Goal: Task Accomplishment & Management: Manage account settings

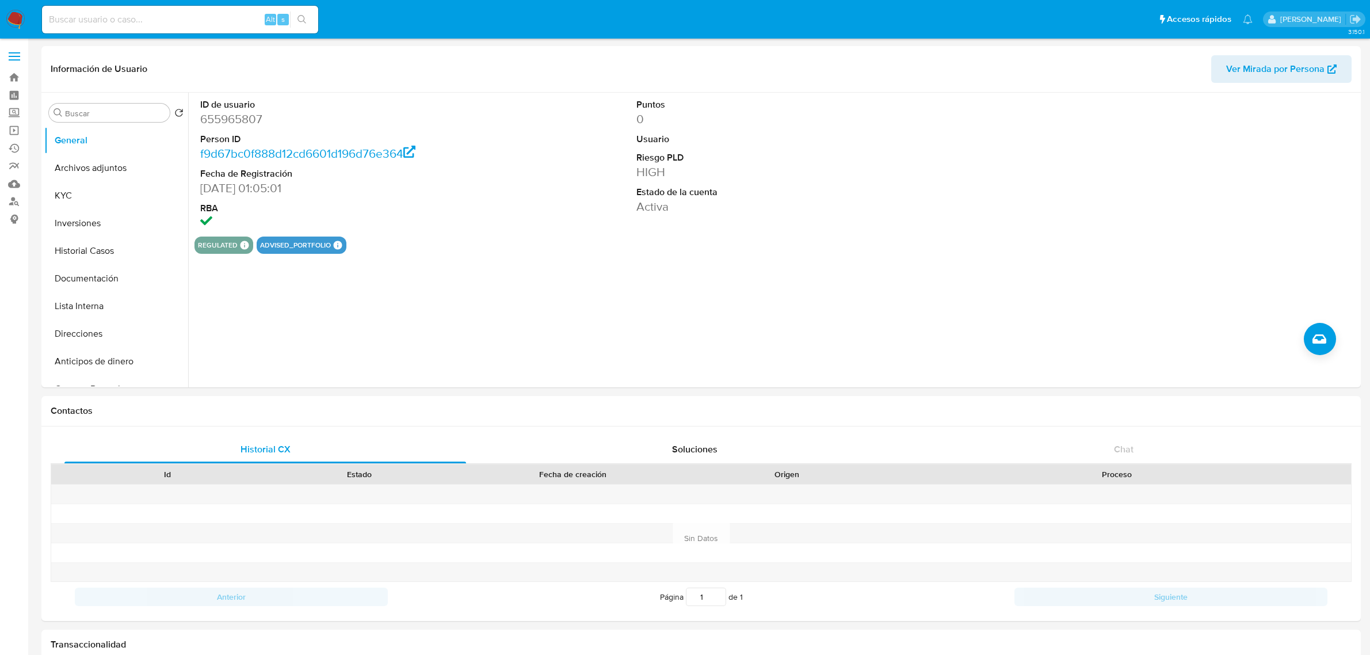
select select "10"
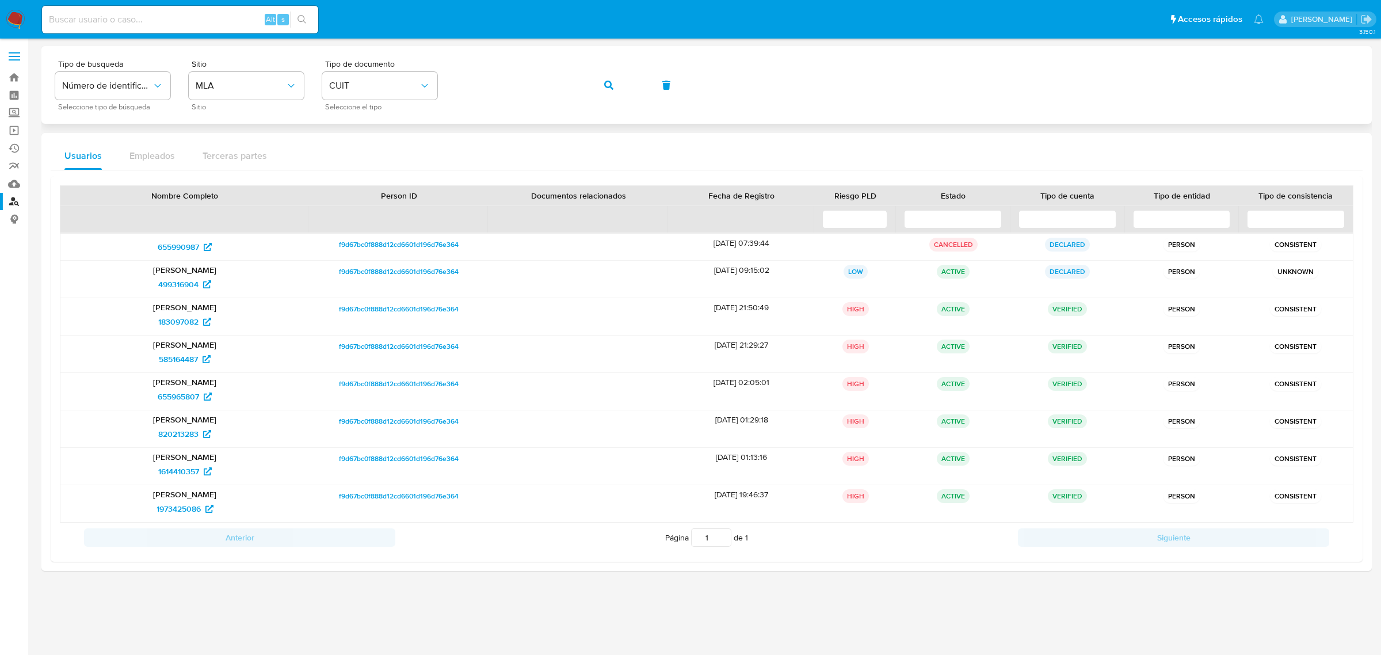
click at [589, 71] on button "button" at bounding box center [608, 85] width 39 height 28
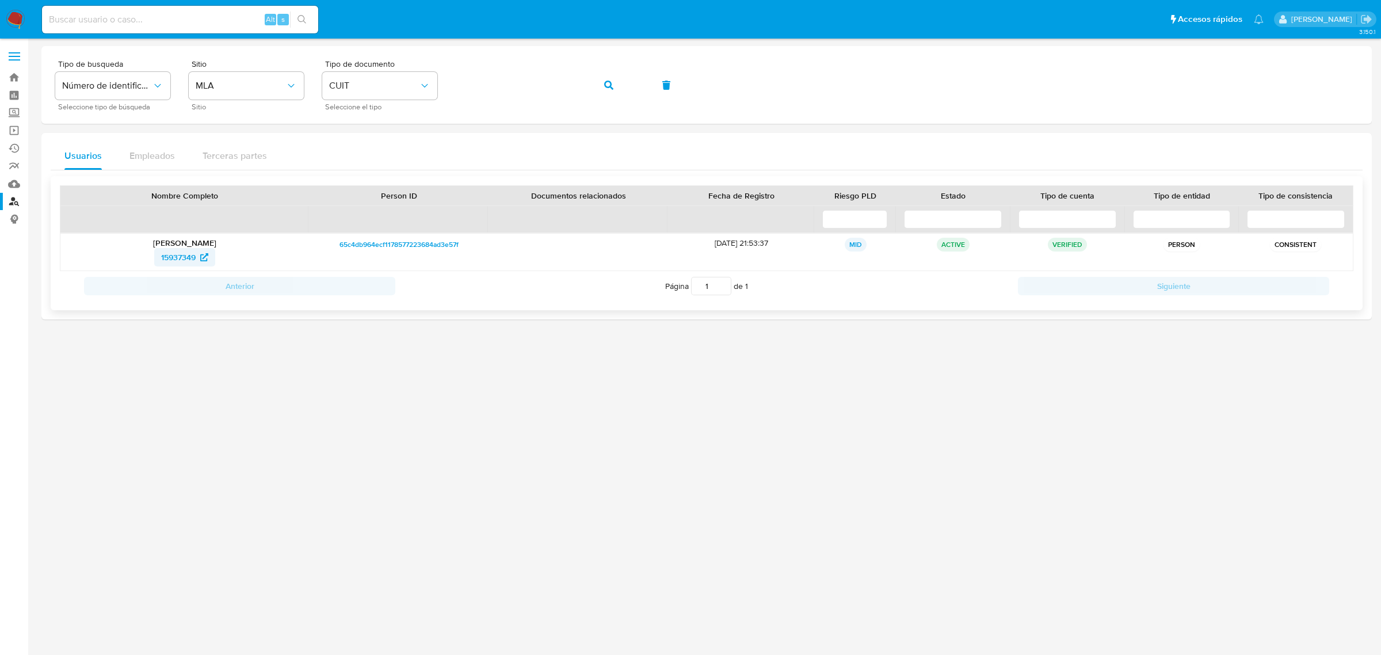
click at [178, 259] on span "15937349" at bounding box center [178, 257] width 35 height 18
click at [176, 262] on span "15937349" at bounding box center [178, 257] width 35 height 18
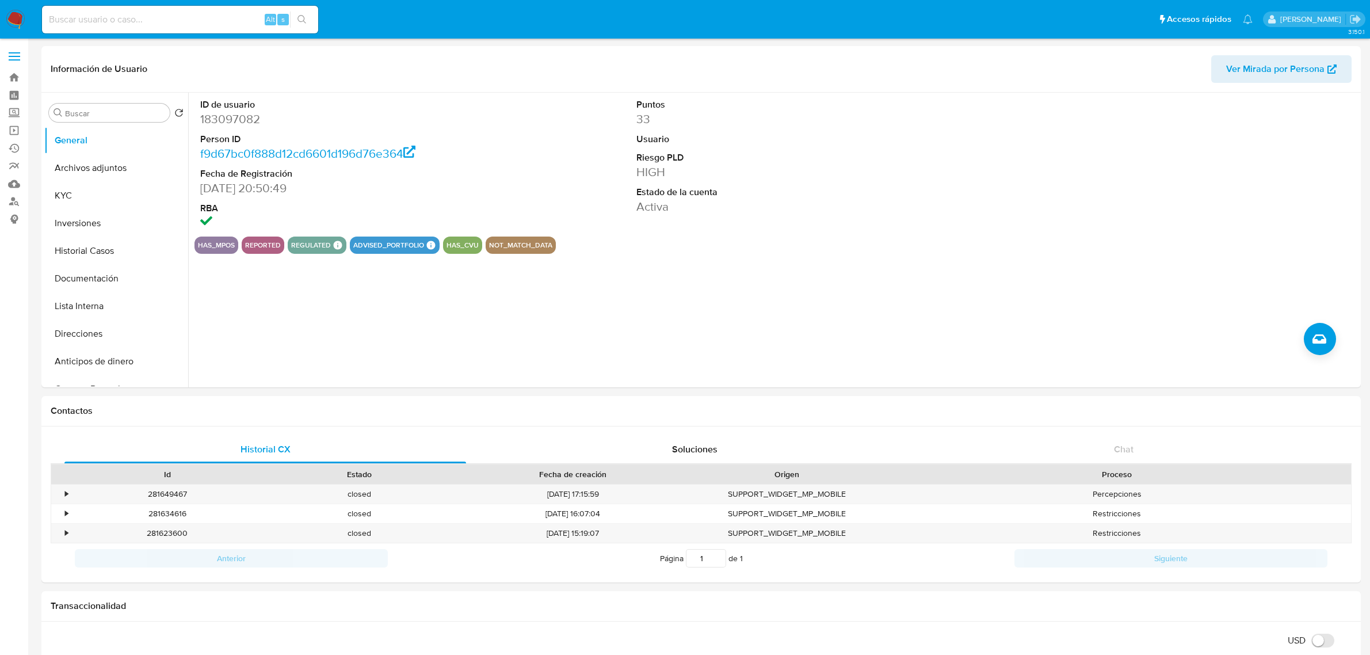
select select "10"
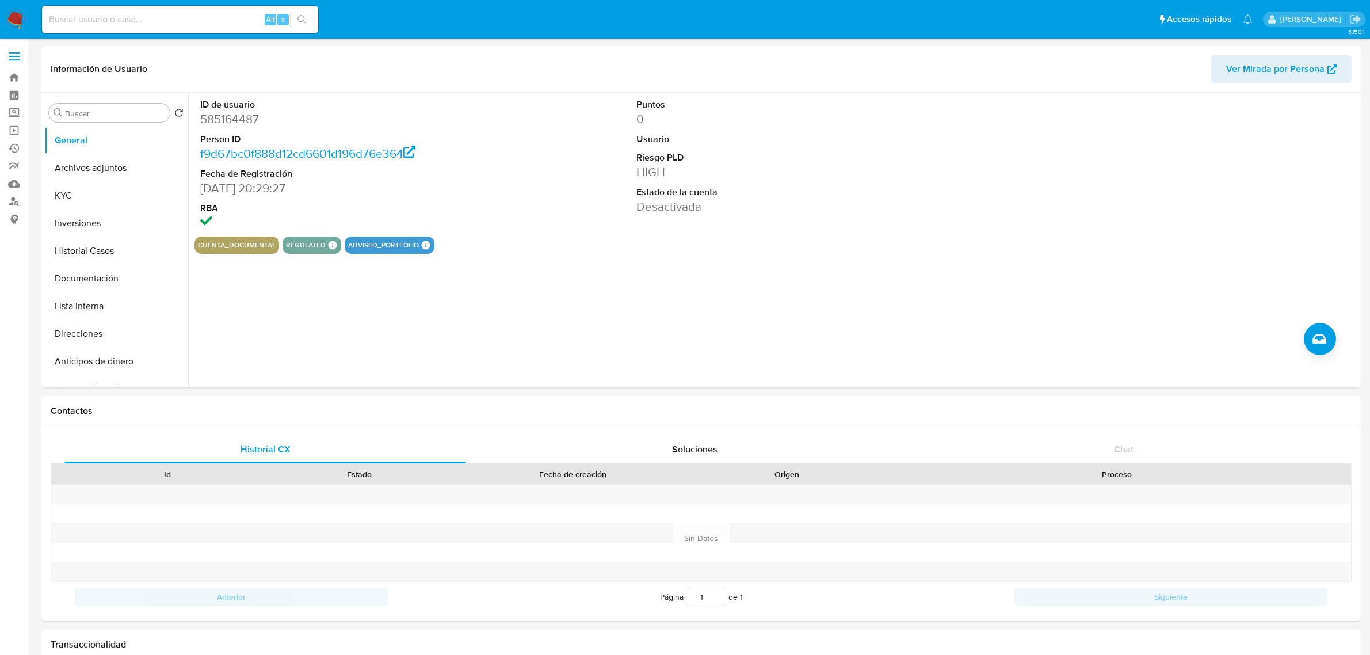
select select "10"
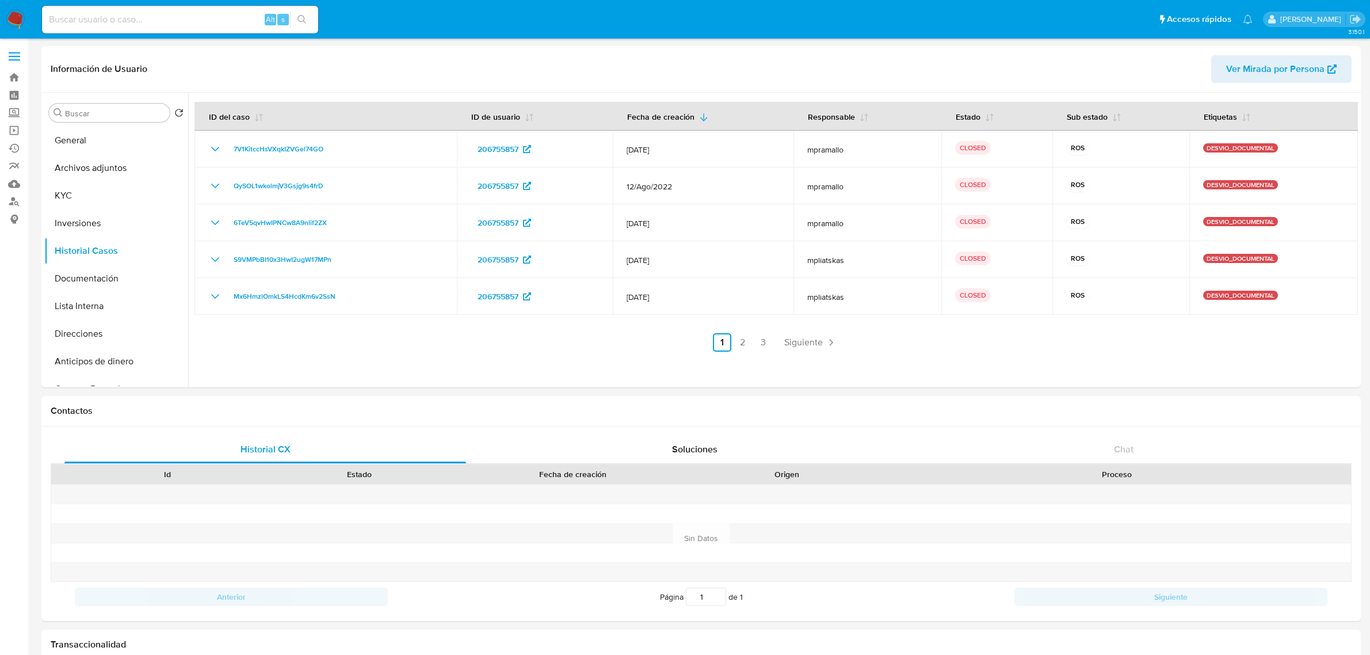
select select "10"
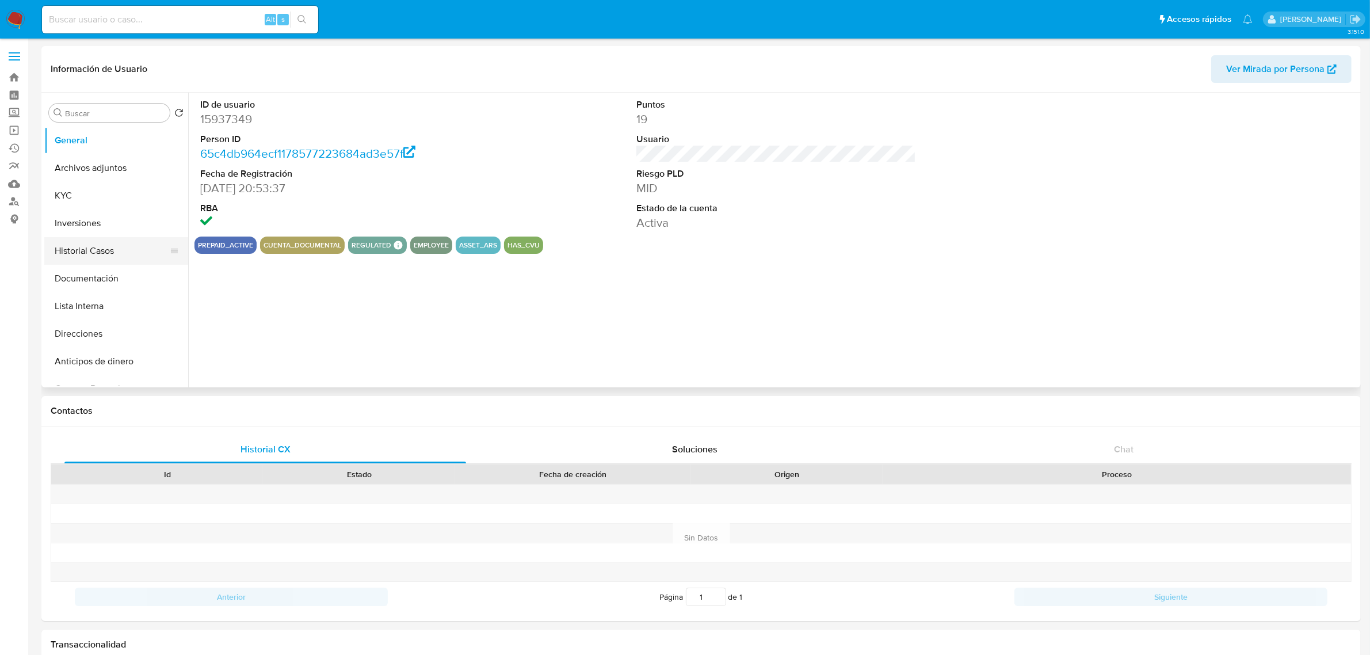
select select "10"
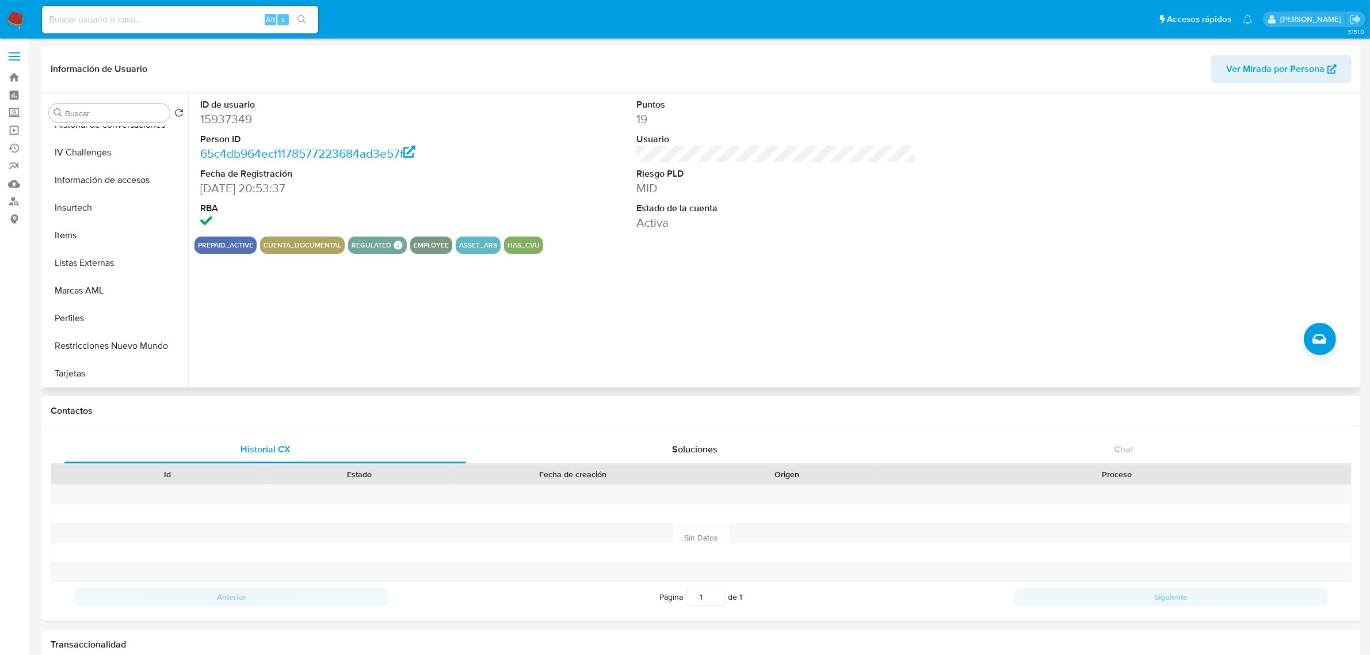
scroll to position [513, 0]
click at [110, 345] on button "Restricciones Nuevo Mundo" at bounding box center [111, 345] width 135 height 28
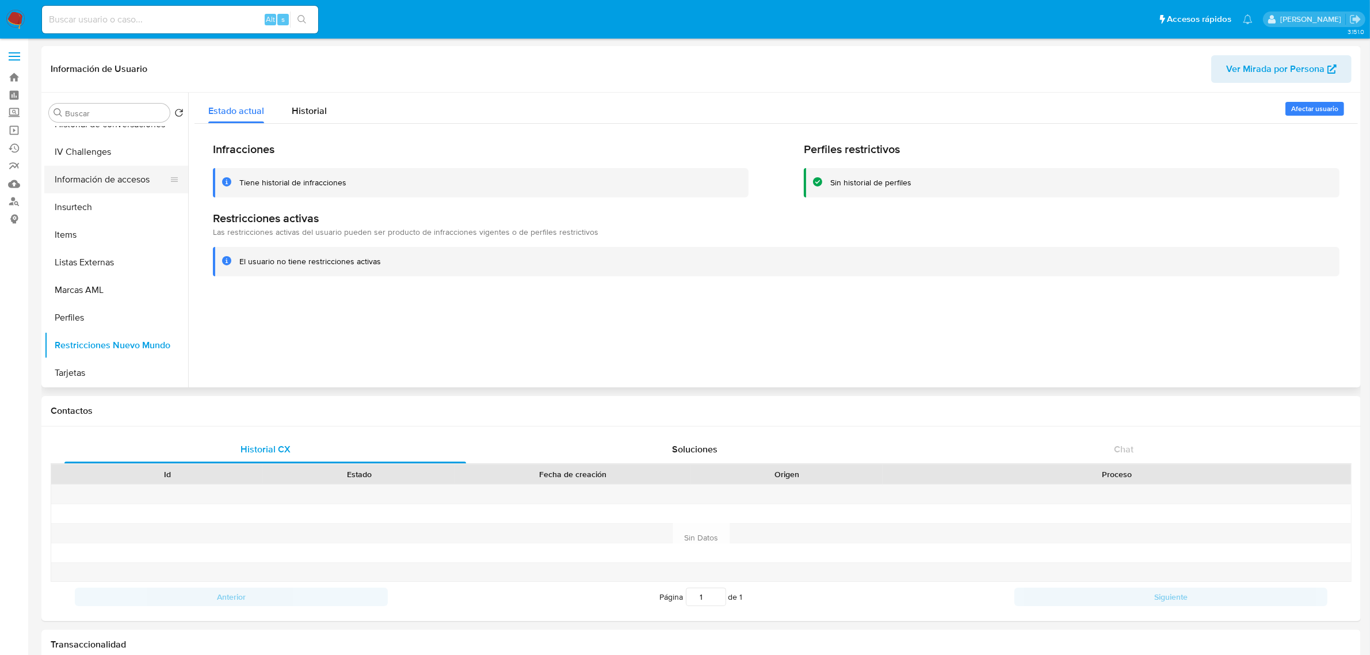
scroll to position [82, 0]
click at [104, 174] on button "Historial Casos" at bounding box center [111, 169] width 135 height 28
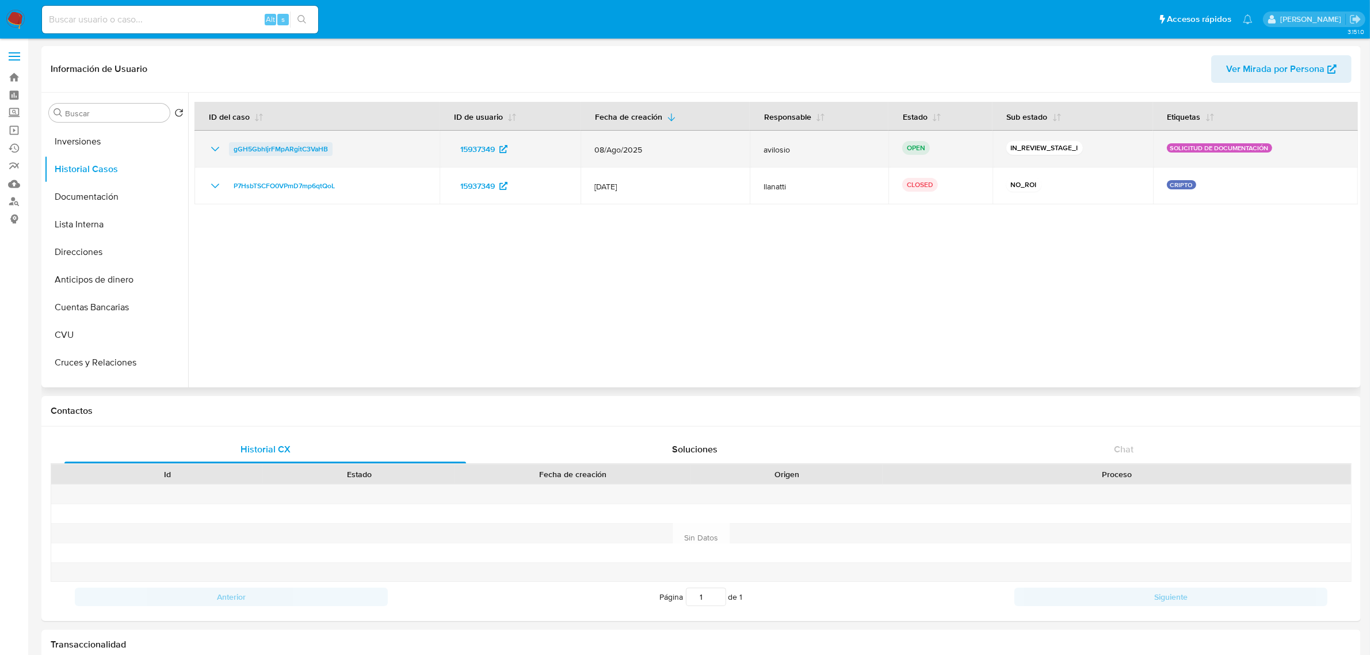
click at [309, 148] on span "gGH5GbhIjrFMpARgitC3VaHB" at bounding box center [281, 149] width 94 height 14
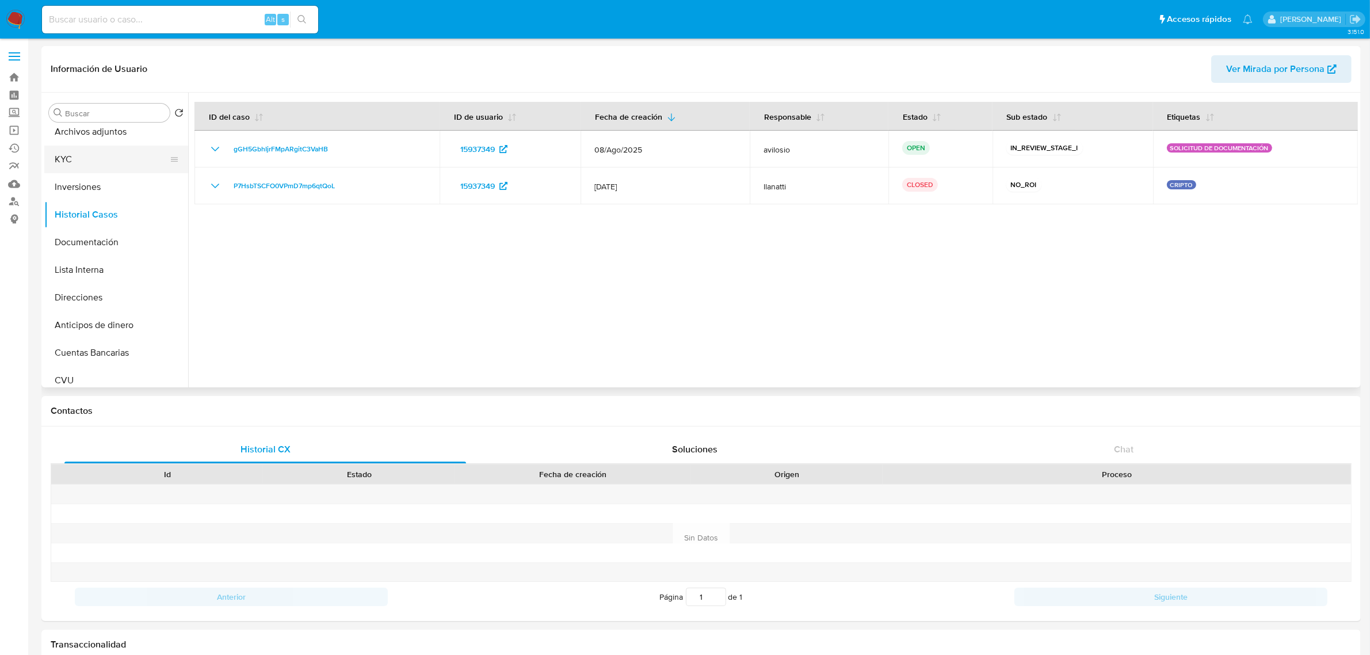
scroll to position [0, 0]
click at [108, 181] on button "Archivos adjuntos" at bounding box center [111, 168] width 135 height 28
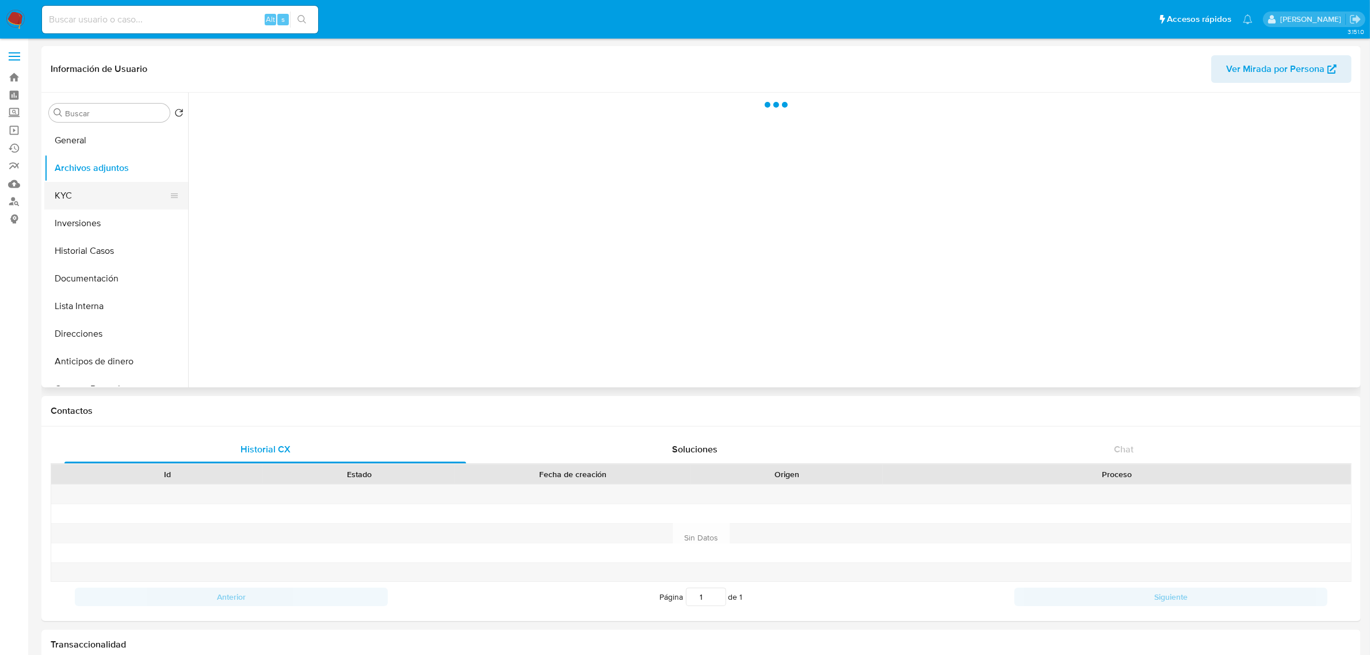
click at [105, 190] on button "KYC" at bounding box center [111, 196] width 135 height 28
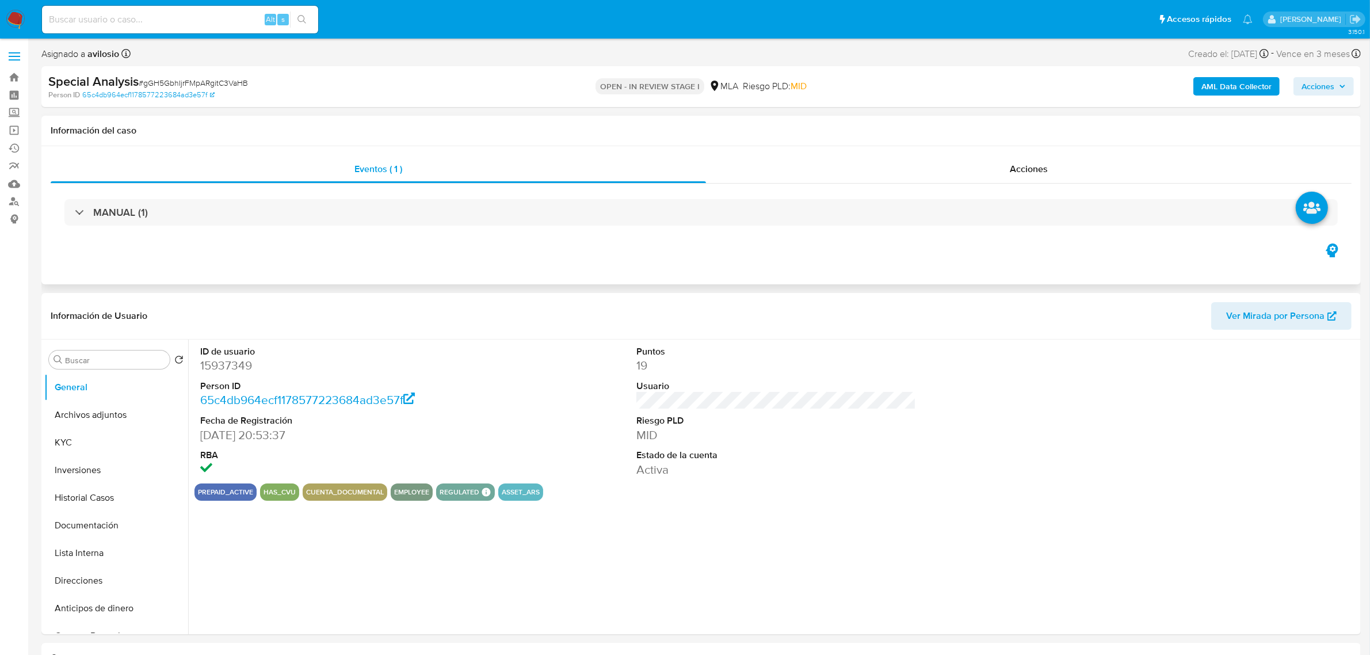
select select "10"
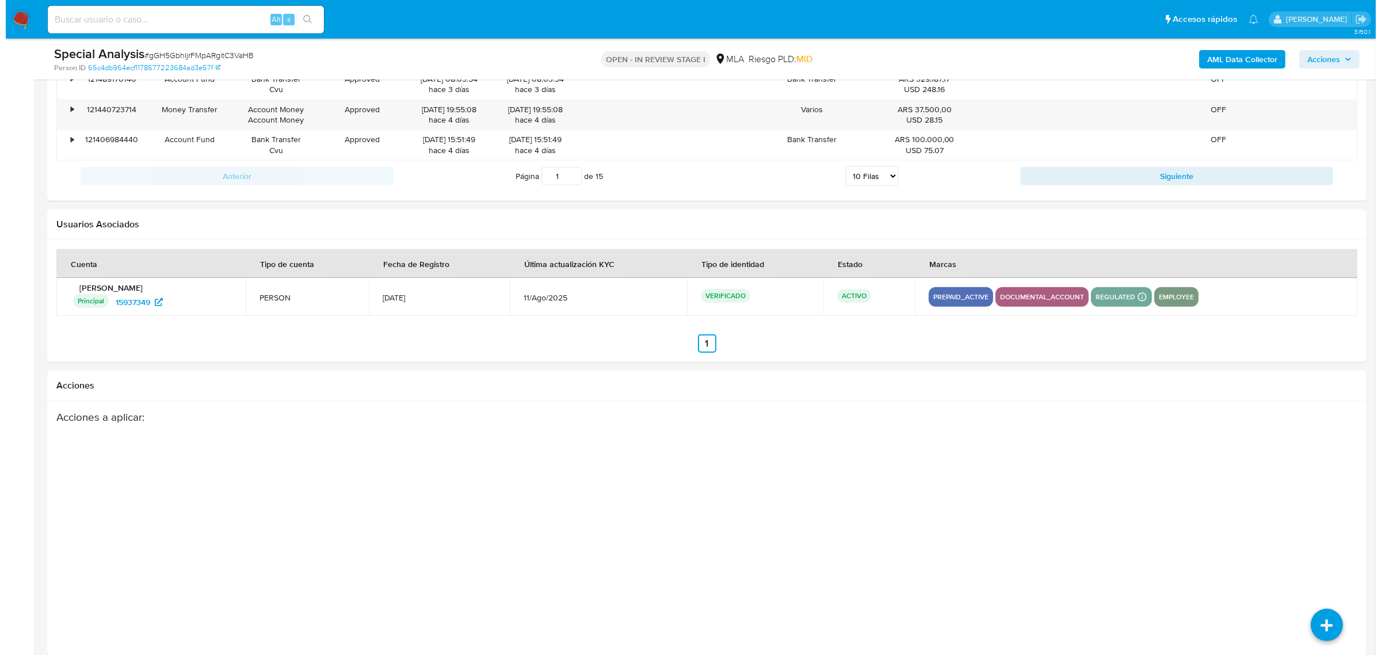
scroll to position [1636, 0]
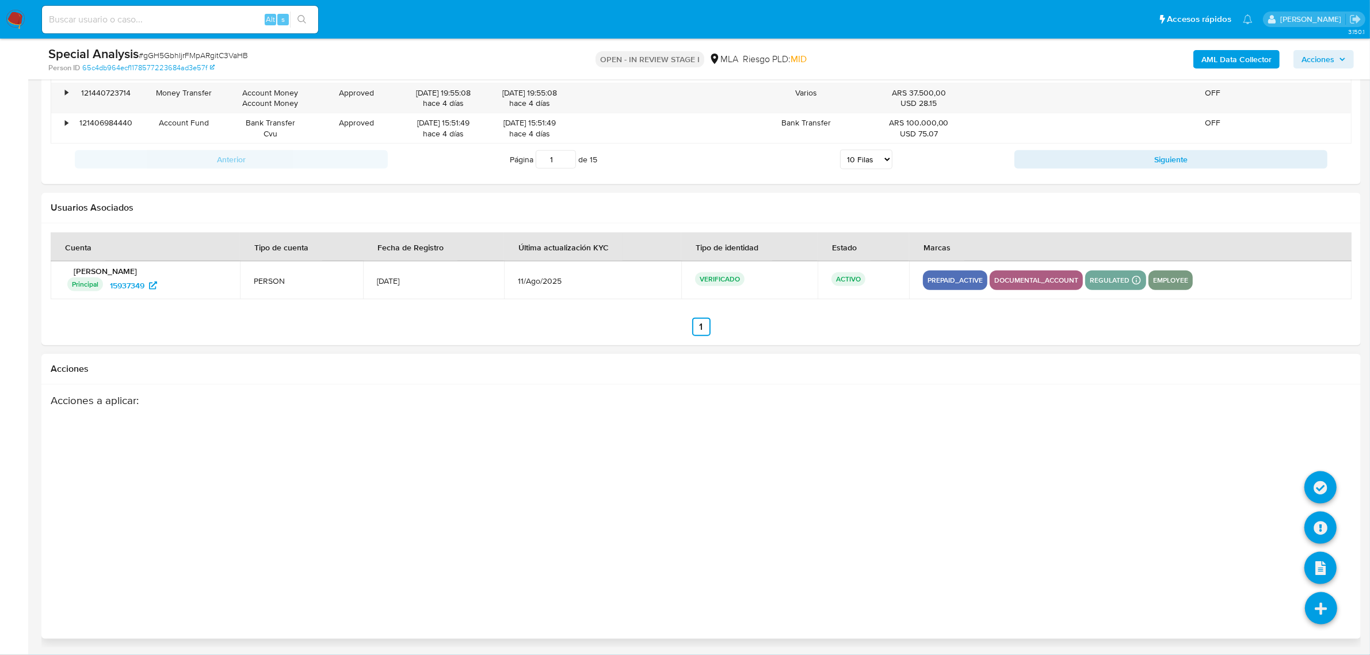
click at [1329, 605] on icon at bounding box center [1321, 608] width 32 height 32
click at [1321, 536] on icon at bounding box center [1321, 528] width 32 height 32
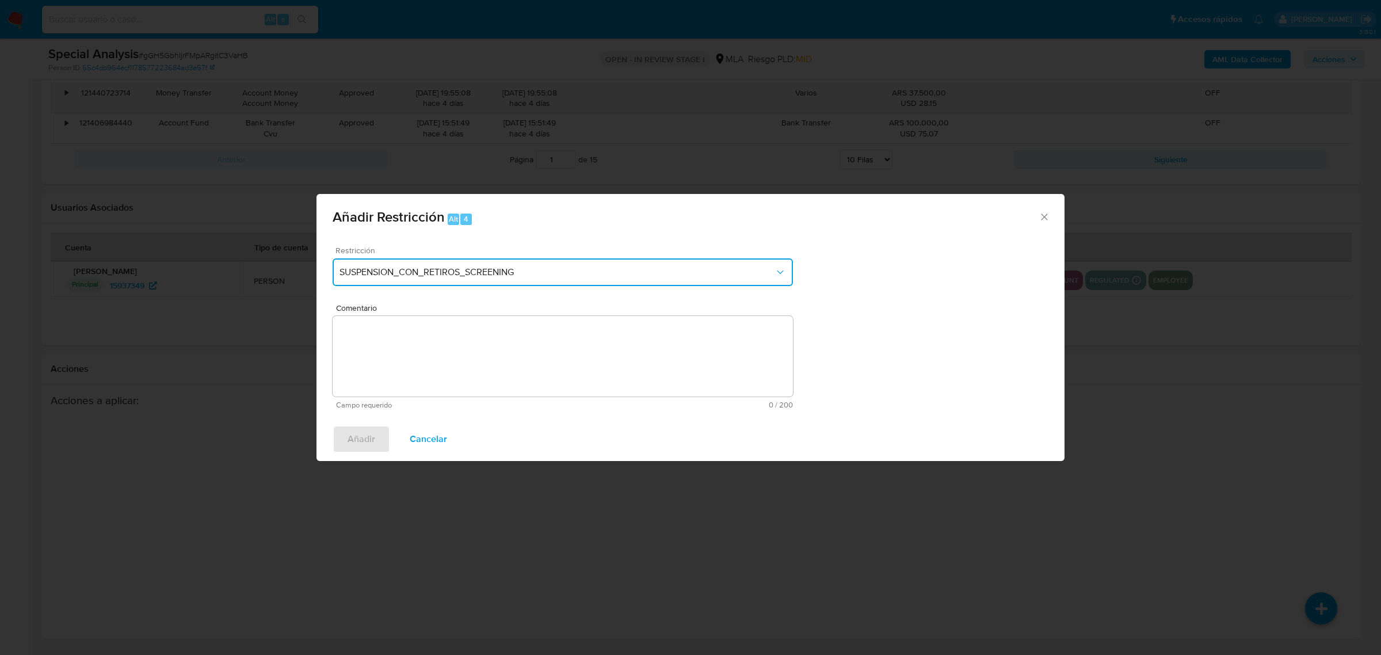
click at [672, 271] on span "SUSPENSION_CON_RETIROS_SCREENING" at bounding box center [557, 272] width 435 height 12
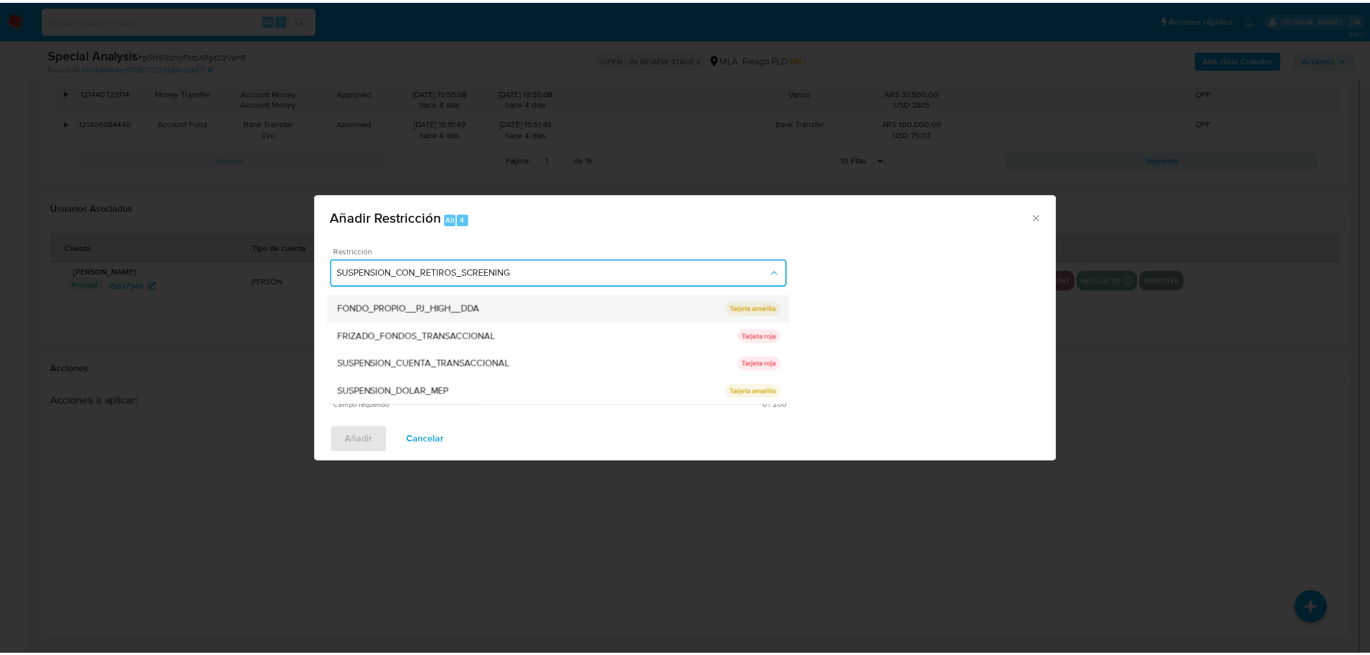
scroll to position [116, 0]
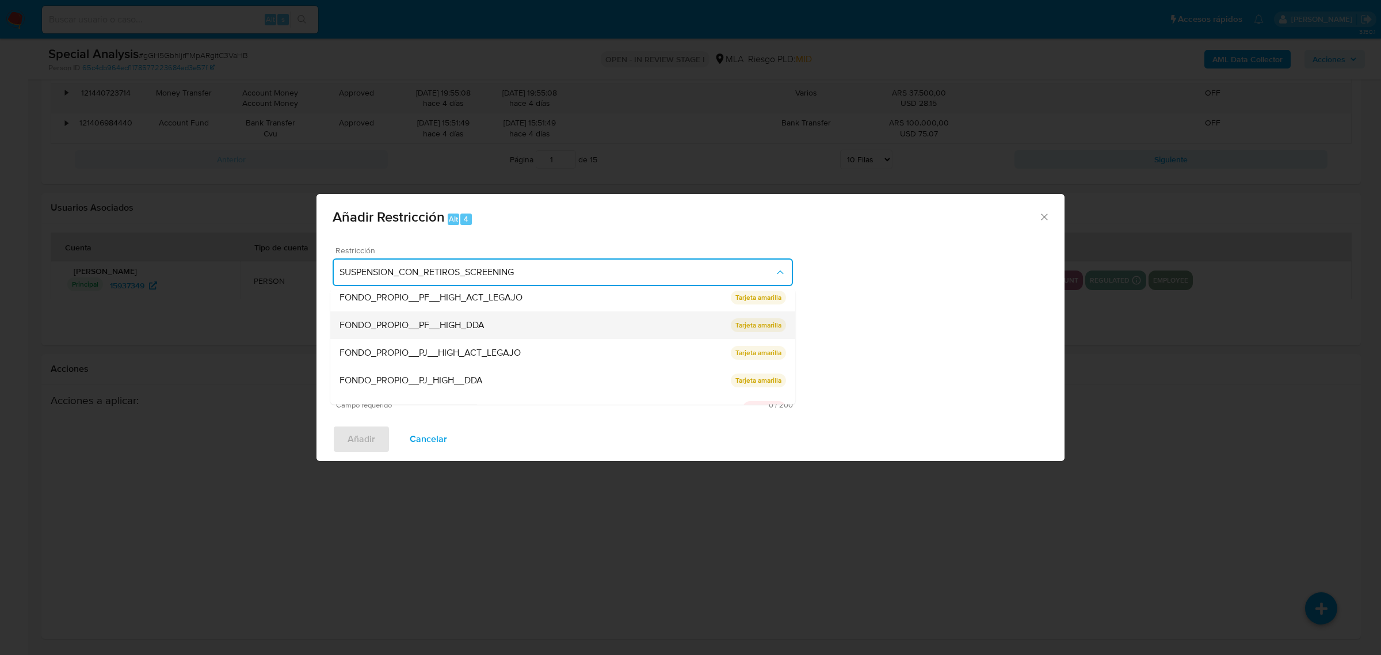
click at [603, 329] on div "FONDO_PROPIO__PF__HIGH_DDA" at bounding box center [535, 325] width 391 height 28
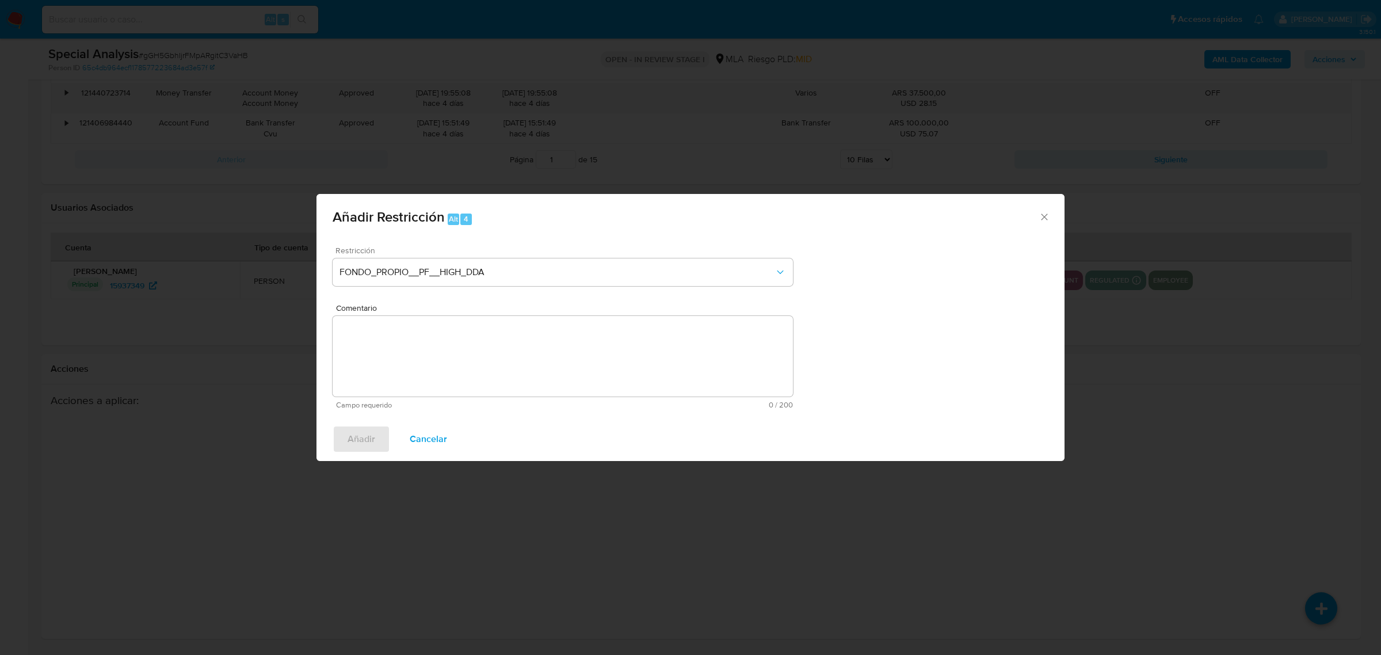
click at [565, 342] on textarea "Comentario" at bounding box center [563, 356] width 460 height 81
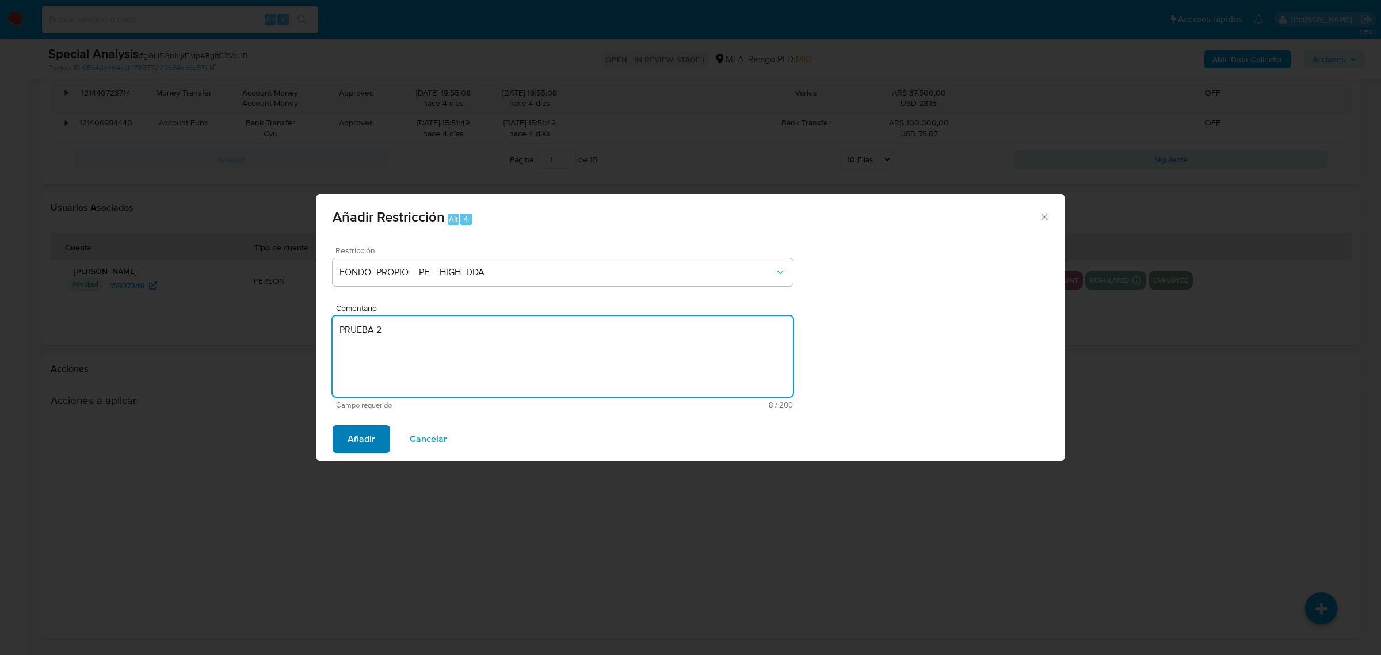
type textarea "PRUEBA 2"
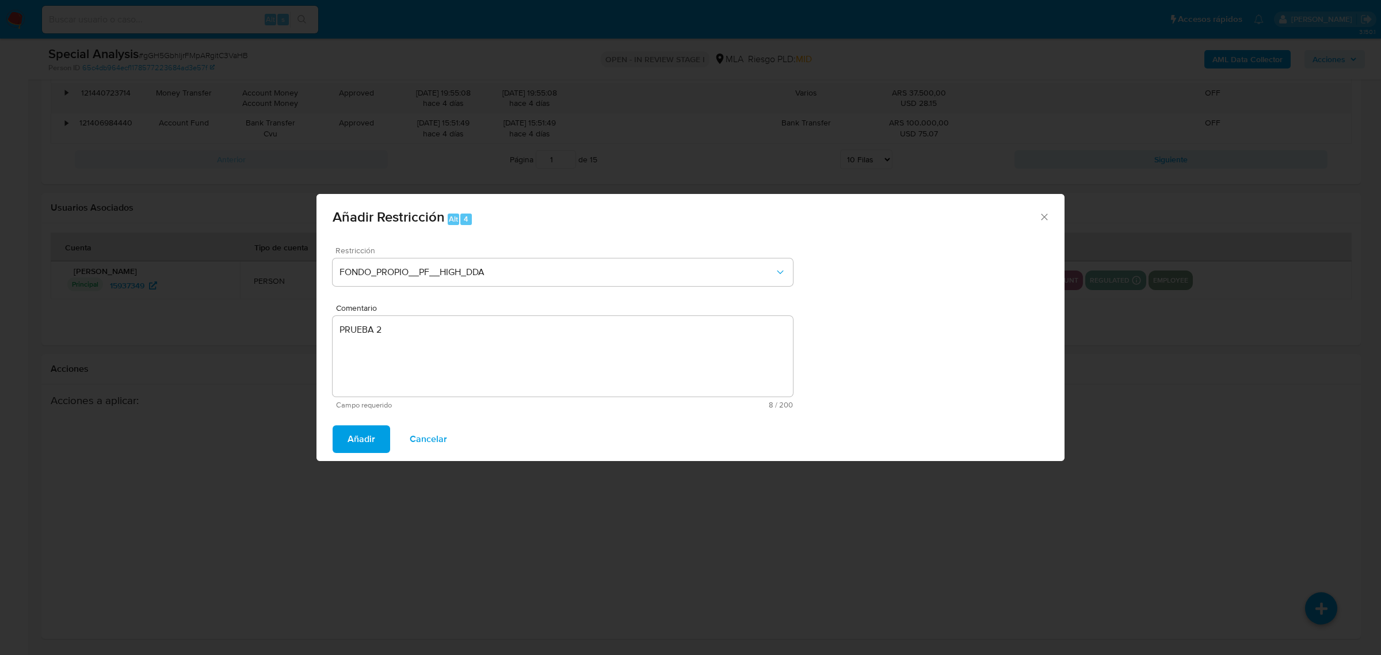
click at [372, 435] on span "Añadir" at bounding box center [362, 438] width 28 height 25
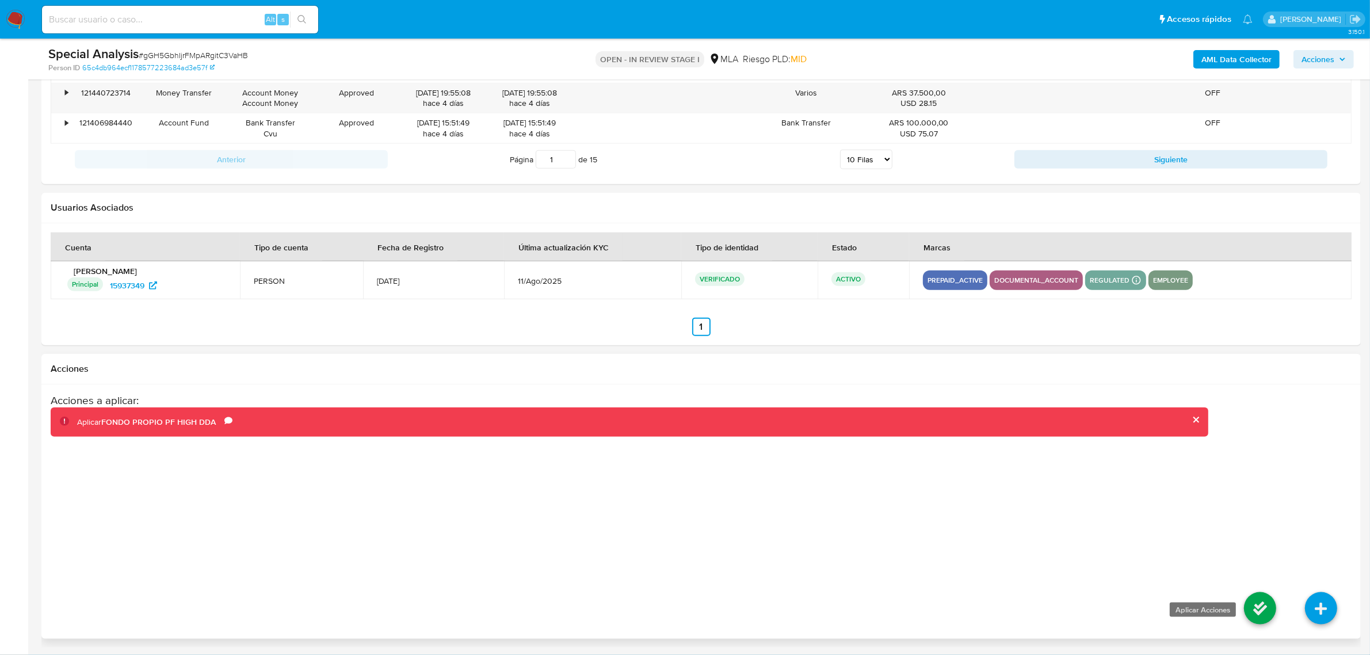
click at [1247, 605] on icon at bounding box center [1260, 608] width 32 height 32
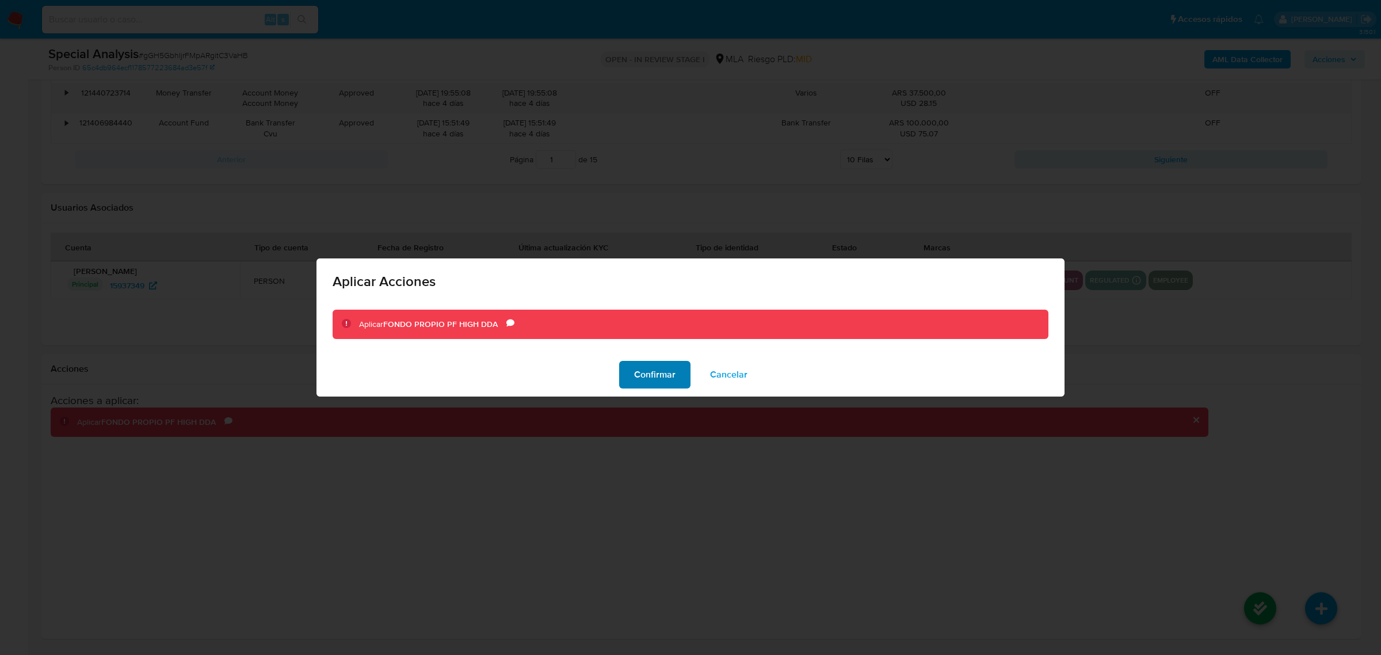
click at [638, 373] on span "Confirmar" at bounding box center [654, 374] width 41 height 25
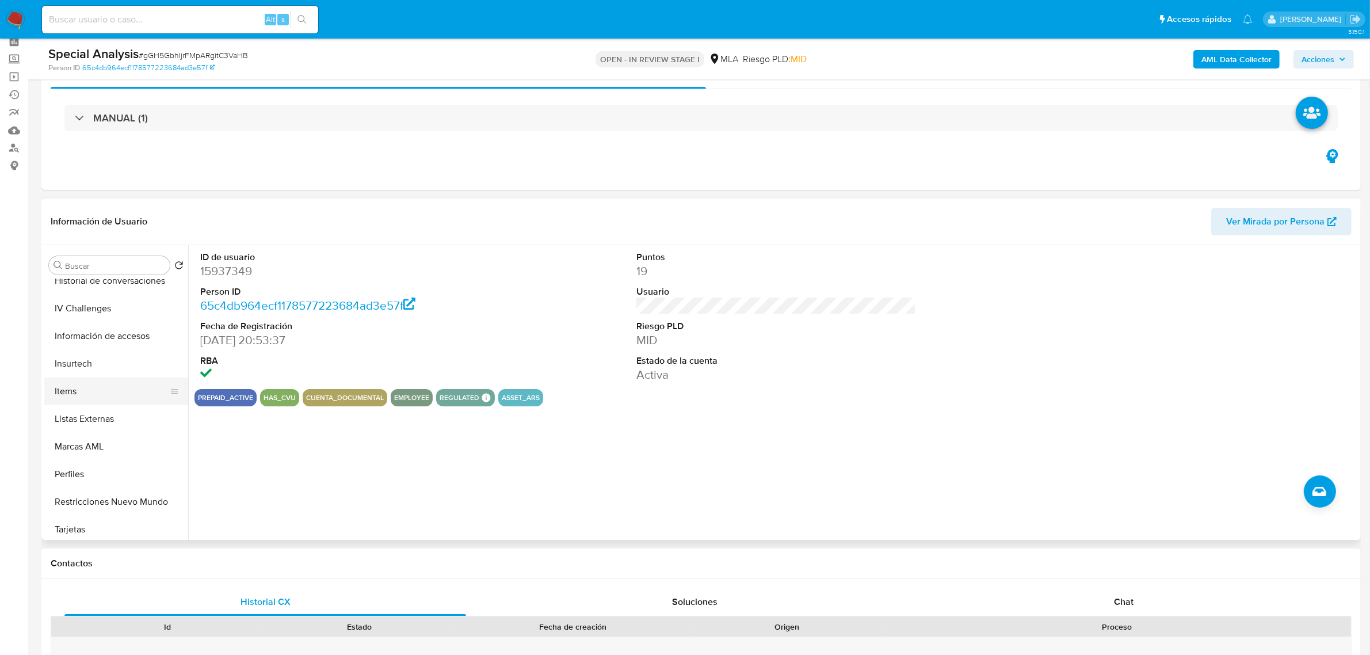
scroll to position [513, 0]
click at [116, 502] on button "Restricciones Nuevo Mundo" at bounding box center [111, 498] width 135 height 28
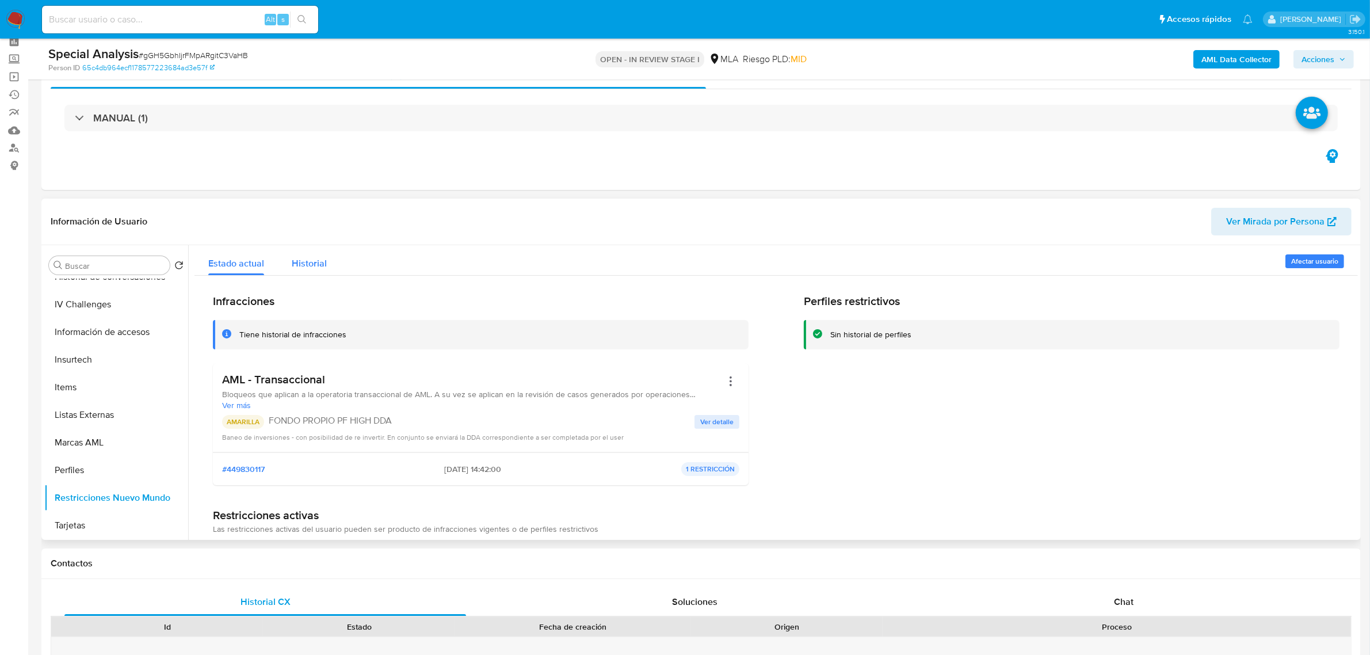
click at [320, 265] on span "Historial" at bounding box center [309, 263] width 35 height 13
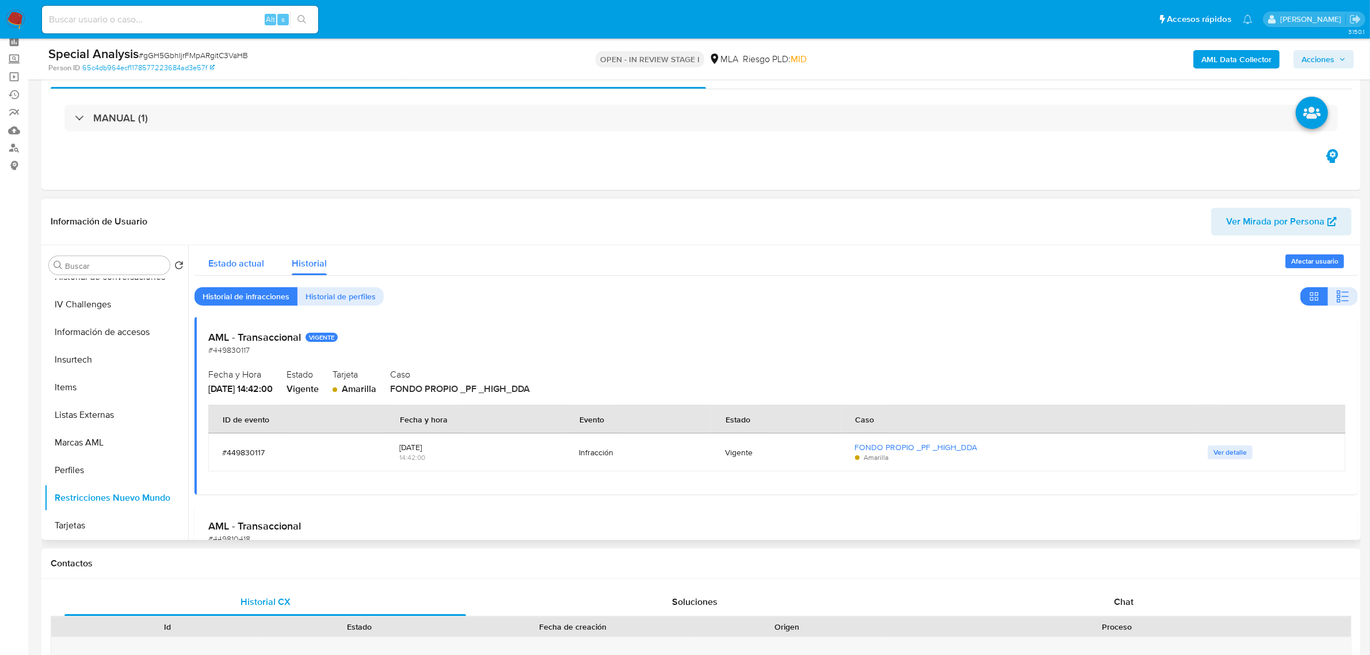
click at [223, 264] on span "Estado actual" at bounding box center [236, 263] width 56 height 13
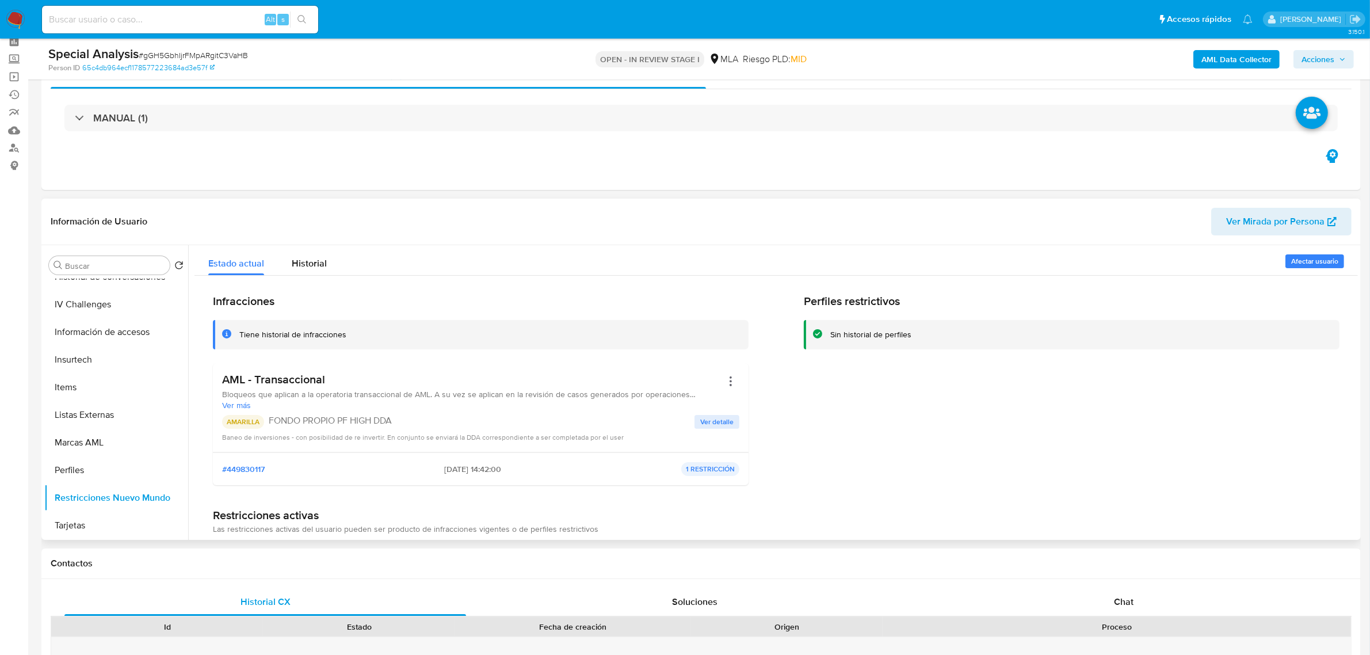
scroll to position [77, 0]
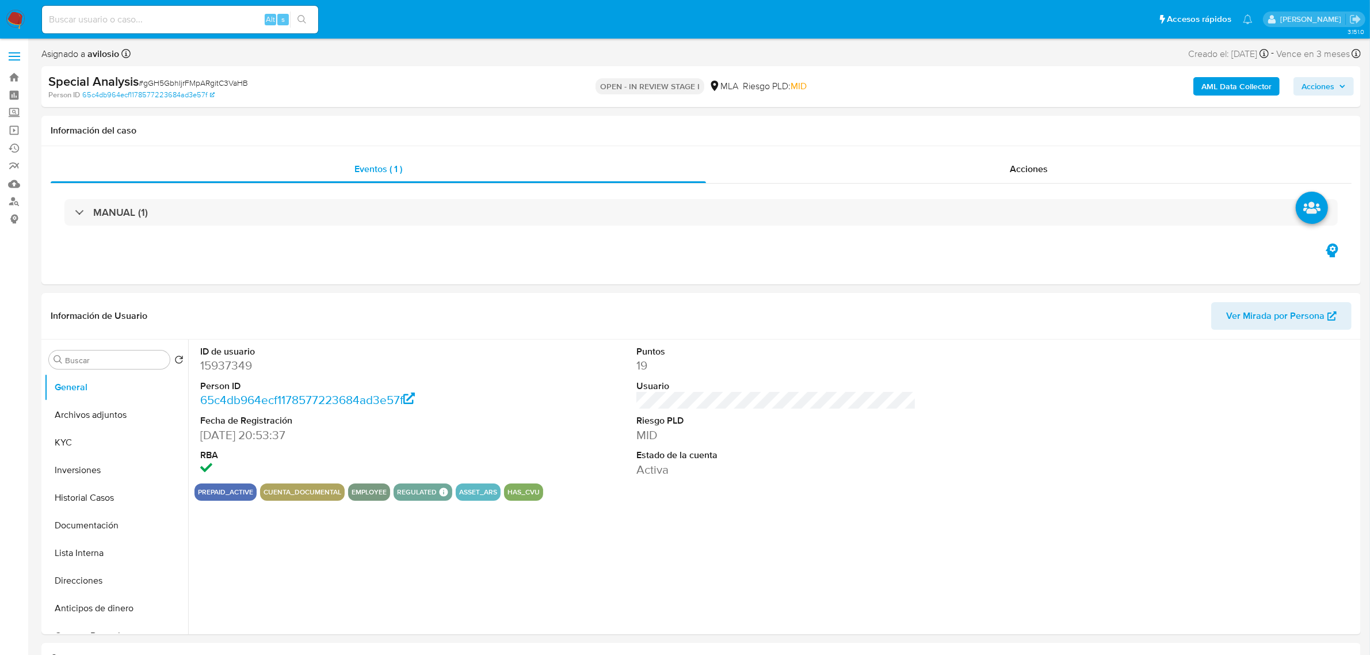
select select "10"
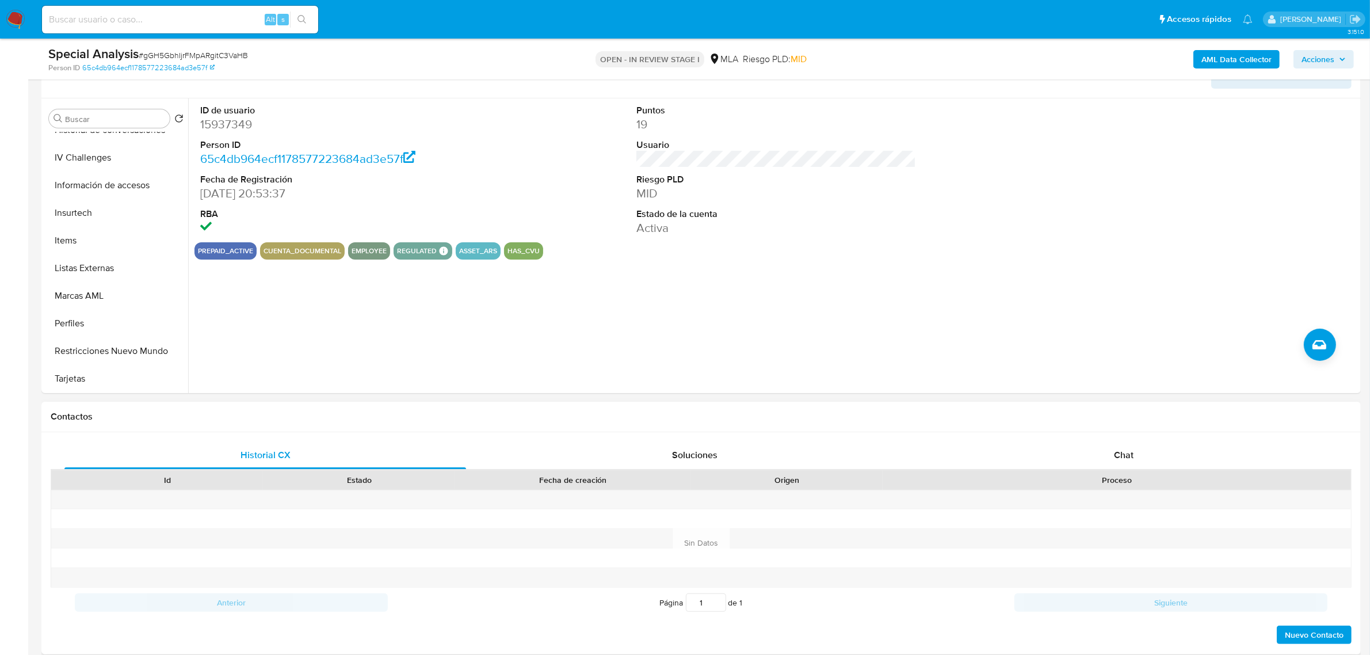
scroll to position [288, 0]
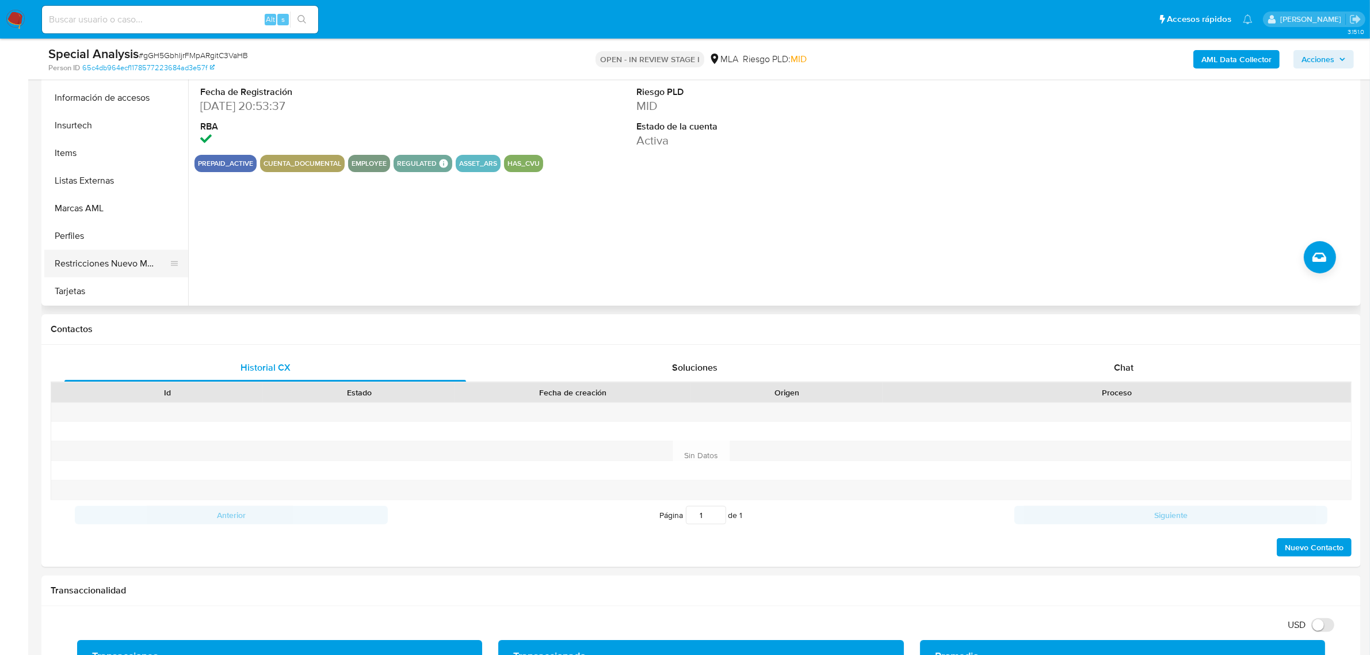
click at [113, 266] on button "Restricciones Nuevo Mundo" at bounding box center [111, 264] width 135 height 28
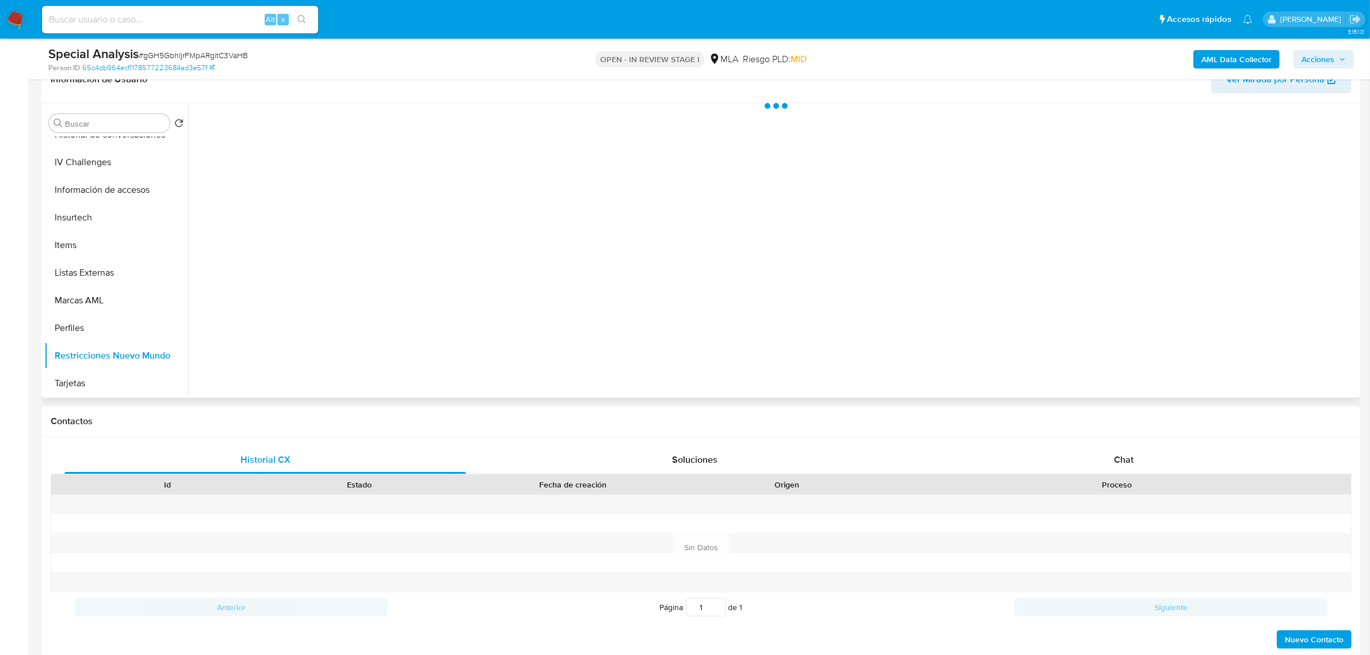
scroll to position [72, 0]
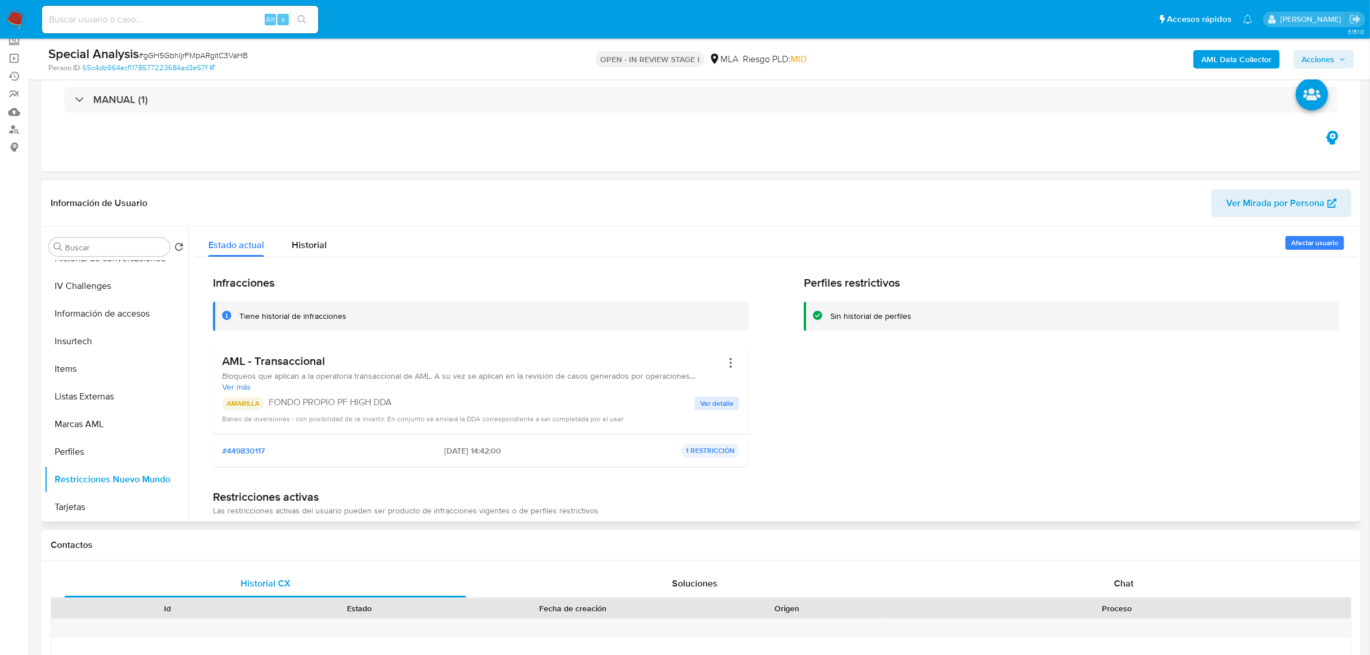
click at [705, 401] on span "Ver detalle" at bounding box center [716, 404] width 33 height 12
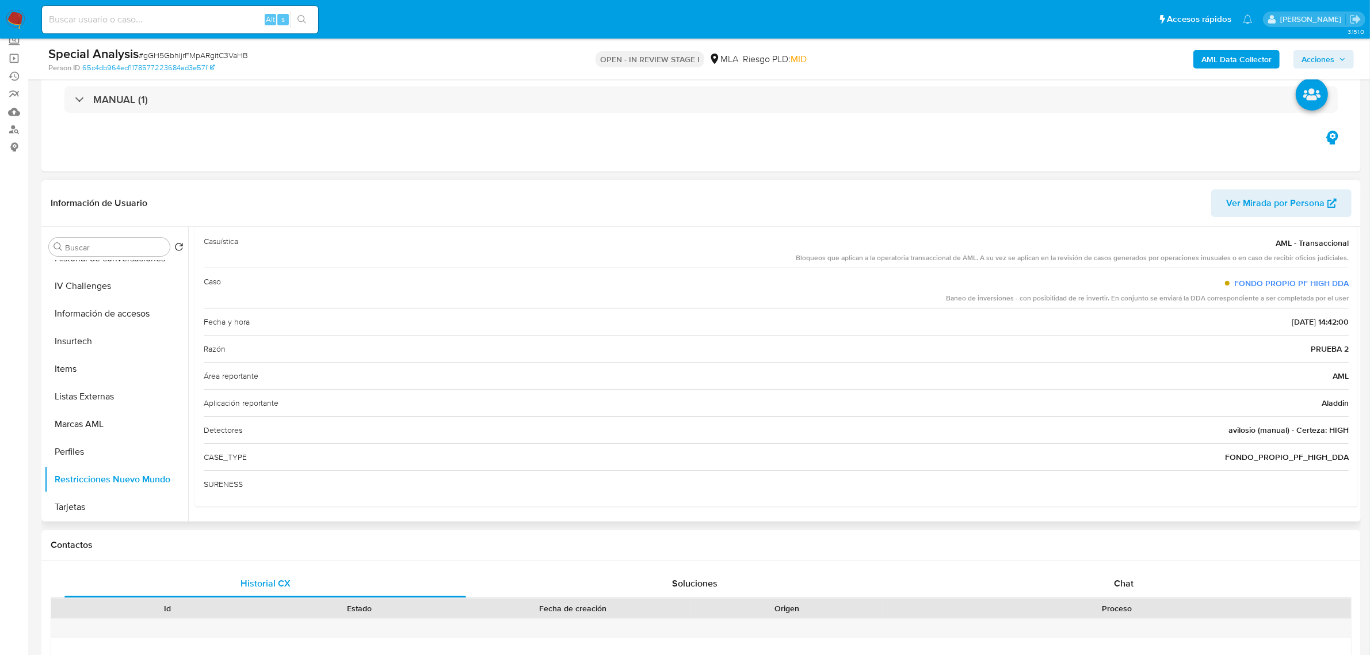
scroll to position [0, 0]
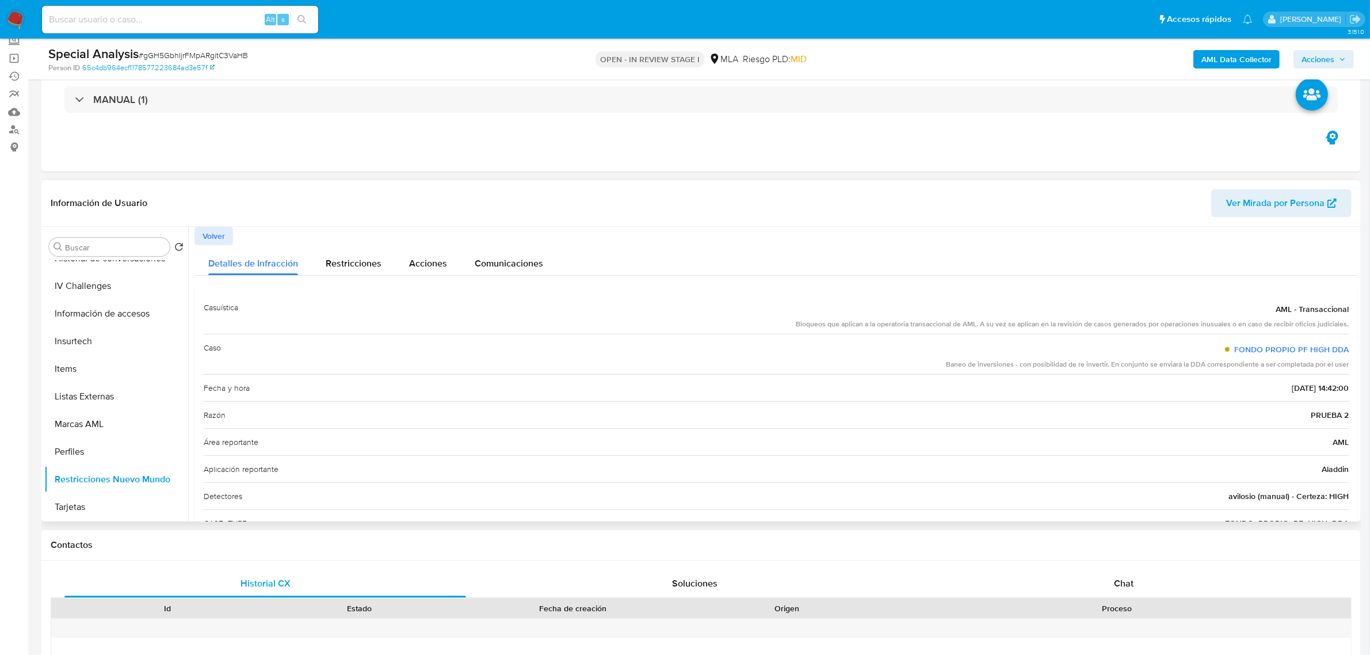
click at [205, 241] on span "Volver" at bounding box center [214, 236] width 22 height 16
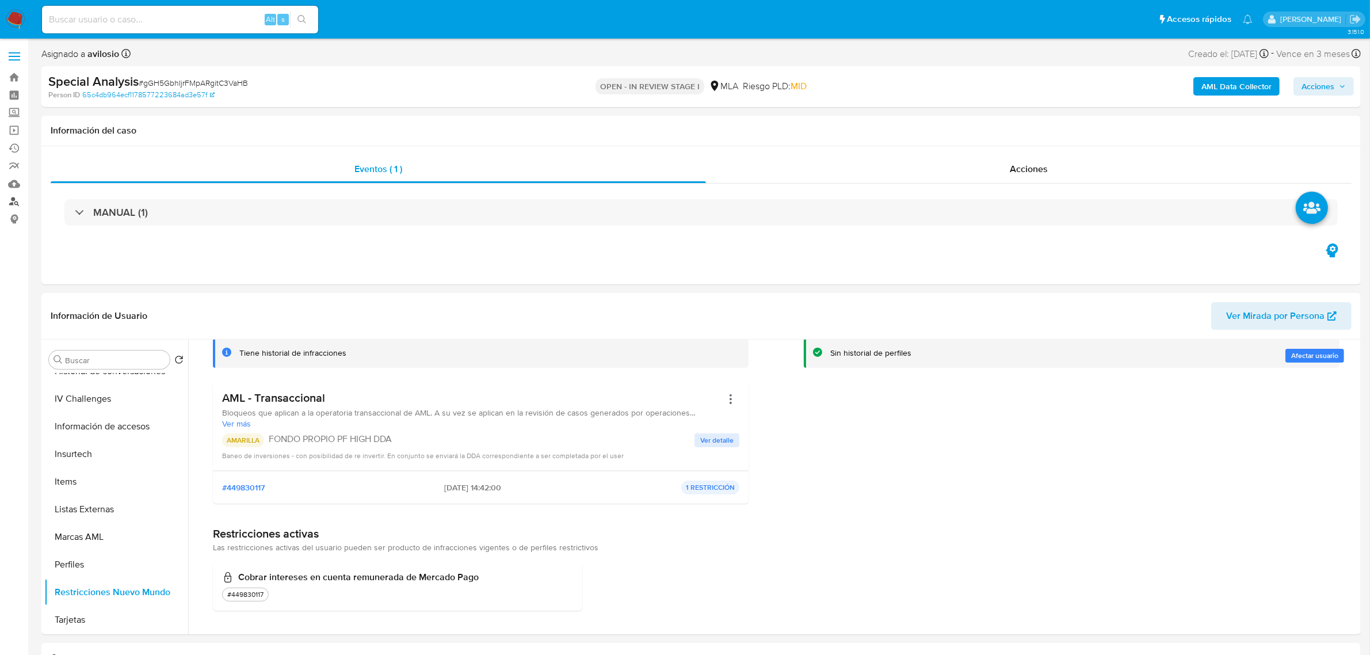
click at [18, 204] on link "Buscador de personas" at bounding box center [68, 202] width 137 height 18
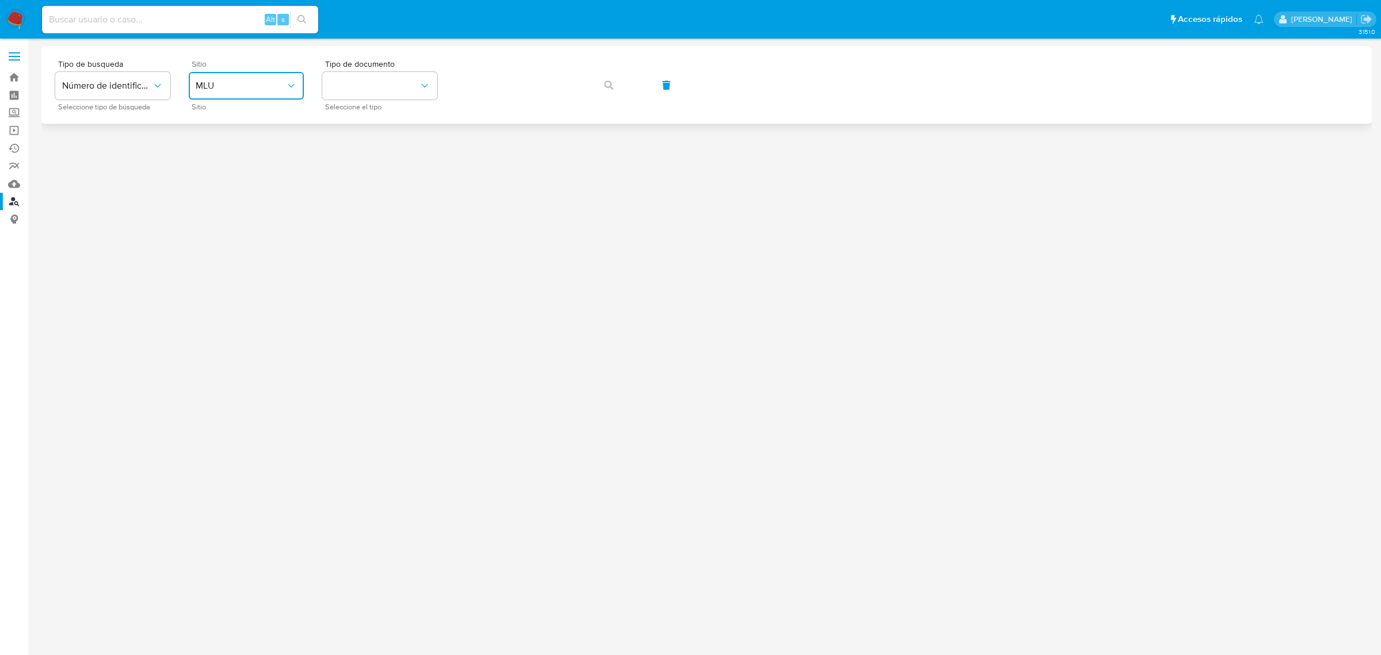
click at [264, 95] on button "MLU" at bounding box center [246, 86] width 115 height 28
click at [226, 144] on div "MLA" at bounding box center [243, 145] width 94 height 28
click at [413, 85] on button "identificationType" at bounding box center [379, 86] width 115 height 28
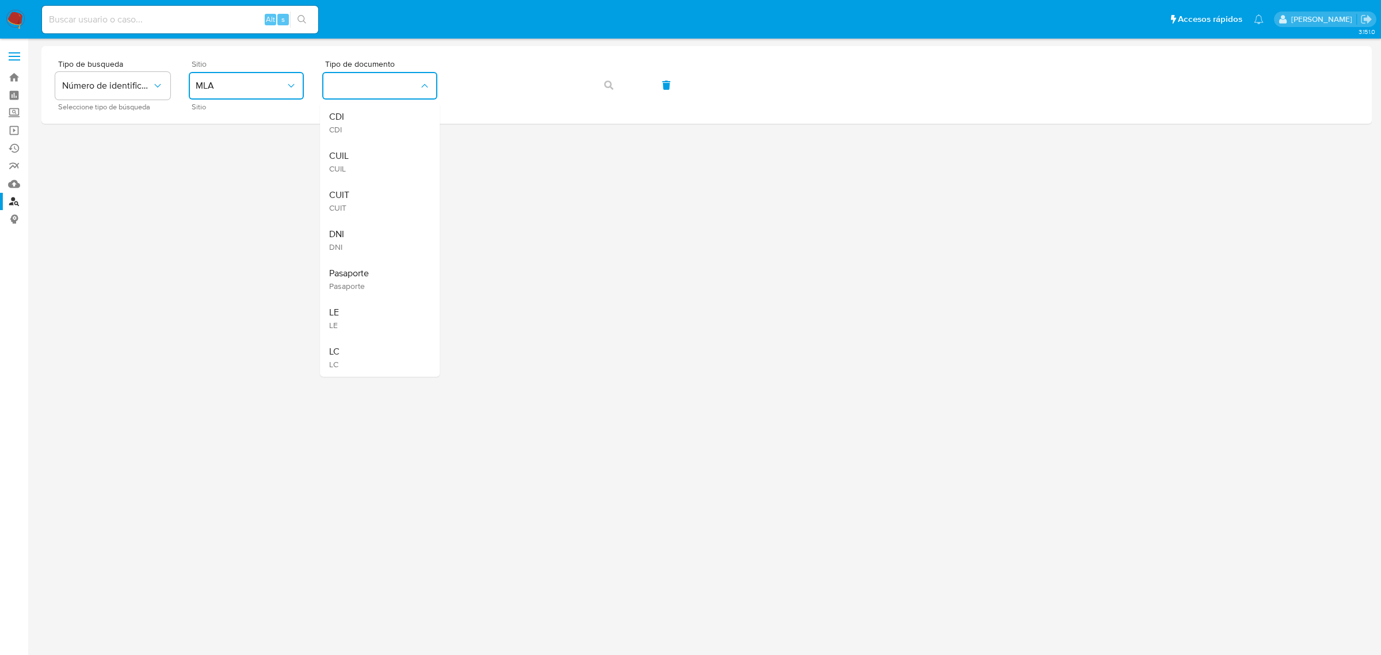
drag, startPoint x: 357, startPoint y: 193, endPoint x: 391, endPoint y: 168, distance: 42.4
click at [360, 190] on div "CUIT CUIT" at bounding box center [376, 200] width 94 height 39
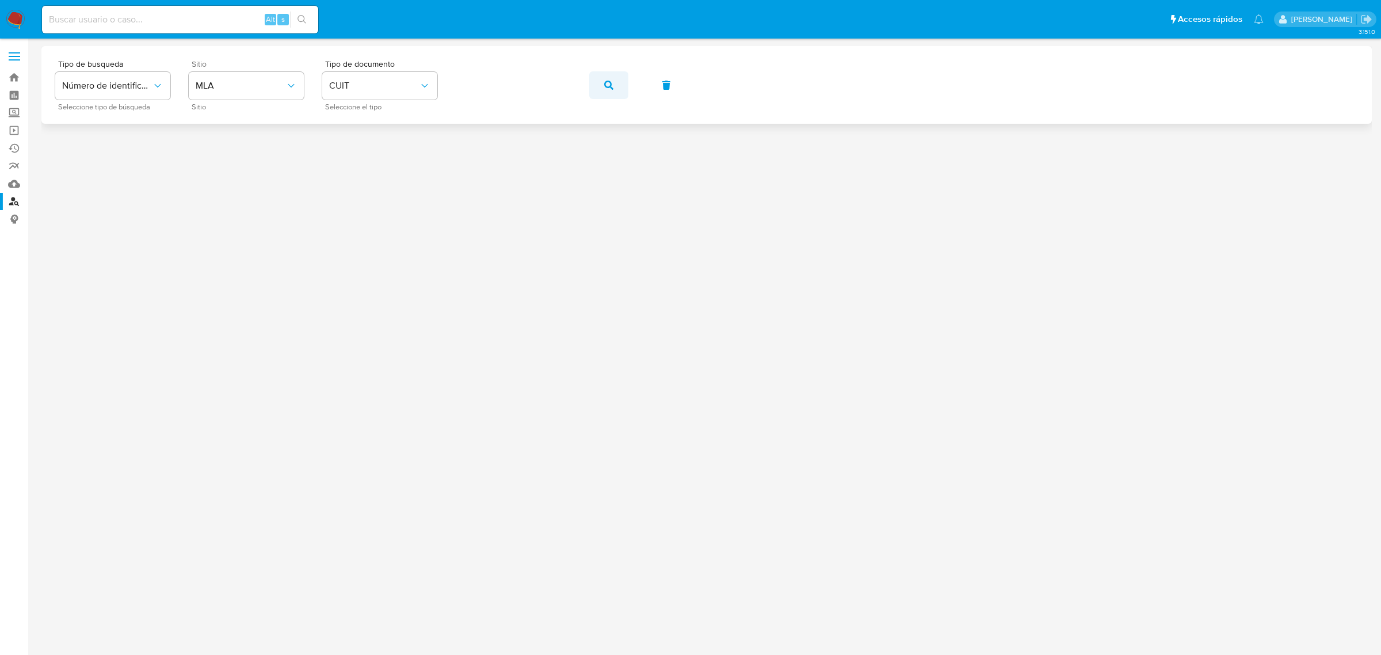
click at [615, 85] on button "button" at bounding box center [608, 85] width 39 height 28
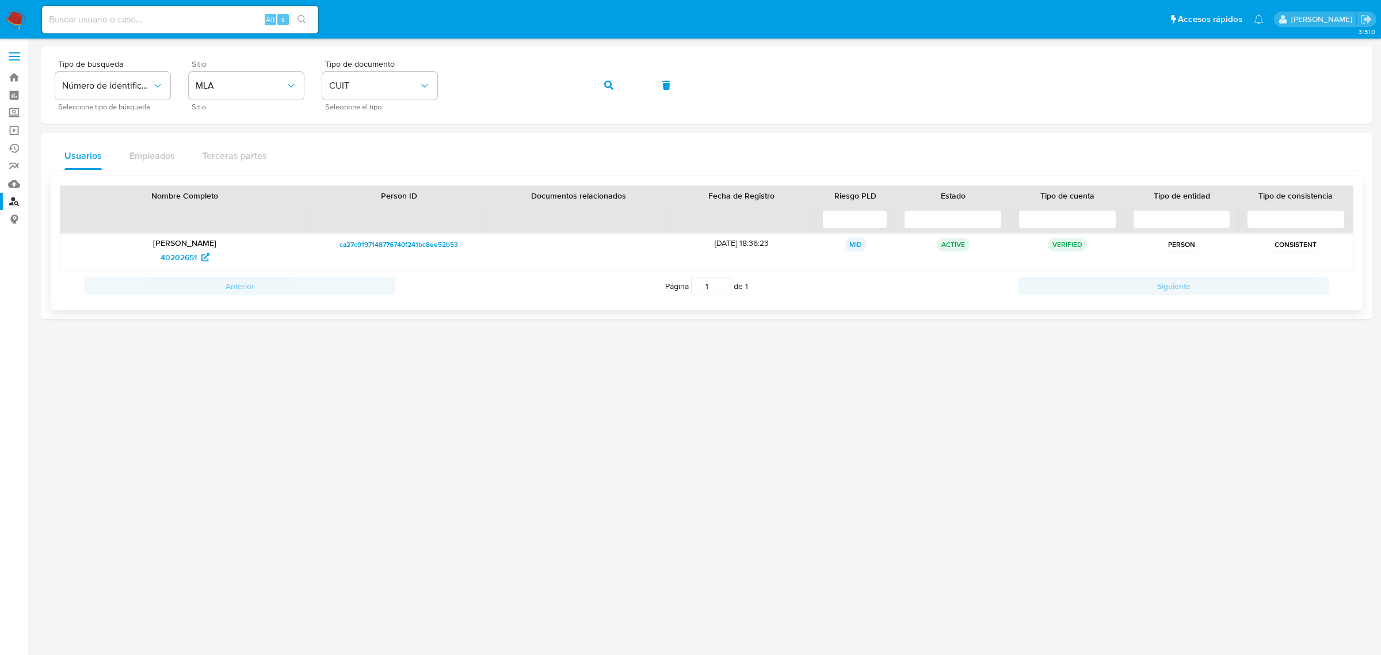
click at [405, 249] on span "ca27c9197148776740f241bc8ee52b53" at bounding box center [399, 245] width 119 height 14
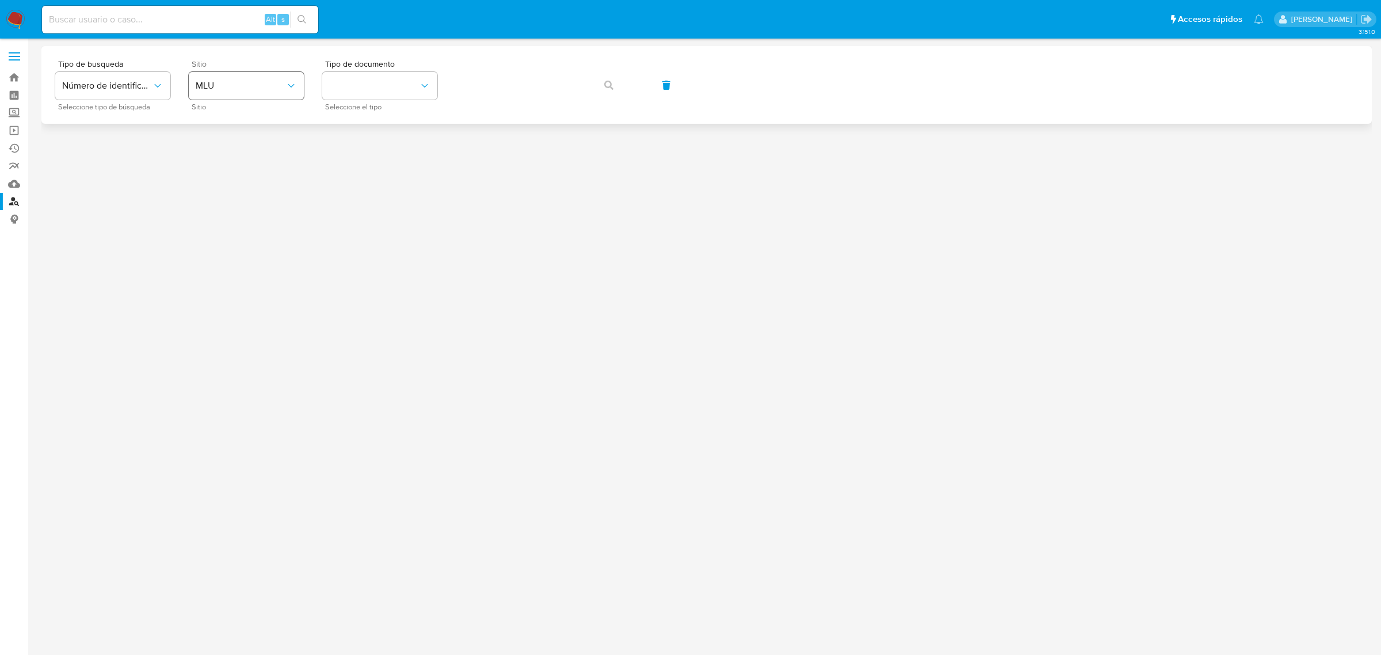
click at [237, 90] on span "MLU" at bounding box center [241, 86] width 90 height 12
click at [211, 142] on span "MLA" at bounding box center [205, 145] width 18 height 12
click at [407, 95] on button "identificationType" at bounding box center [379, 86] width 115 height 28
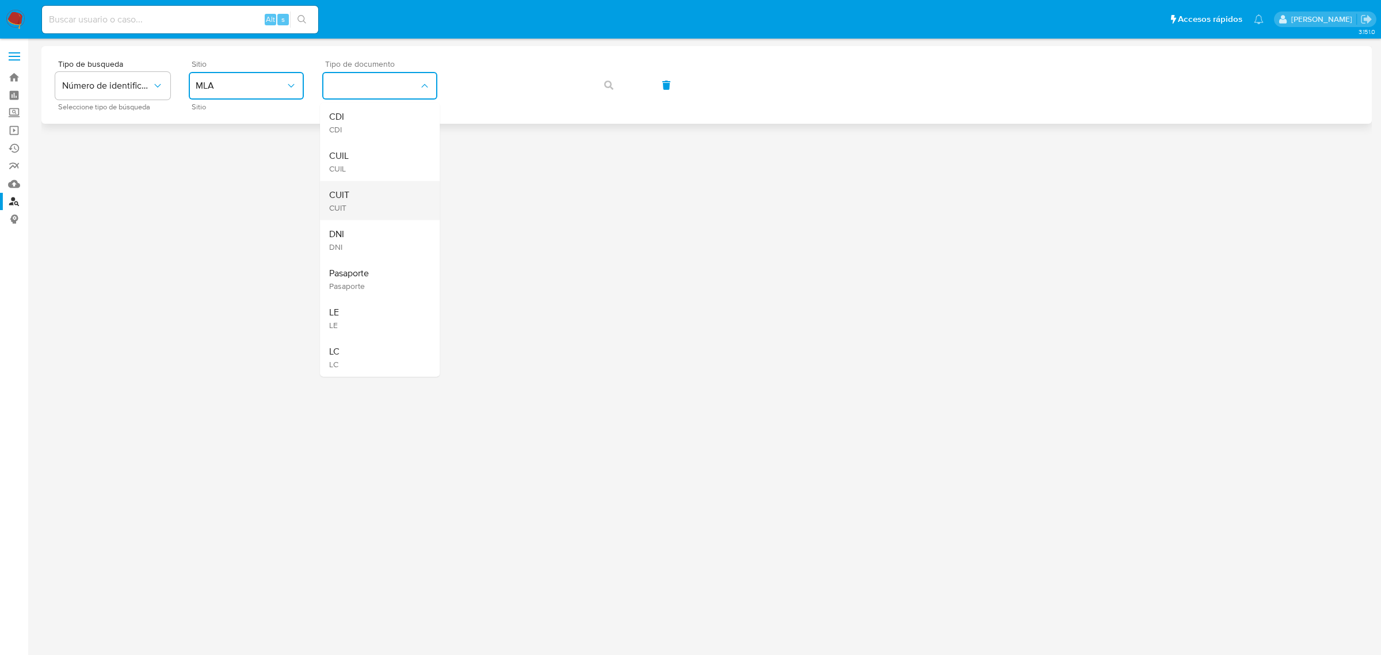
click at [350, 208] on div "CUIT CUIT" at bounding box center [376, 200] width 94 height 39
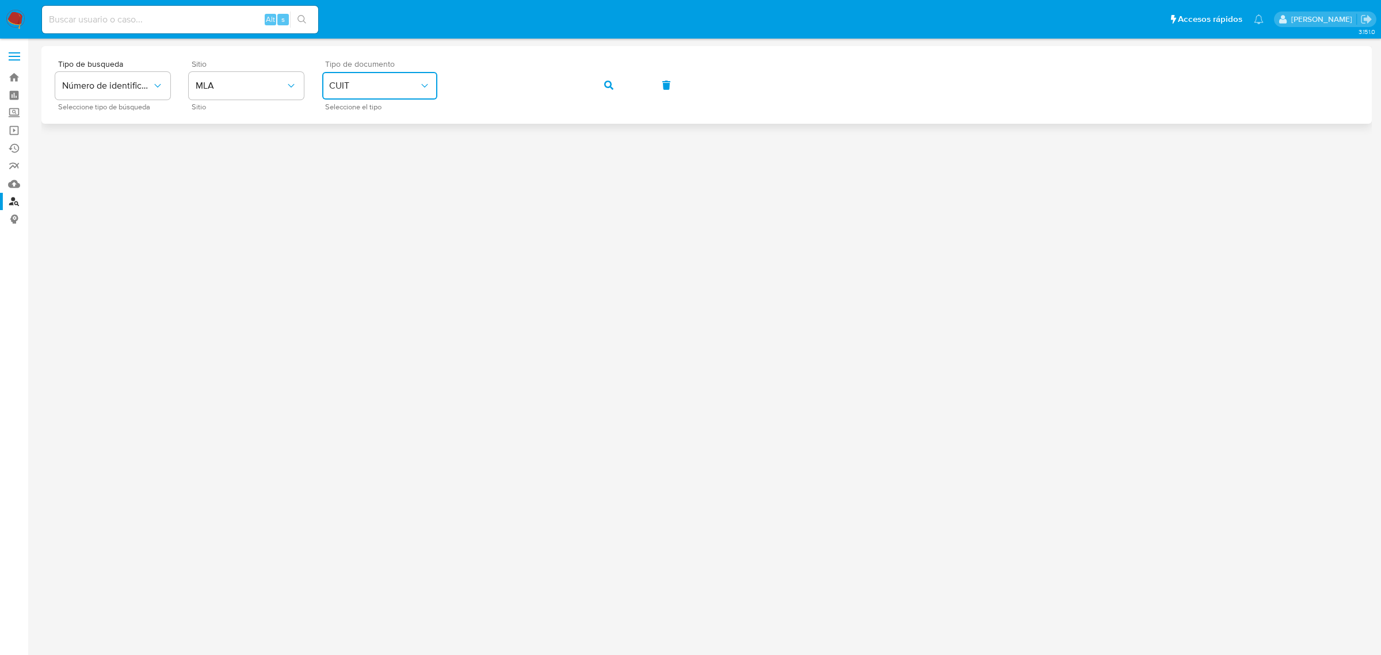
click at [589, 71] on button "button" at bounding box center [608, 85] width 39 height 28
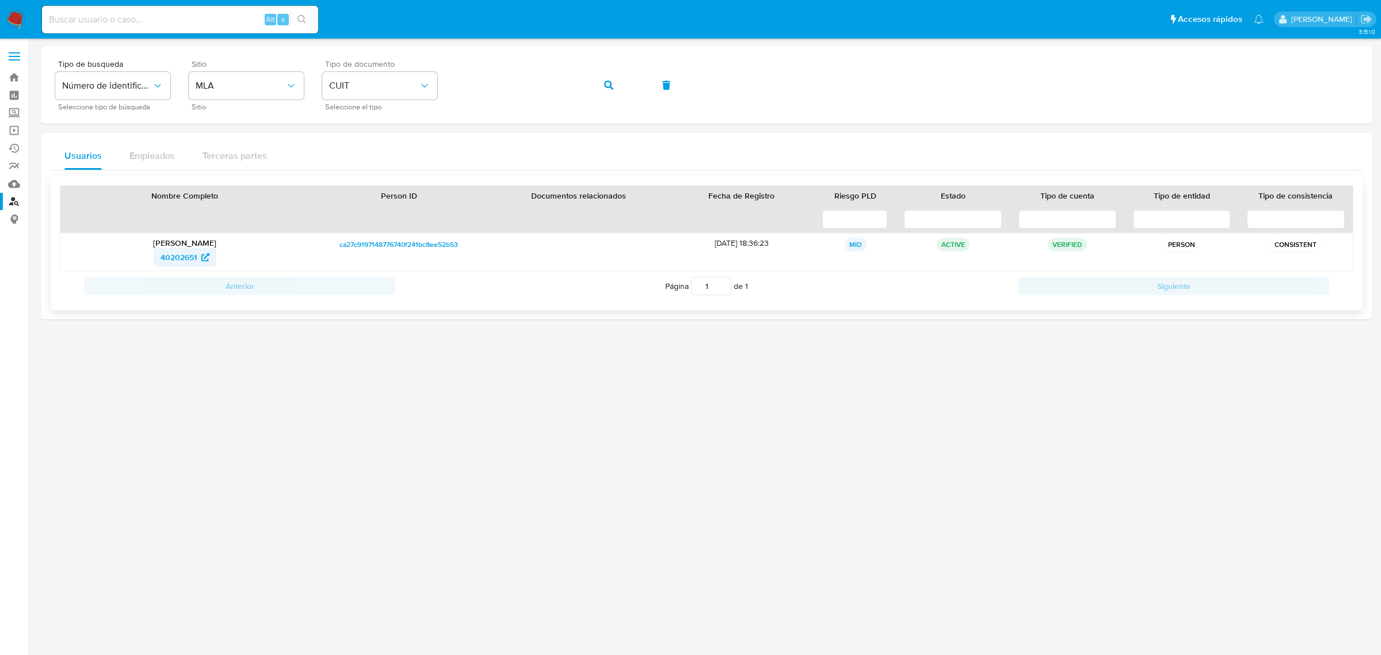
click at [176, 260] on span "40202651" at bounding box center [179, 257] width 36 height 18
click at [180, 260] on span "40202651" at bounding box center [179, 257] width 36 height 18
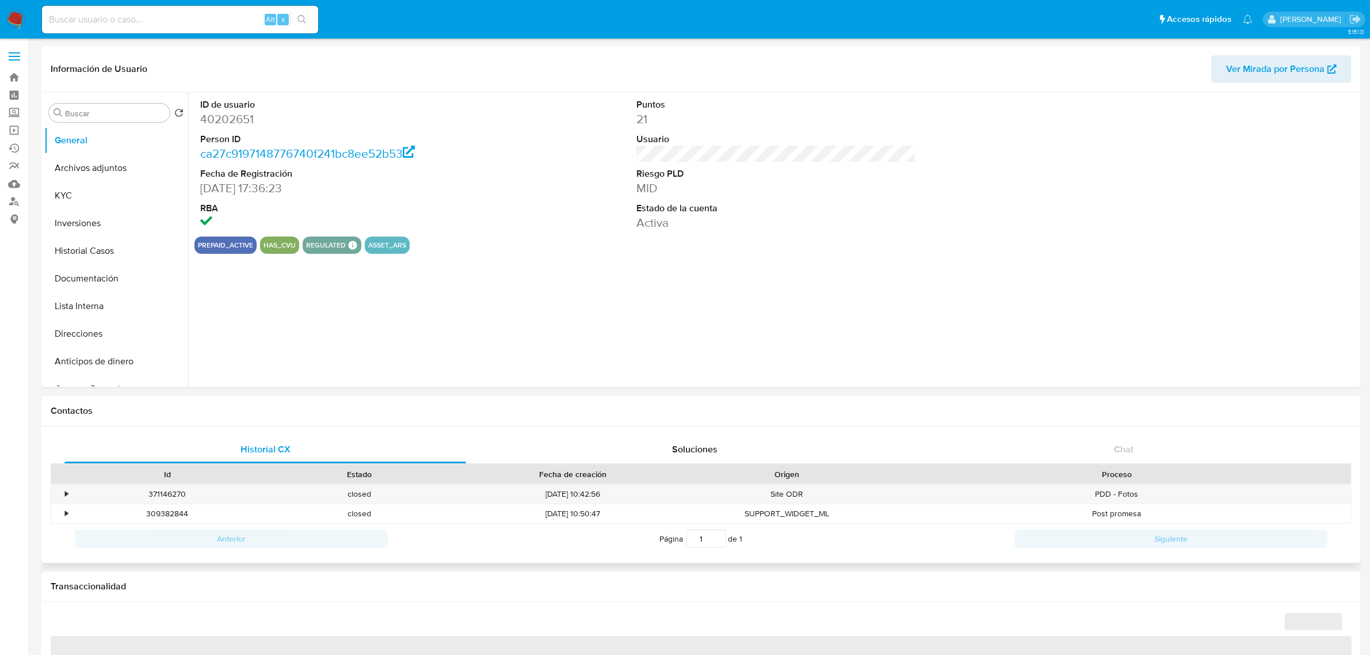
select select "10"
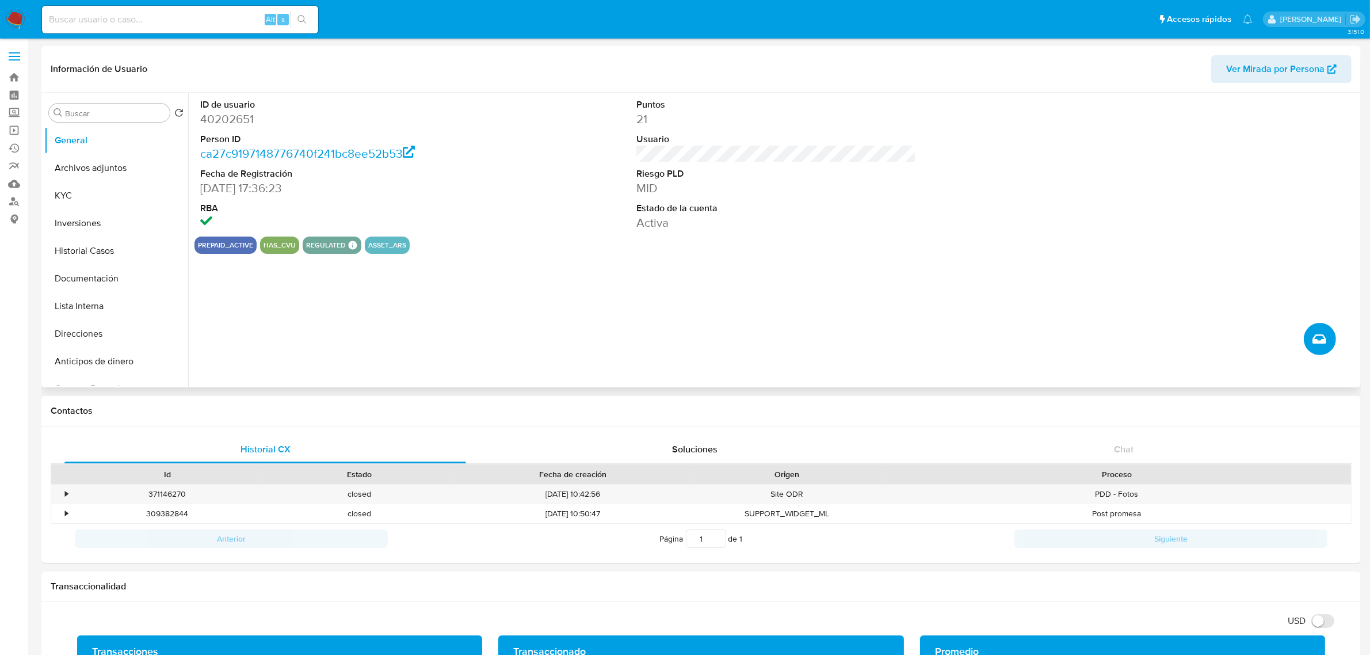
click at [1321, 337] on icon "Crear caso manual" at bounding box center [1320, 339] width 14 height 14
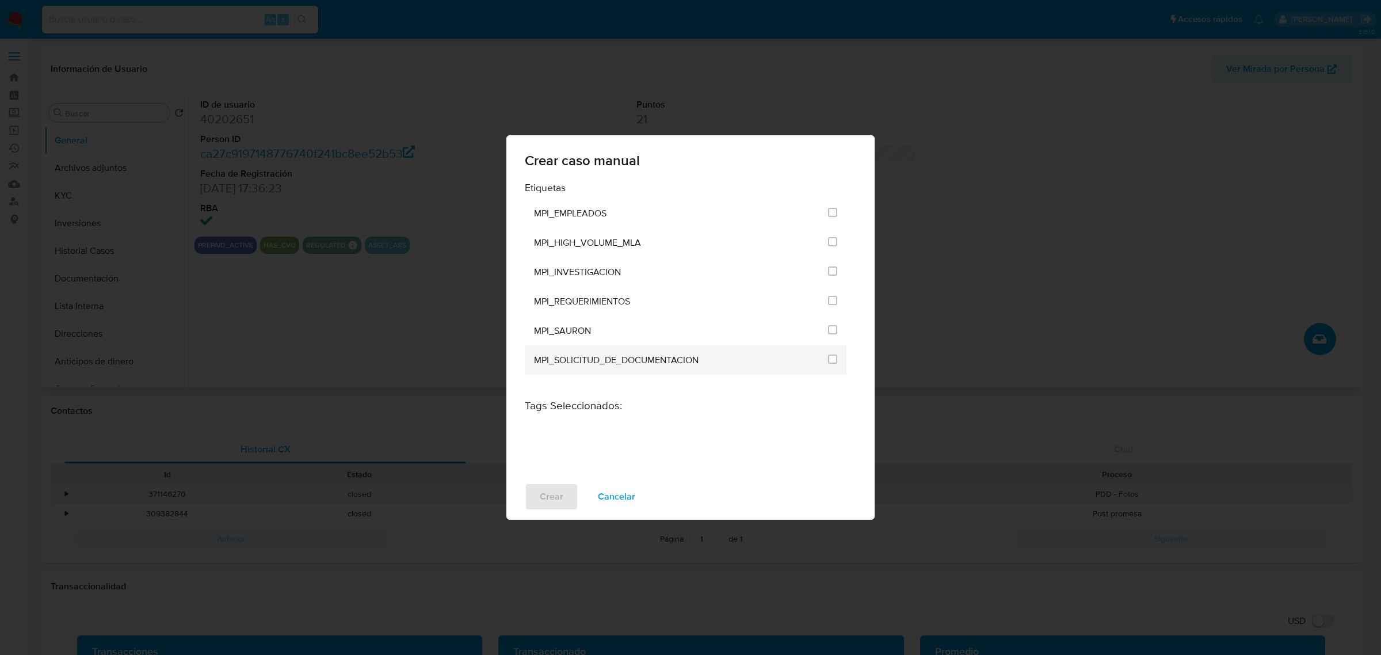
scroll to position [2719, 0]
click at [833, 341] on li "MPI_SOLICITUD_DE_DOCUMENTACION" at bounding box center [686, 340] width 322 height 29
click at [832, 340] on input "3295" at bounding box center [832, 339] width 9 height 9
checkbox input "true"
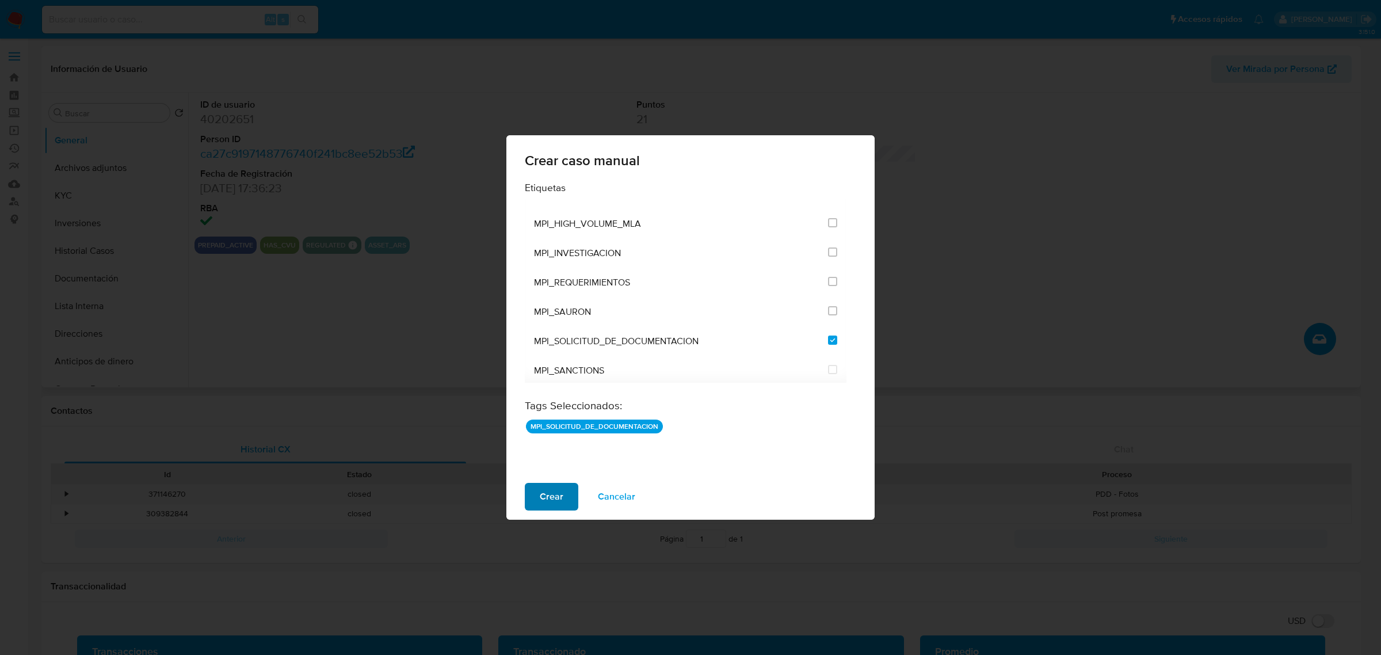
click at [547, 501] on span "Crear" at bounding box center [552, 496] width 24 height 25
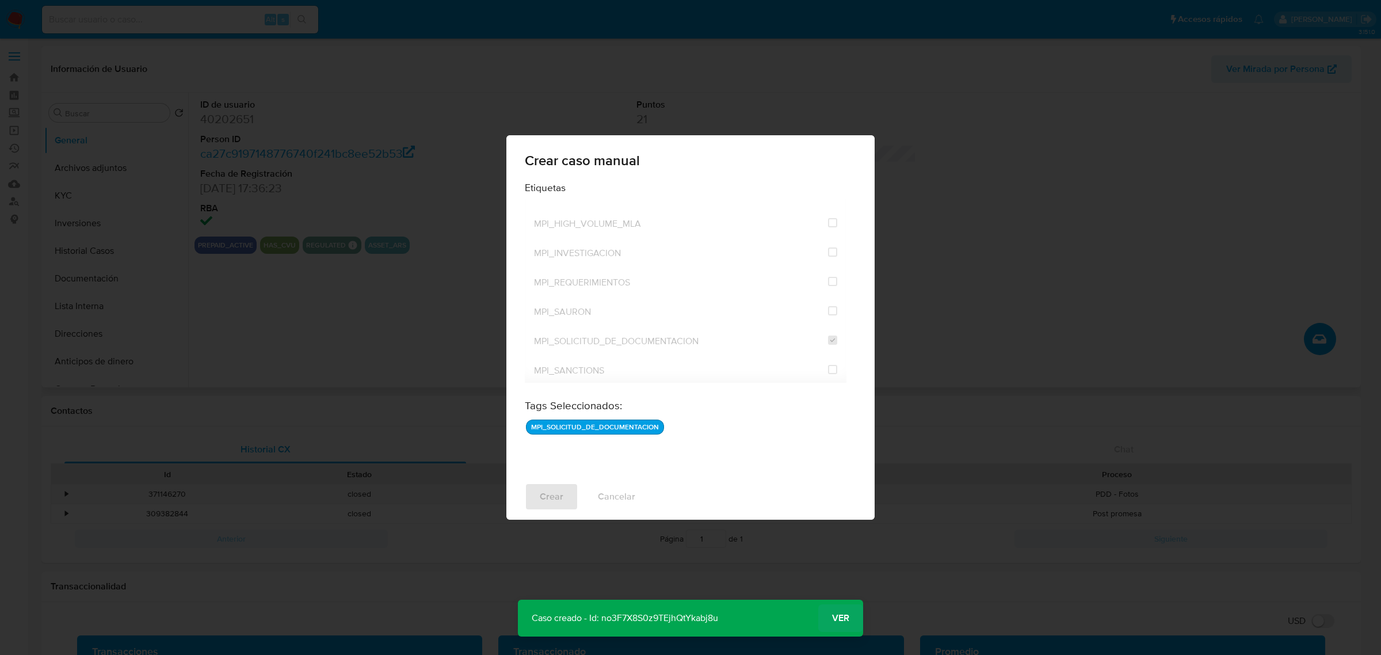
click at [841, 618] on span "Ver" at bounding box center [840, 618] width 17 height 0
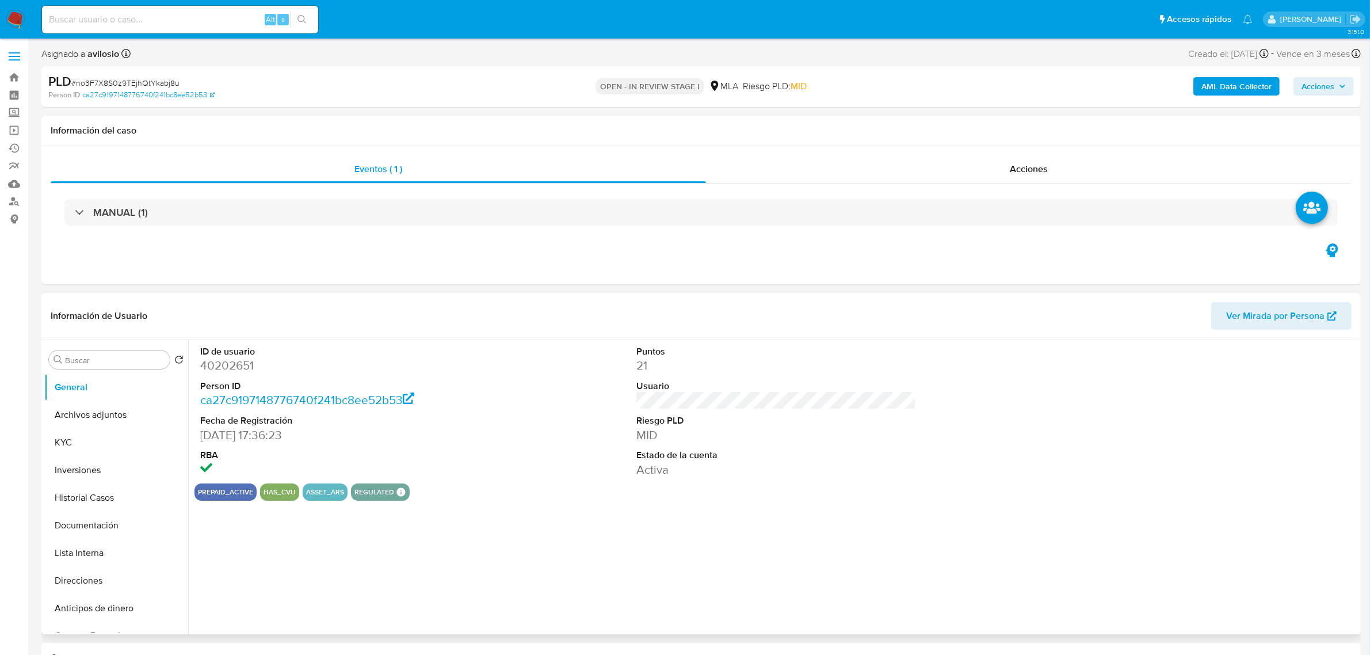
select select "10"
click at [97, 499] on button "Historial Casos" at bounding box center [111, 498] width 135 height 28
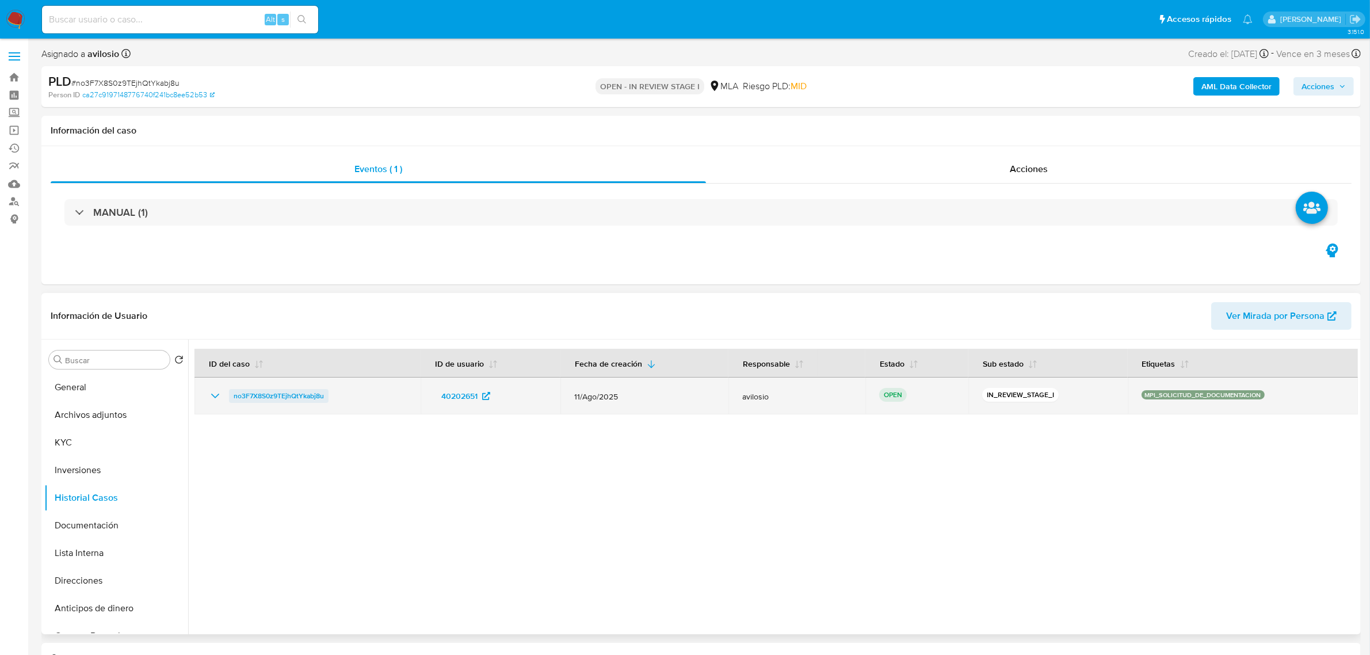
click at [259, 390] on span "no3F7X8S0z9TEjhQtYkabj8u" at bounding box center [279, 396] width 90 height 14
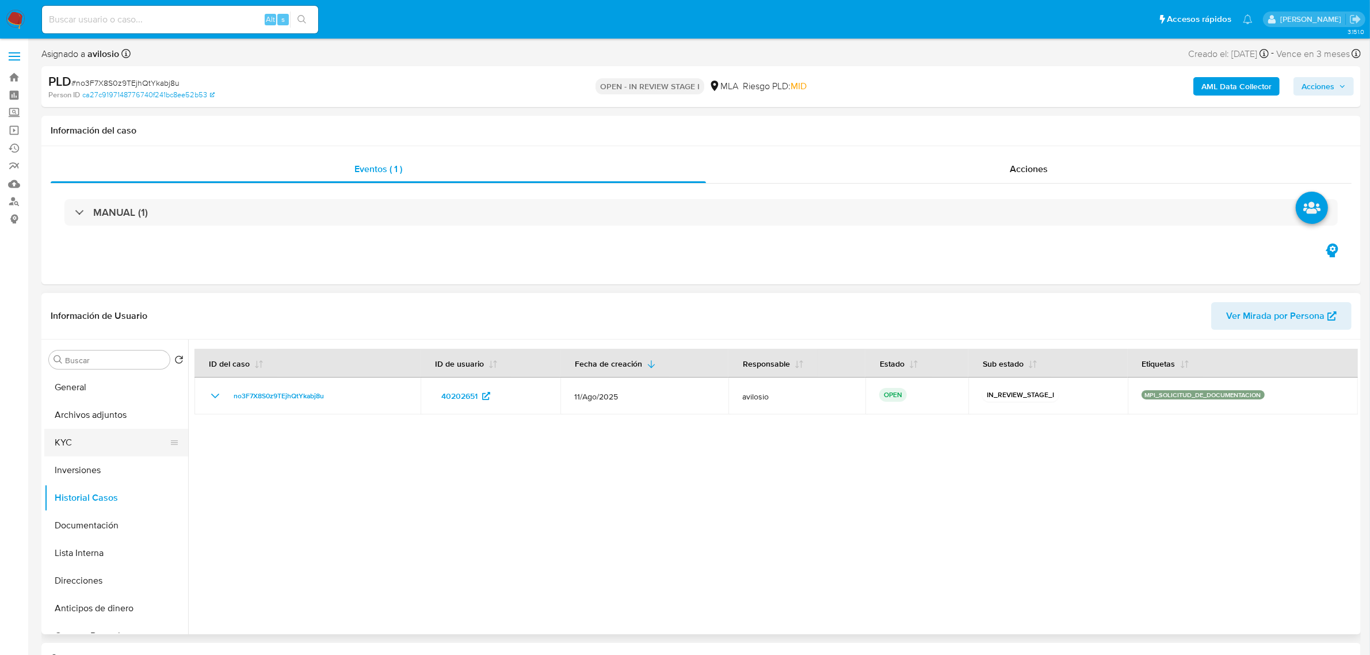
click at [74, 451] on button "KYC" at bounding box center [111, 443] width 135 height 28
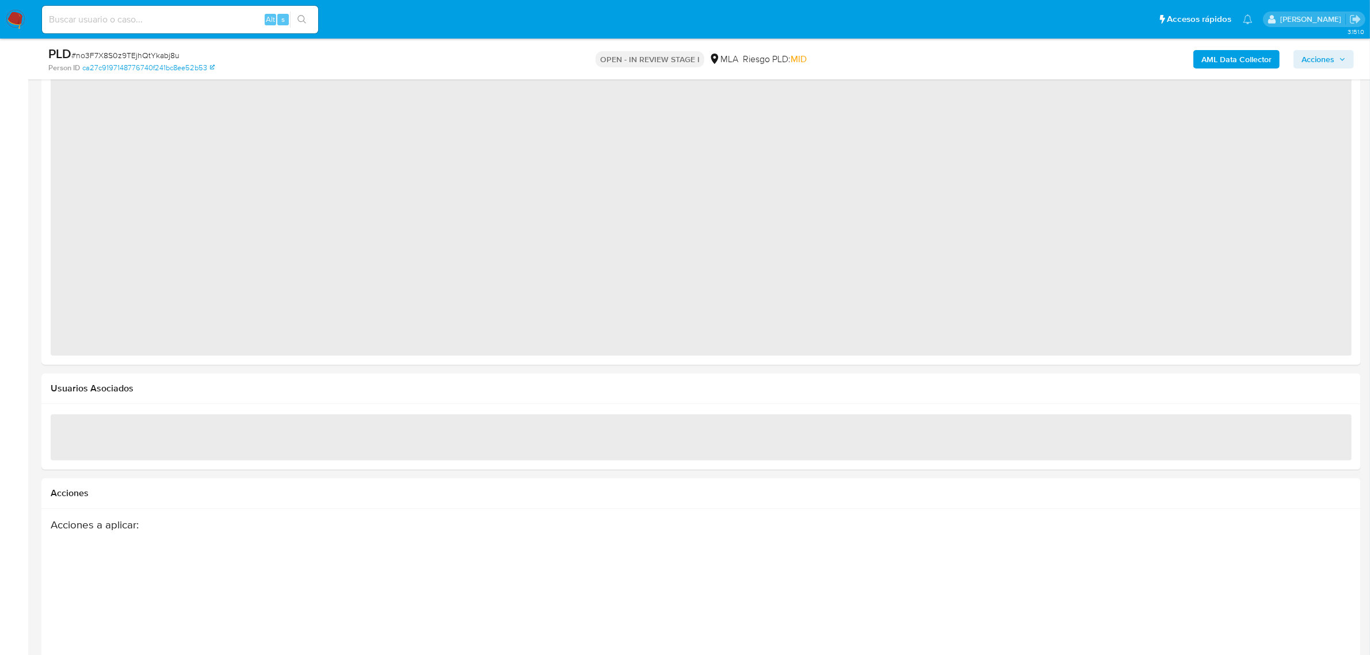
scroll to position [1151, 0]
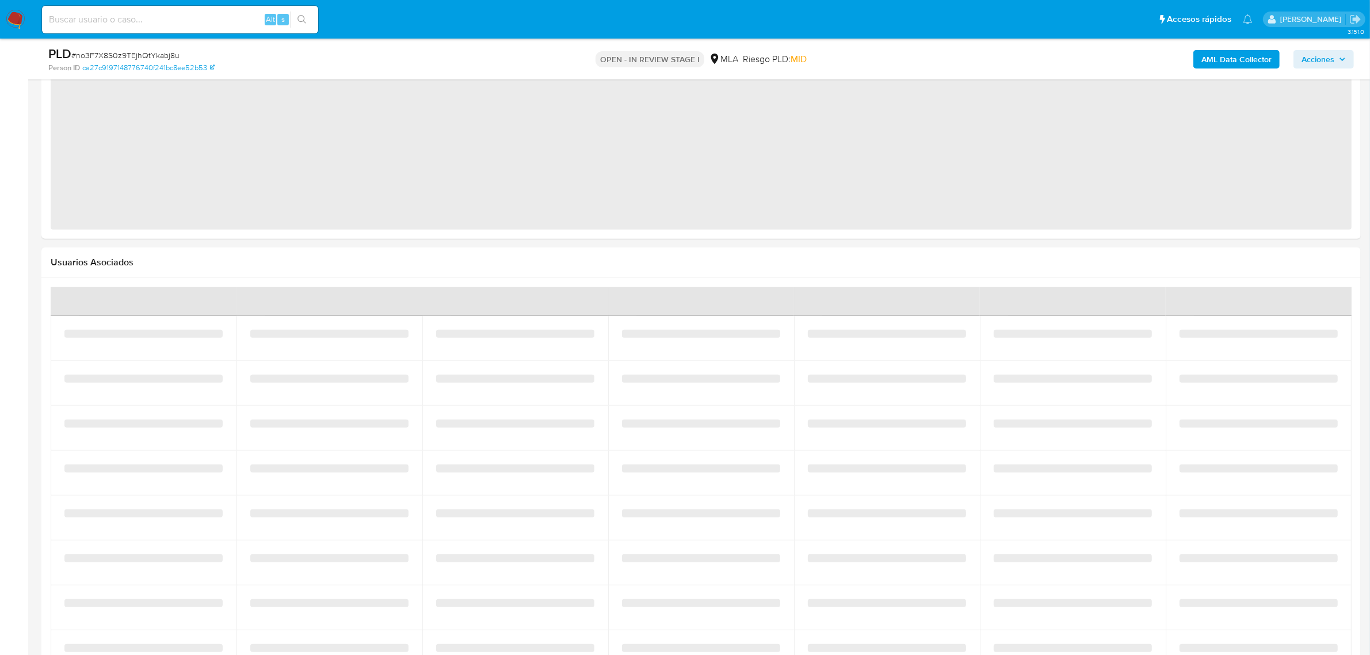
select select "10"
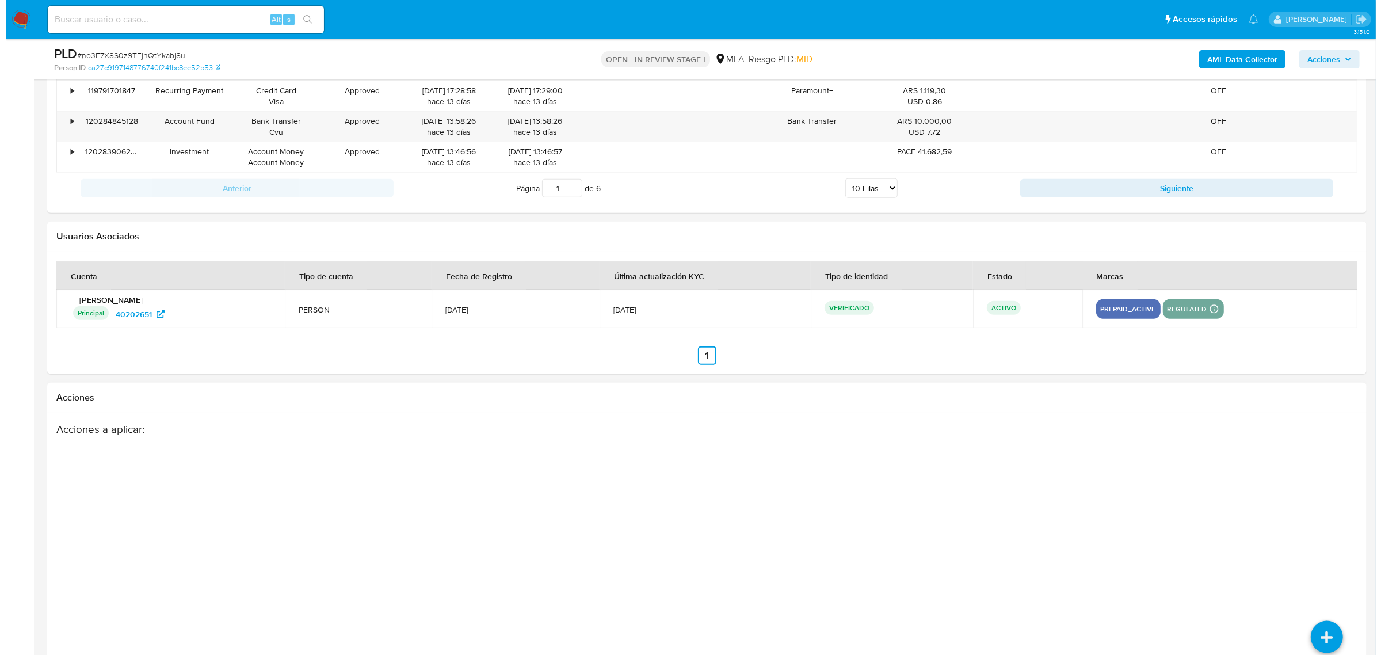
scroll to position [1577, 0]
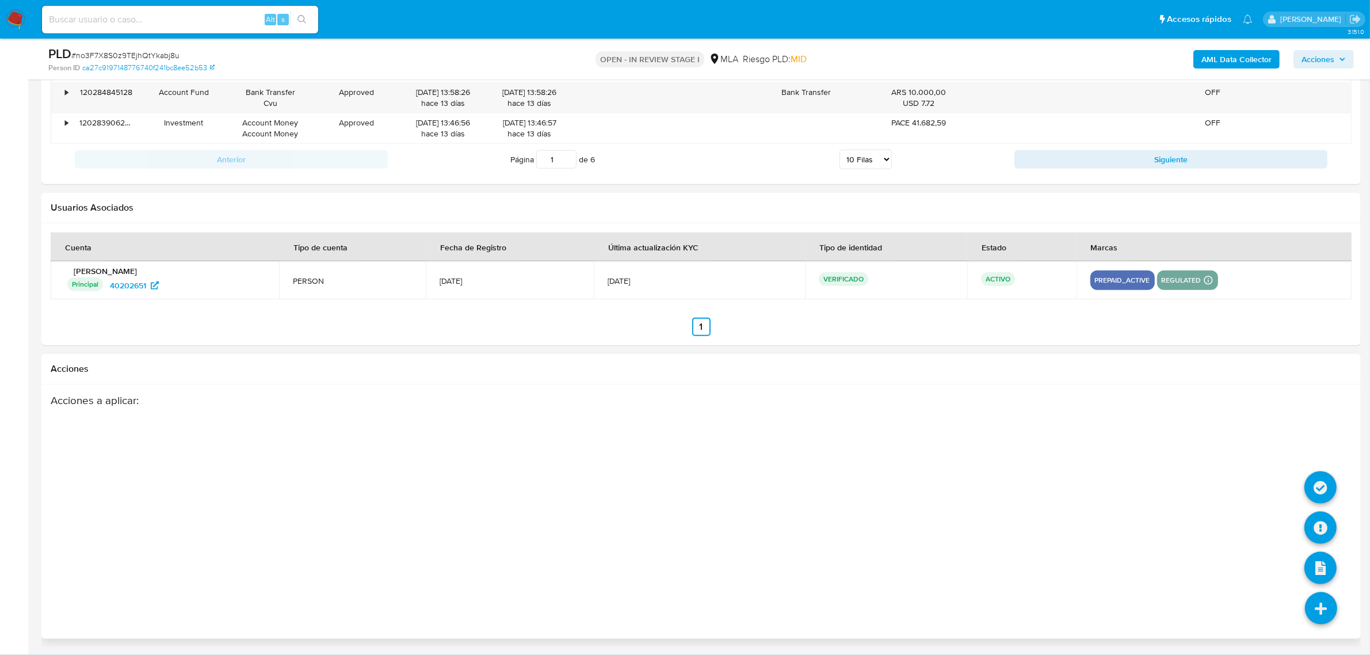
click at [1320, 605] on icon at bounding box center [1321, 608] width 32 height 32
click at [1318, 525] on icon at bounding box center [1321, 528] width 32 height 32
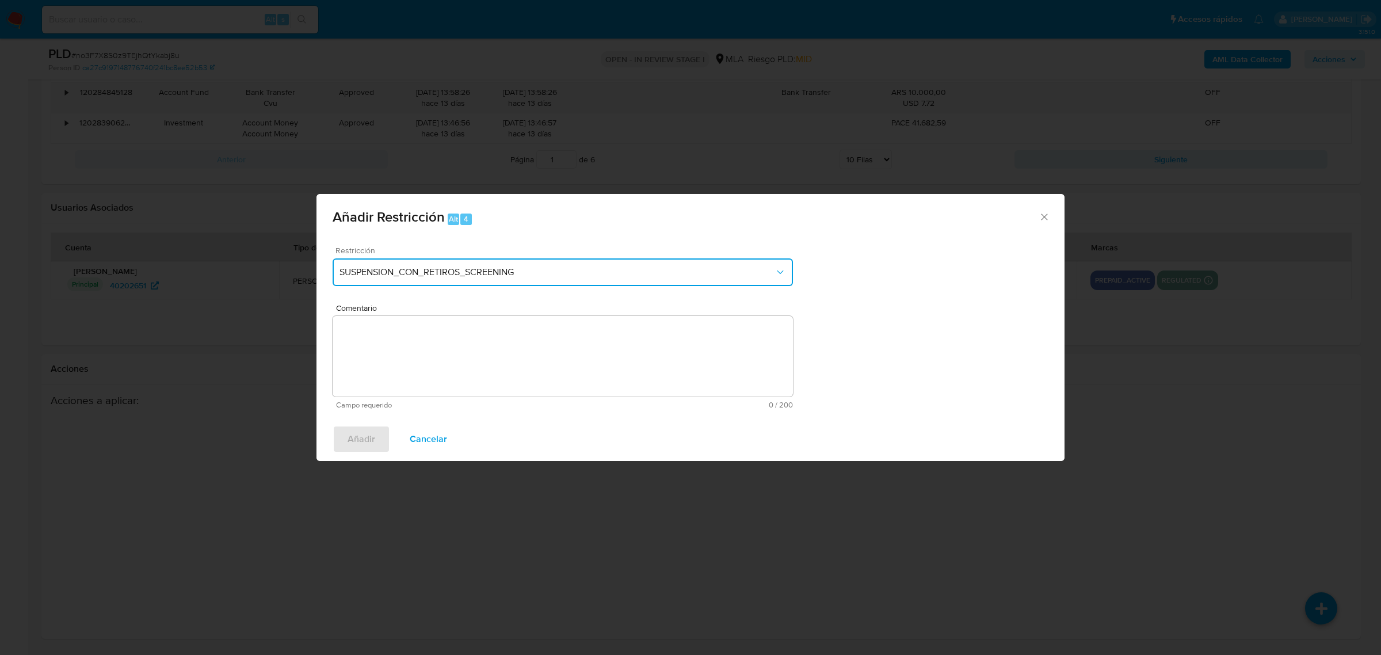
click at [505, 269] on span "SUSPENSION_CON_RETIROS_SCREENING" at bounding box center [557, 272] width 435 height 12
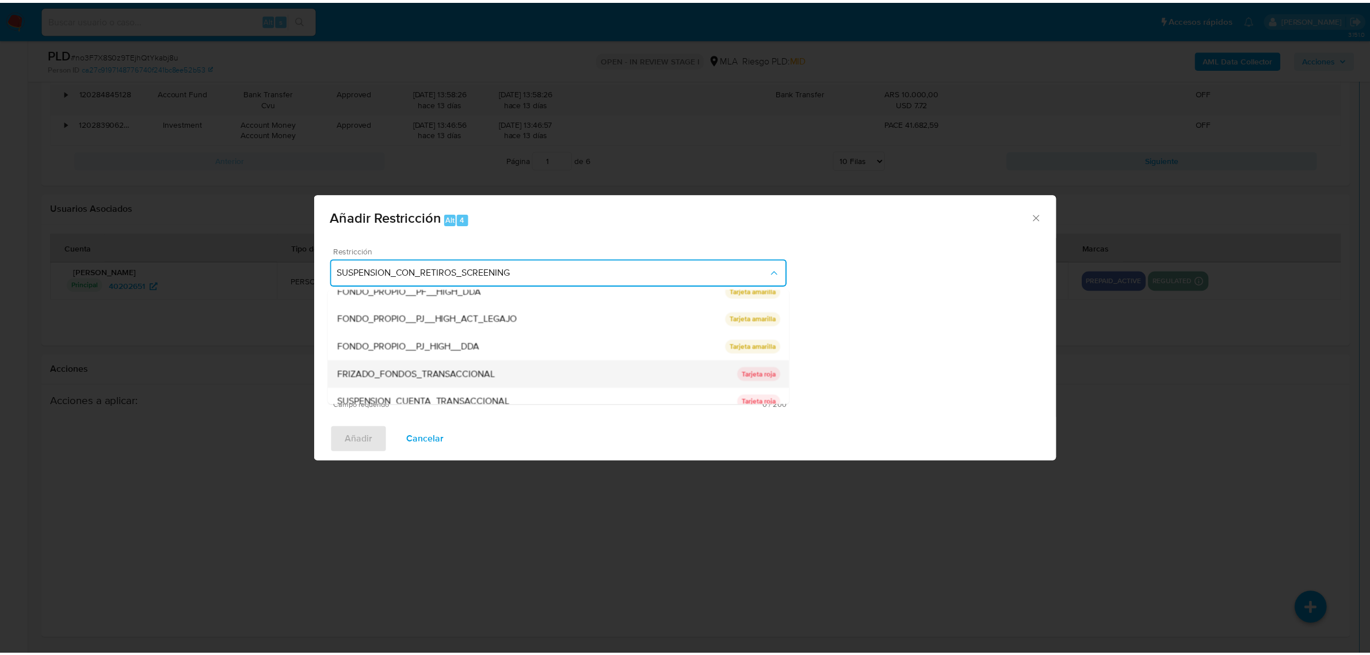
scroll to position [116, 0]
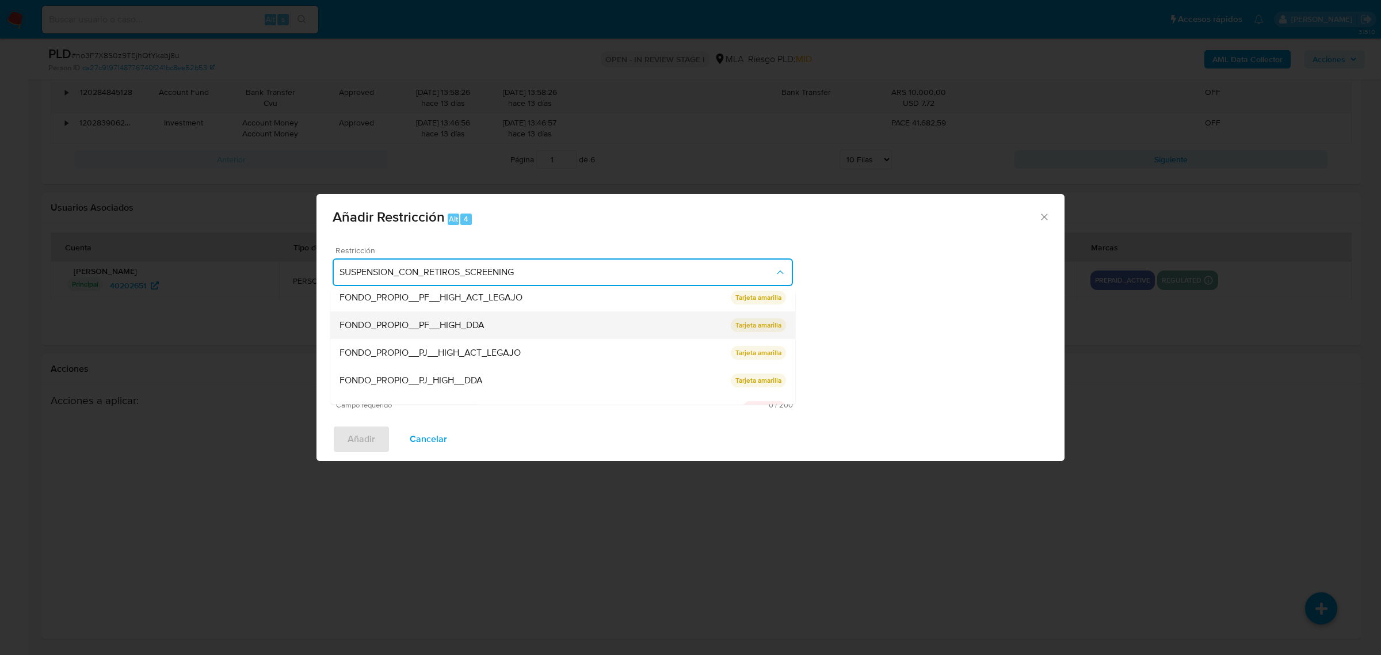
click at [650, 329] on div "FONDO_PROPIO__PF__HIGH_DDA" at bounding box center [535, 325] width 391 height 28
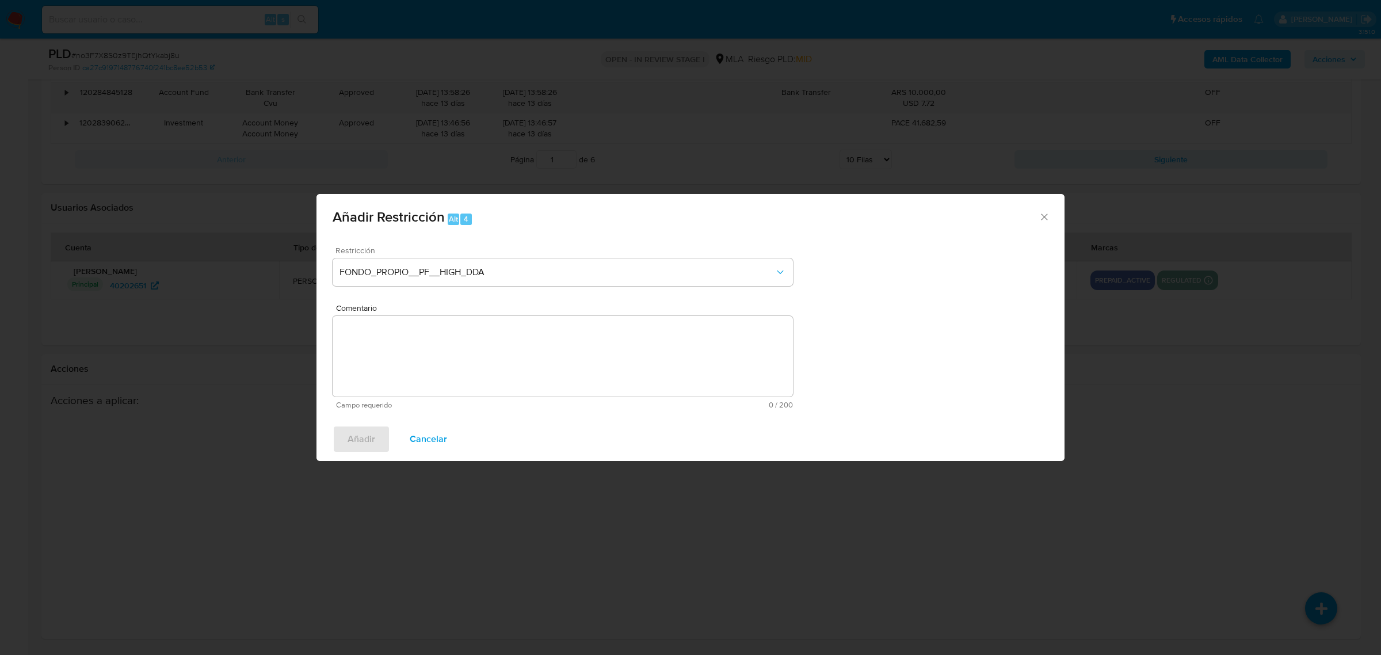
click at [616, 351] on textarea "Comentario" at bounding box center [563, 356] width 460 height 81
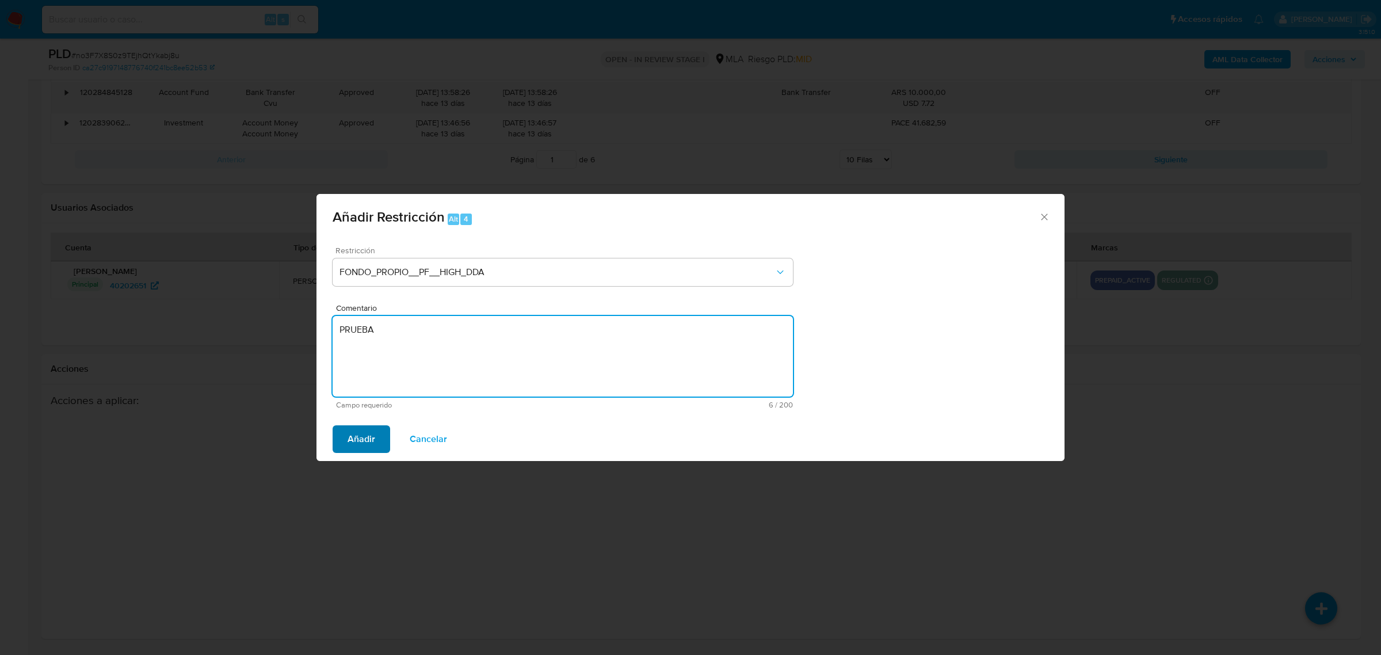
type textarea "PRUEBA"
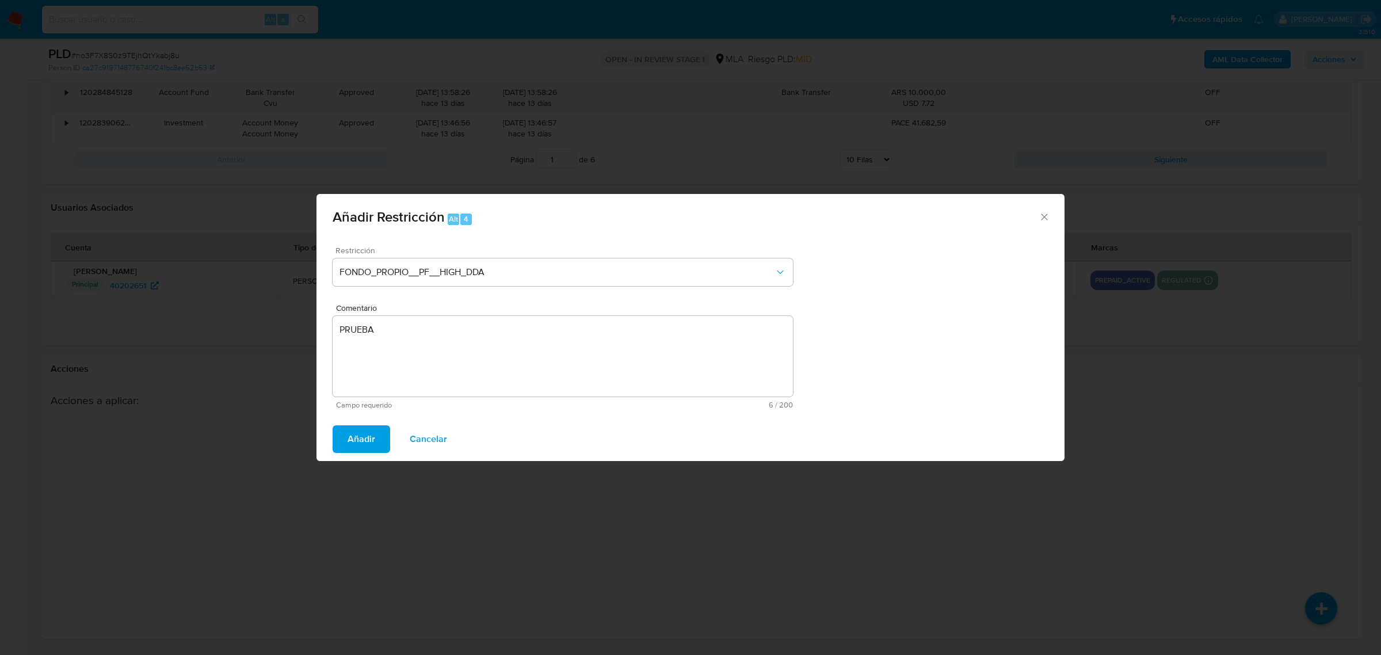
click at [351, 442] on span "Añadir" at bounding box center [362, 438] width 28 height 25
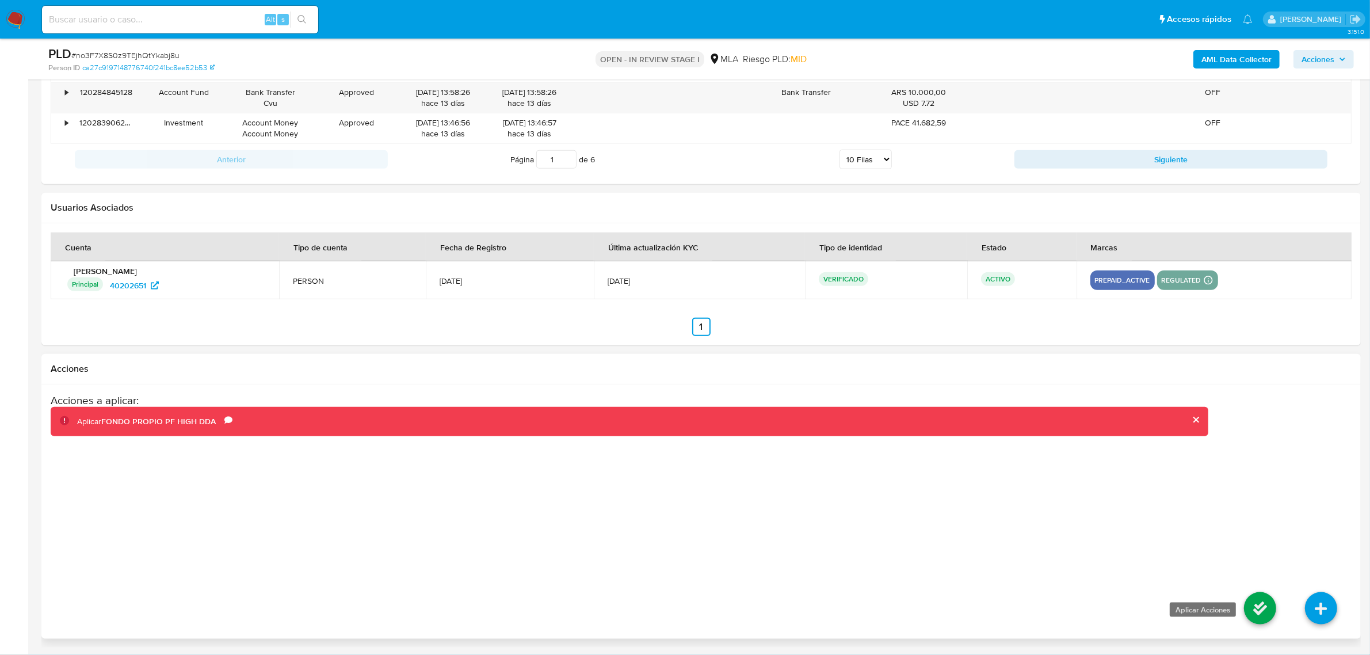
click at [1252, 605] on icon at bounding box center [1260, 608] width 32 height 32
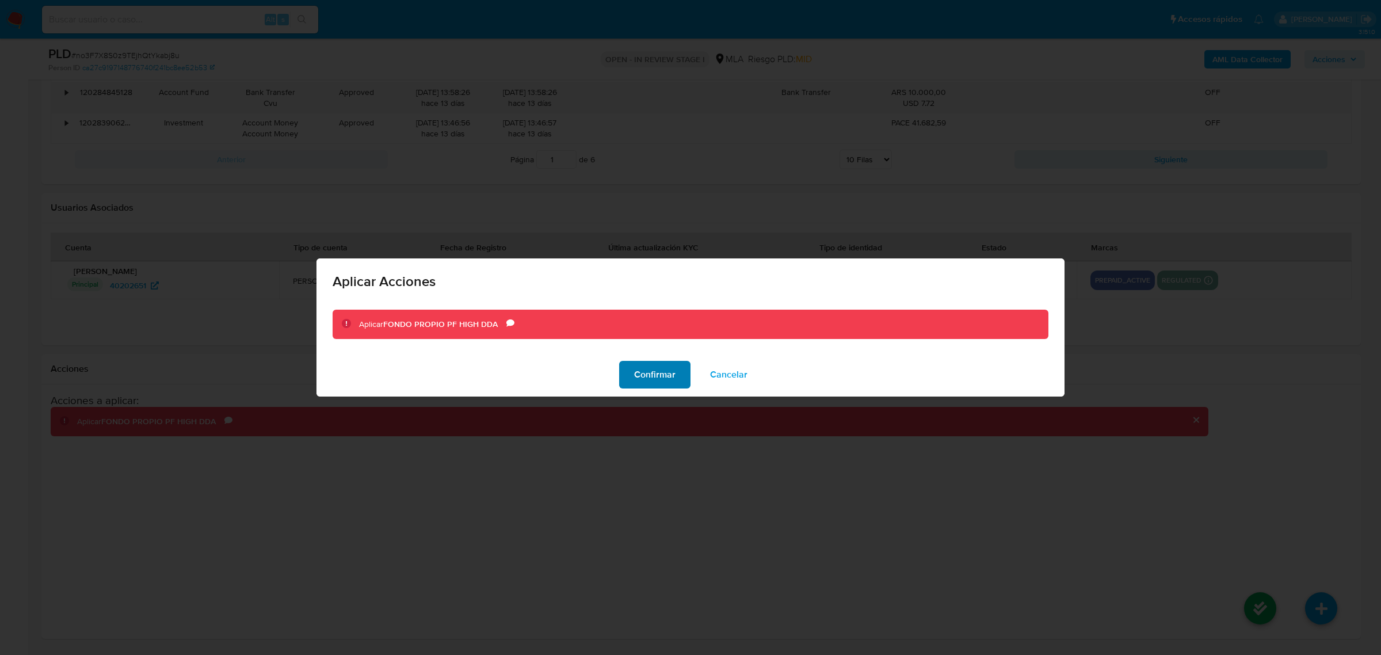
click at [680, 371] on button "Confirmar" at bounding box center [654, 375] width 71 height 28
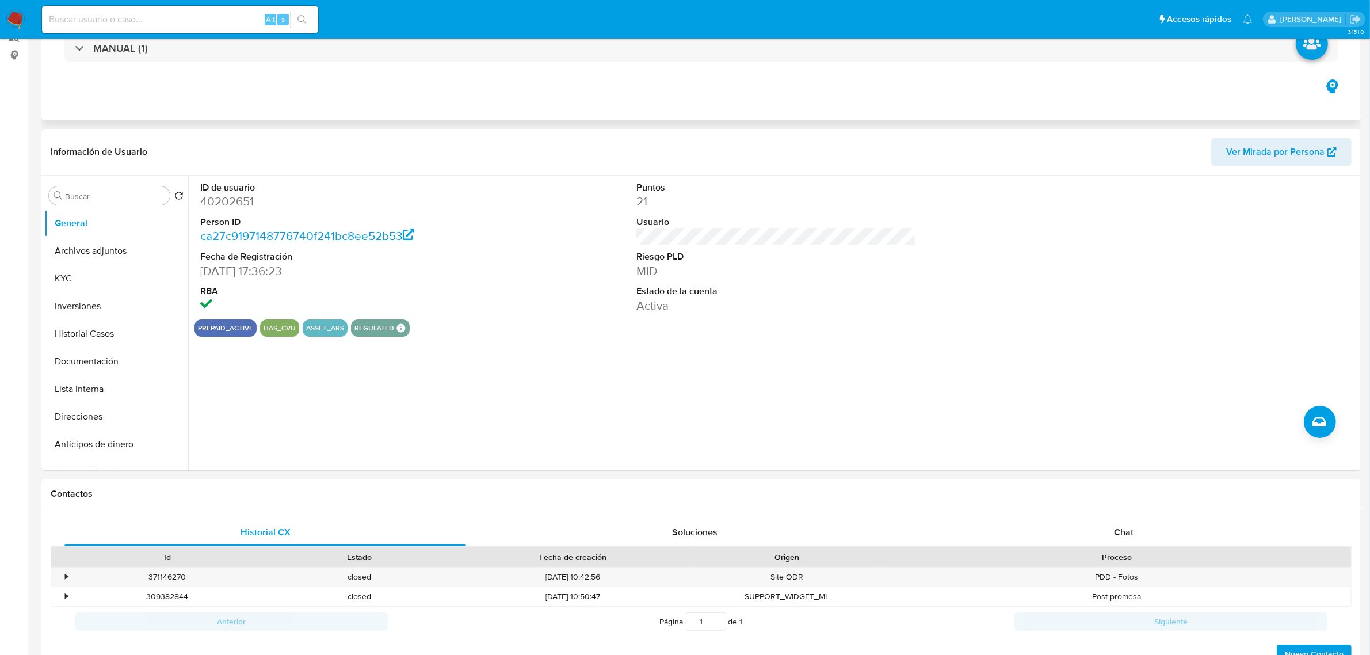
scroll to position [0, 0]
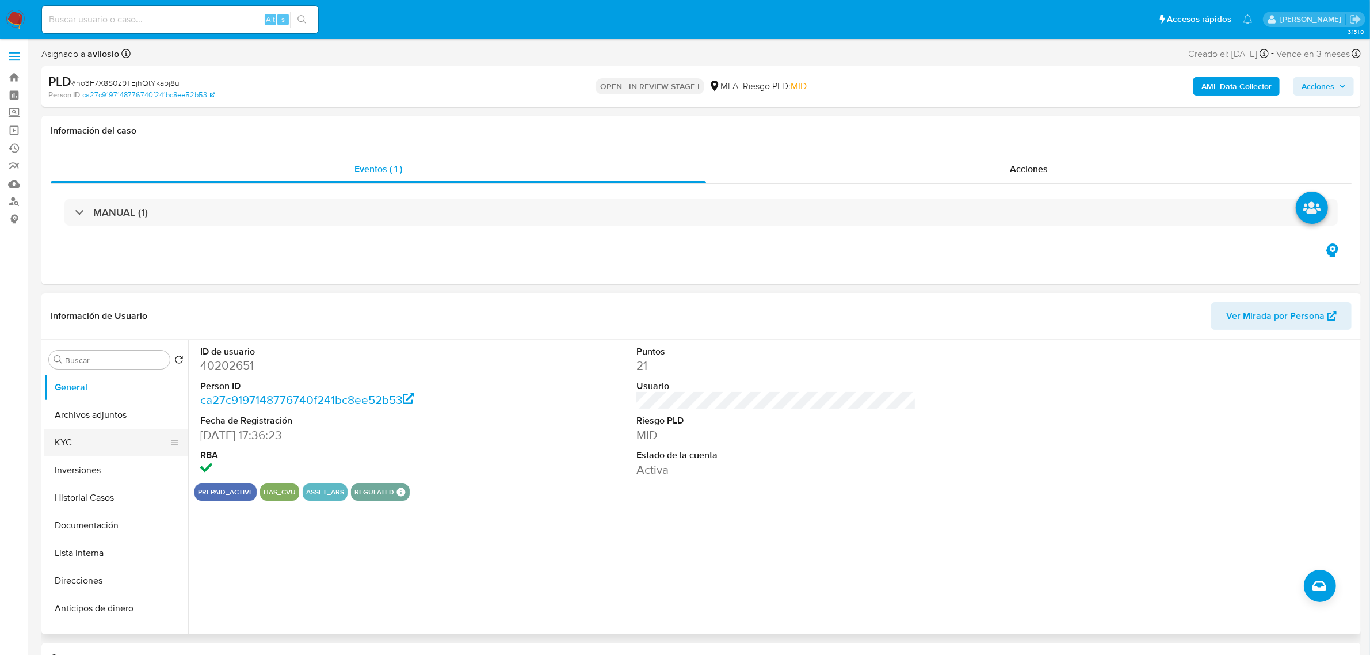
click at [86, 440] on button "KYC" at bounding box center [111, 443] width 135 height 28
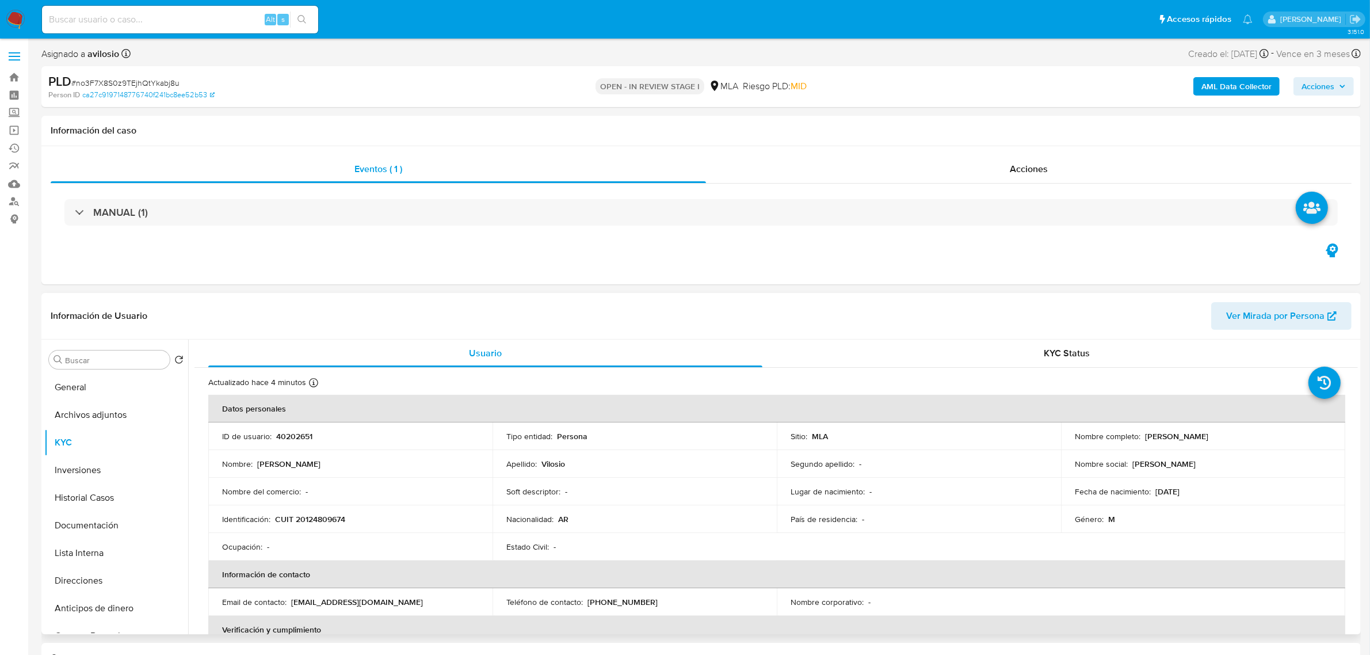
click at [318, 518] on p "CUIT 20124809674" at bounding box center [310, 519] width 70 height 10
copy p "20124809674"
click at [88, 390] on button "General" at bounding box center [111, 387] width 135 height 28
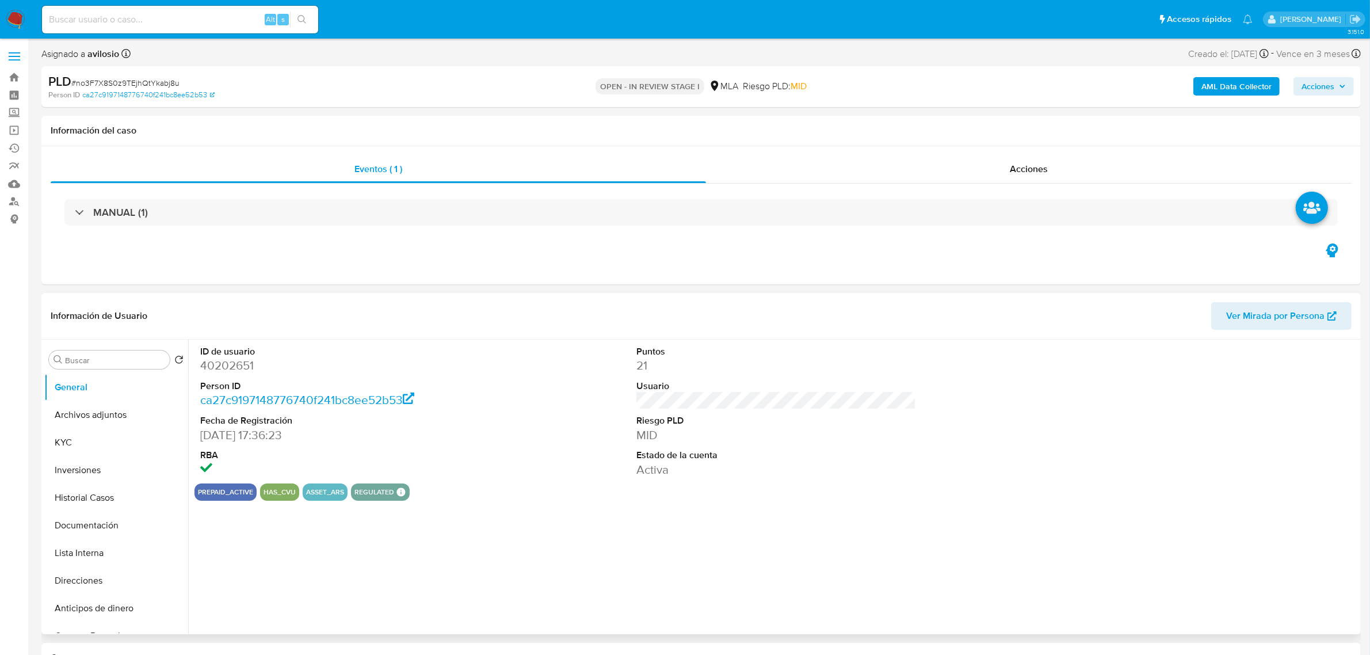
click at [231, 361] on dd "40202651" at bounding box center [340, 365] width 280 height 16
copy dd "40202651"
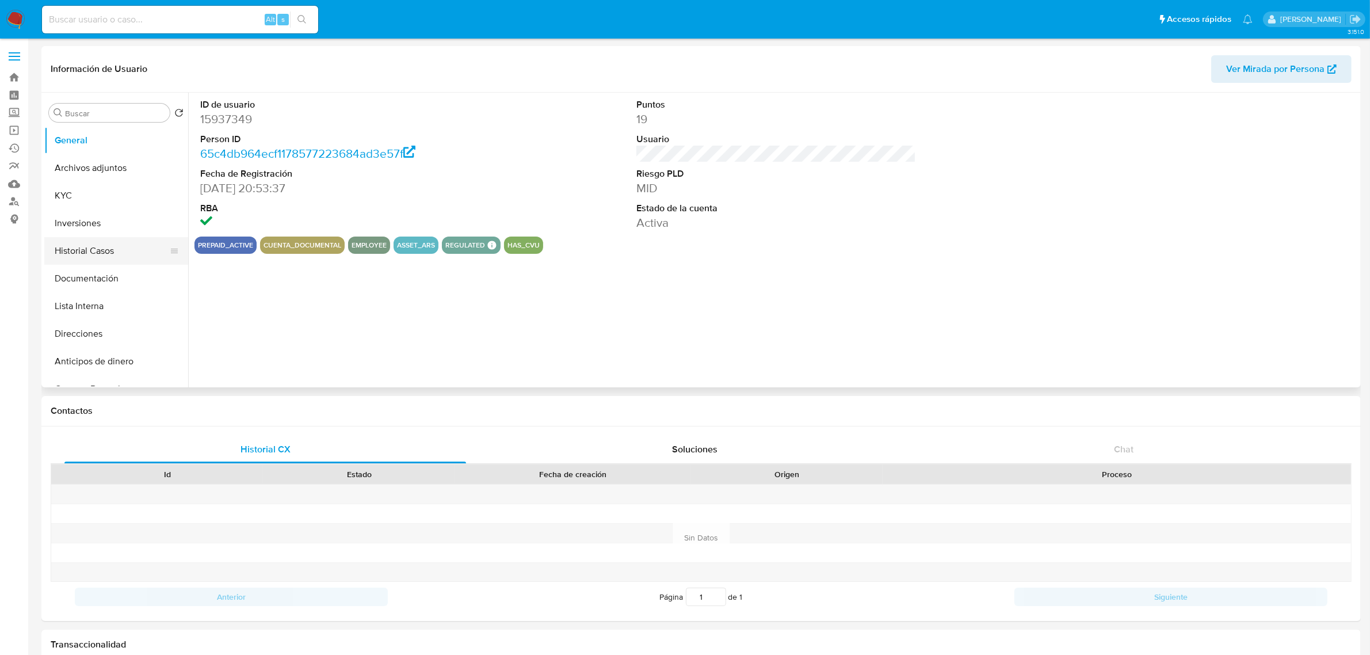
select select "10"
click at [109, 249] on button "Historial Casos" at bounding box center [111, 251] width 135 height 28
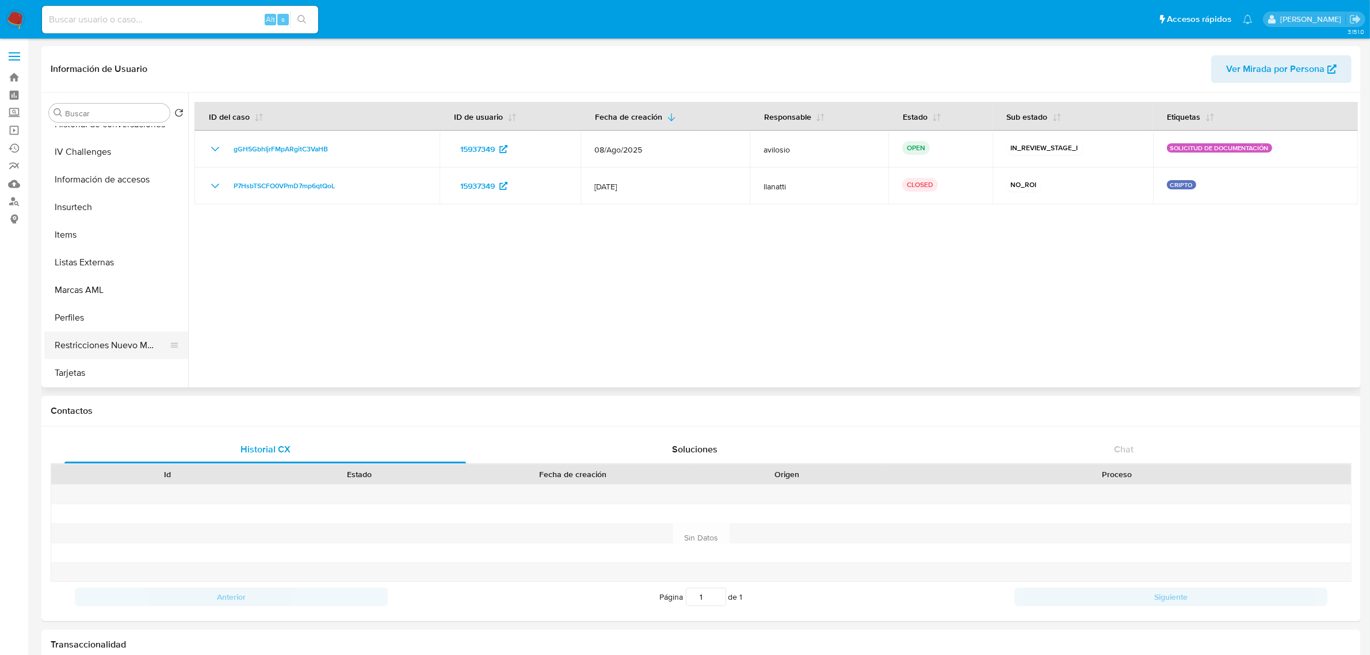
click at [113, 350] on button "Restricciones Nuevo Mundo" at bounding box center [111, 345] width 135 height 28
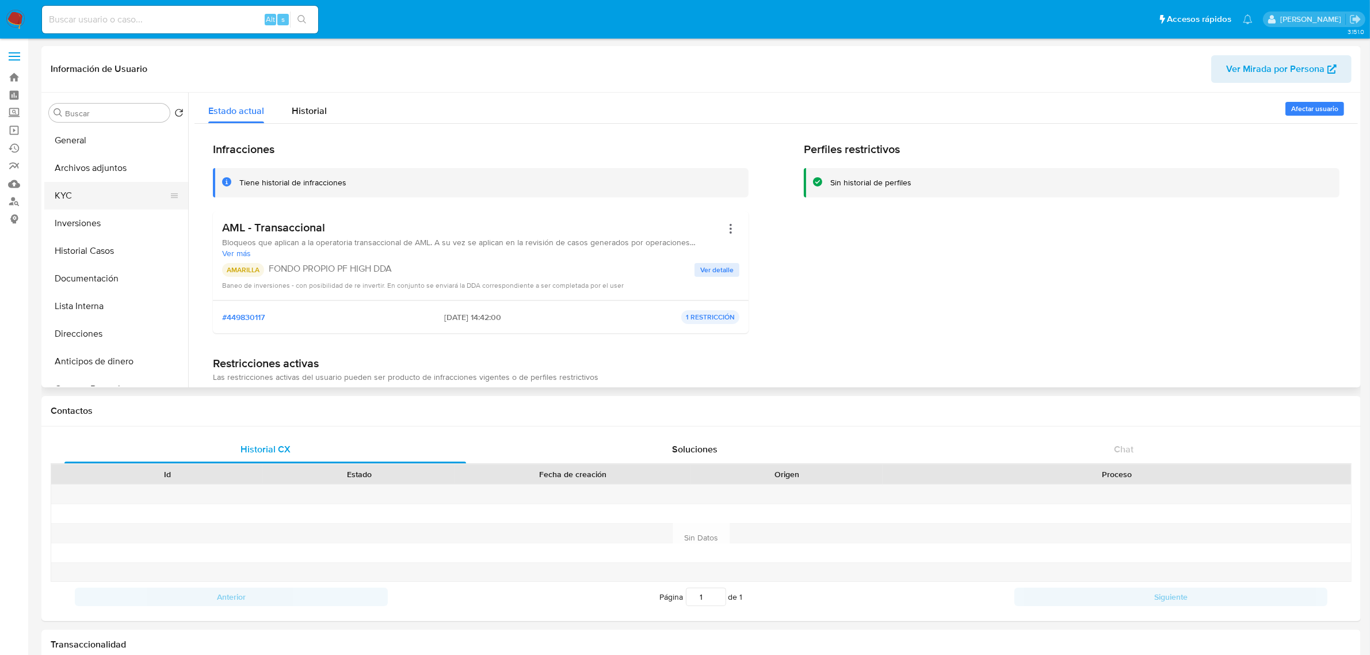
click at [89, 189] on button "KYC" at bounding box center [111, 196] width 135 height 28
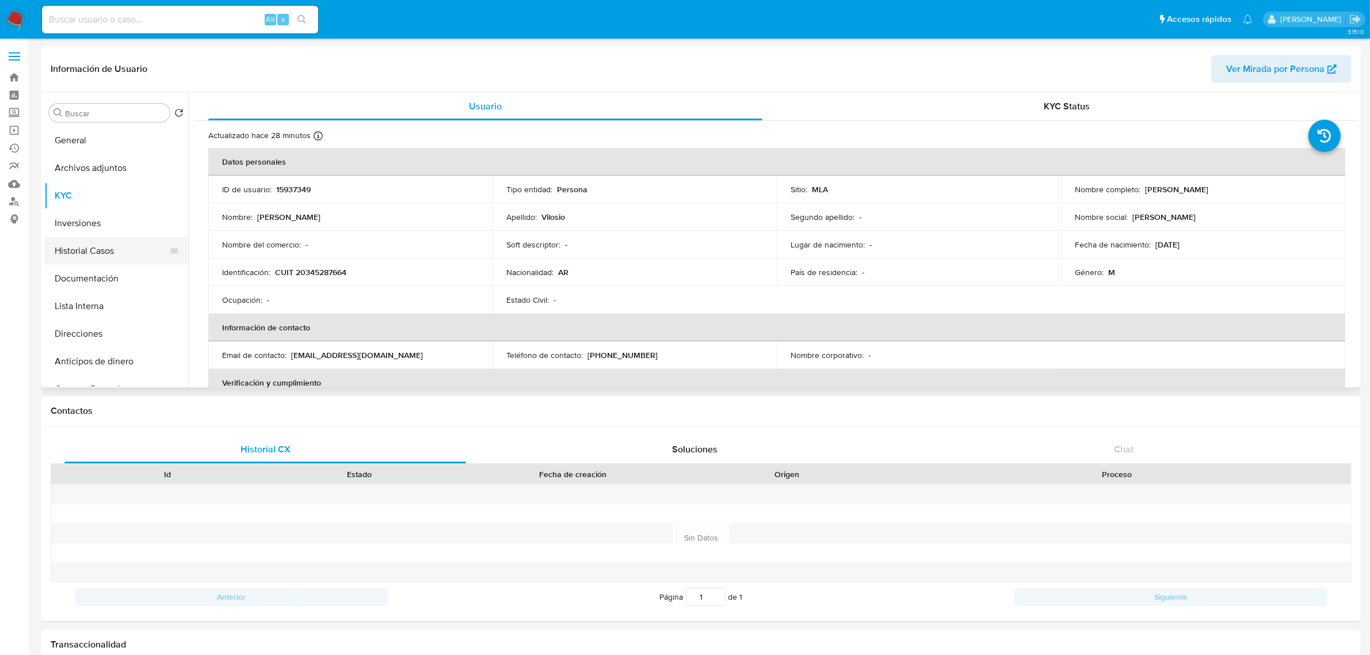
click at [116, 246] on button "Historial Casos" at bounding box center [111, 251] width 135 height 28
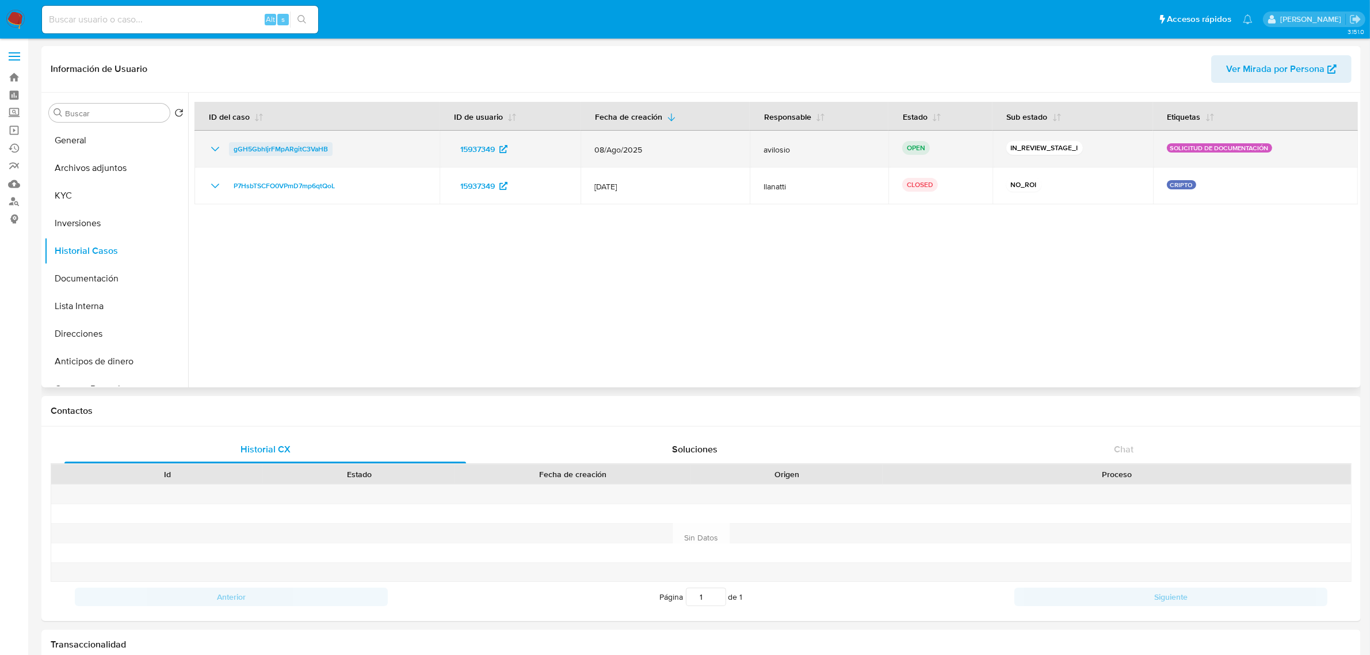
click at [286, 150] on span "gGH5GbhIjrFMpARgitC3VaHB" at bounding box center [281, 149] width 94 height 14
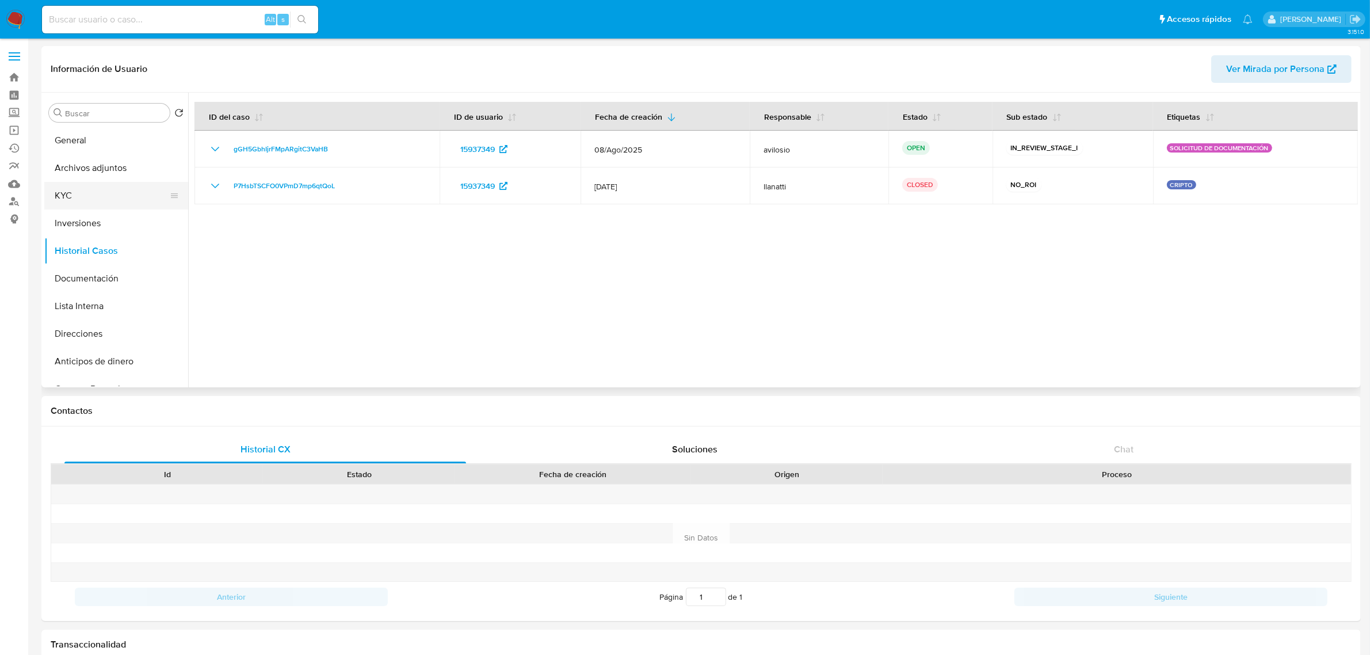
click at [79, 191] on button "KYC" at bounding box center [111, 196] width 135 height 28
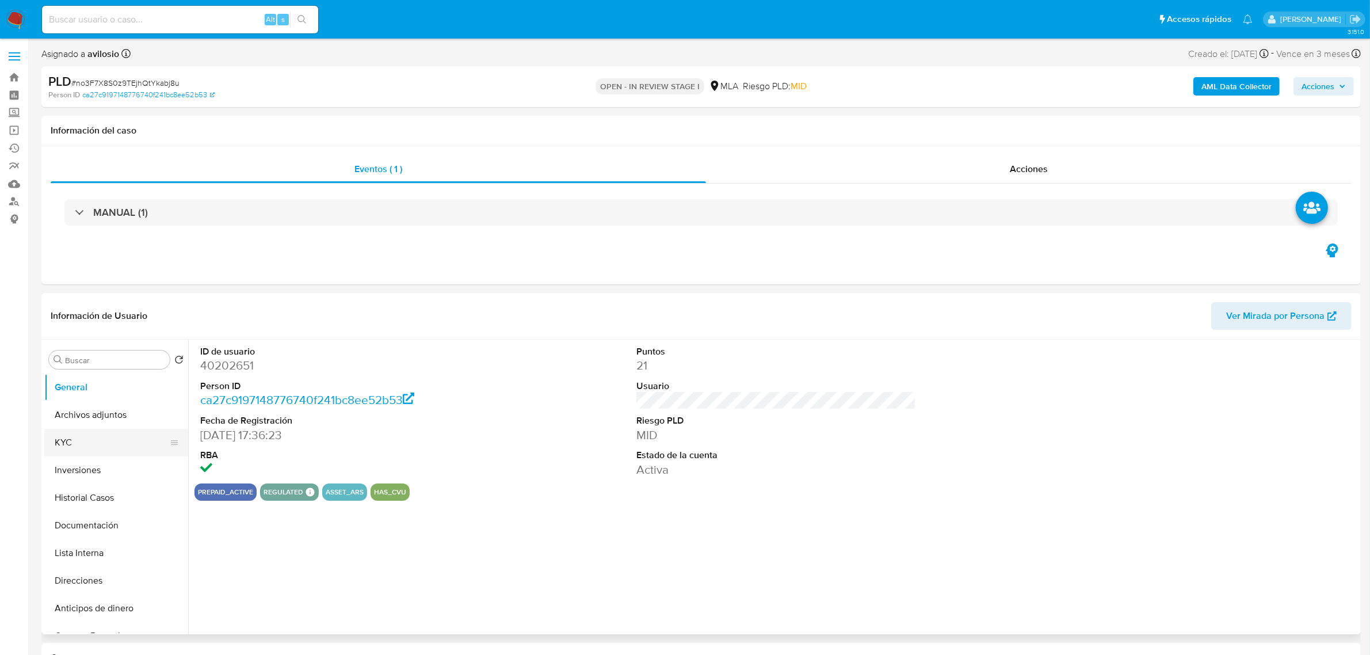
click at [96, 450] on button "KYC" at bounding box center [111, 443] width 135 height 28
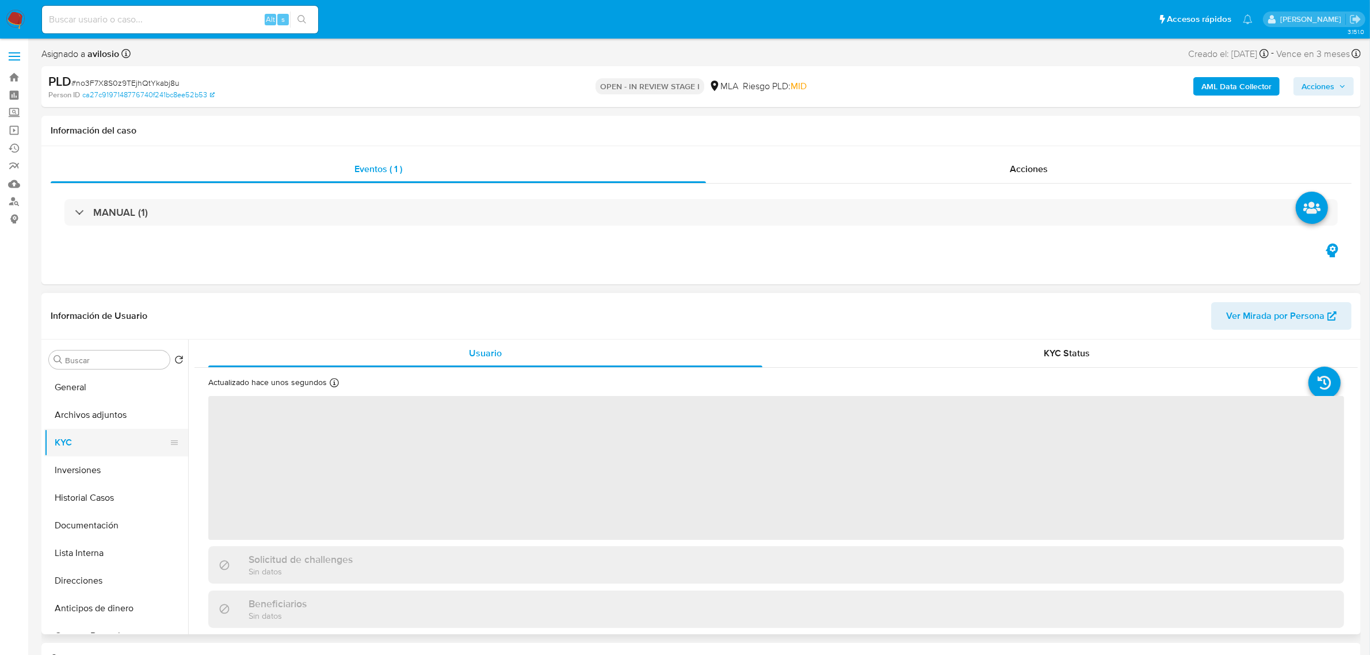
select select "10"
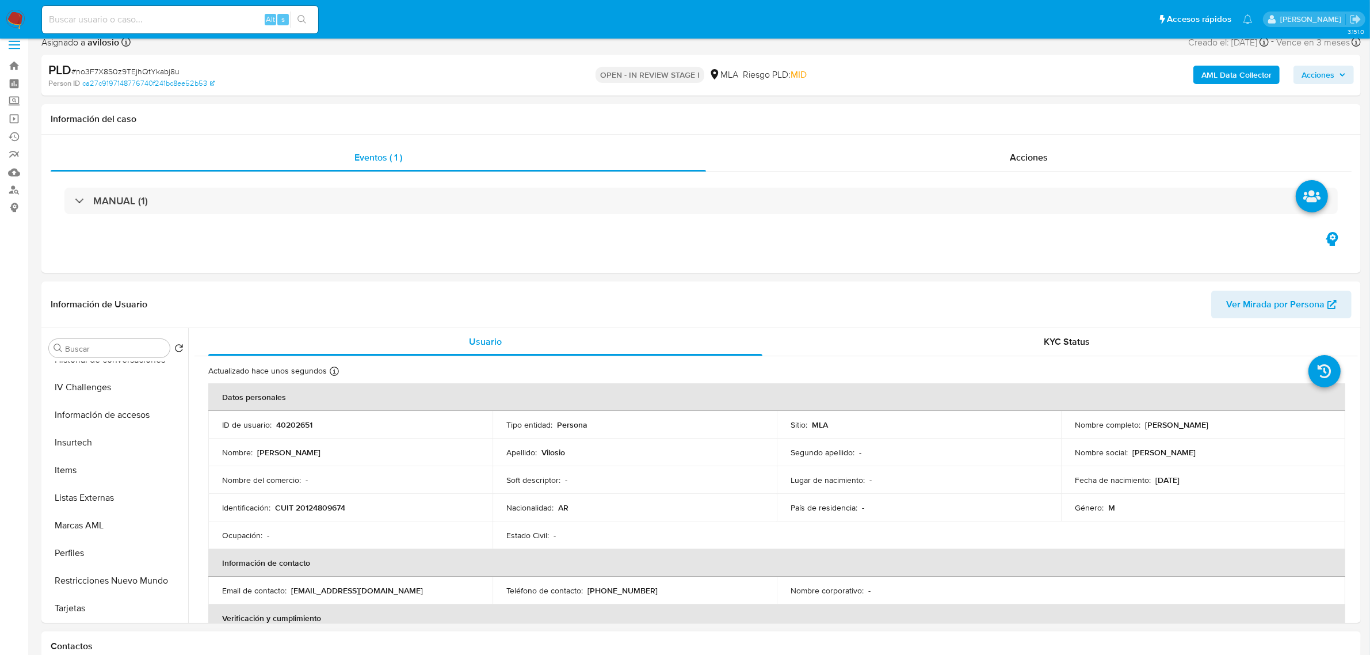
scroll to position [216, 0]
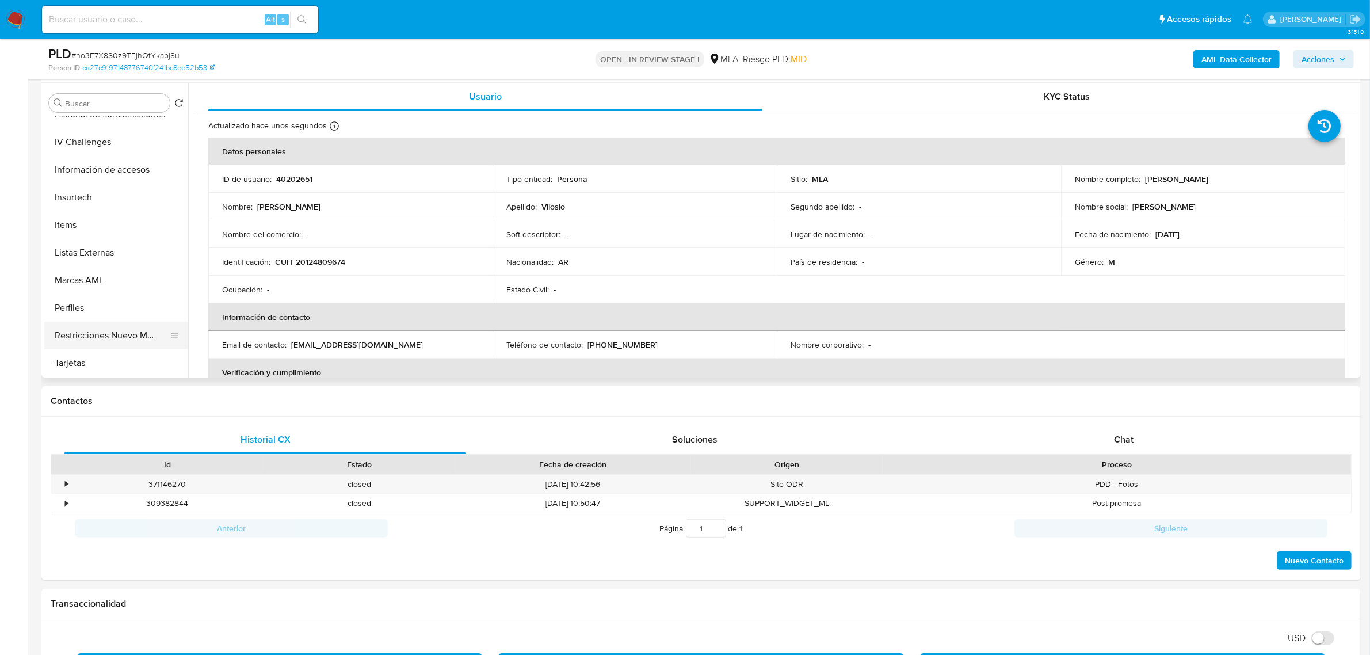
click at [105, 340] on button "Restricciones Nuevo Mundo" at bounding box center [111, 336] width 135 height 28
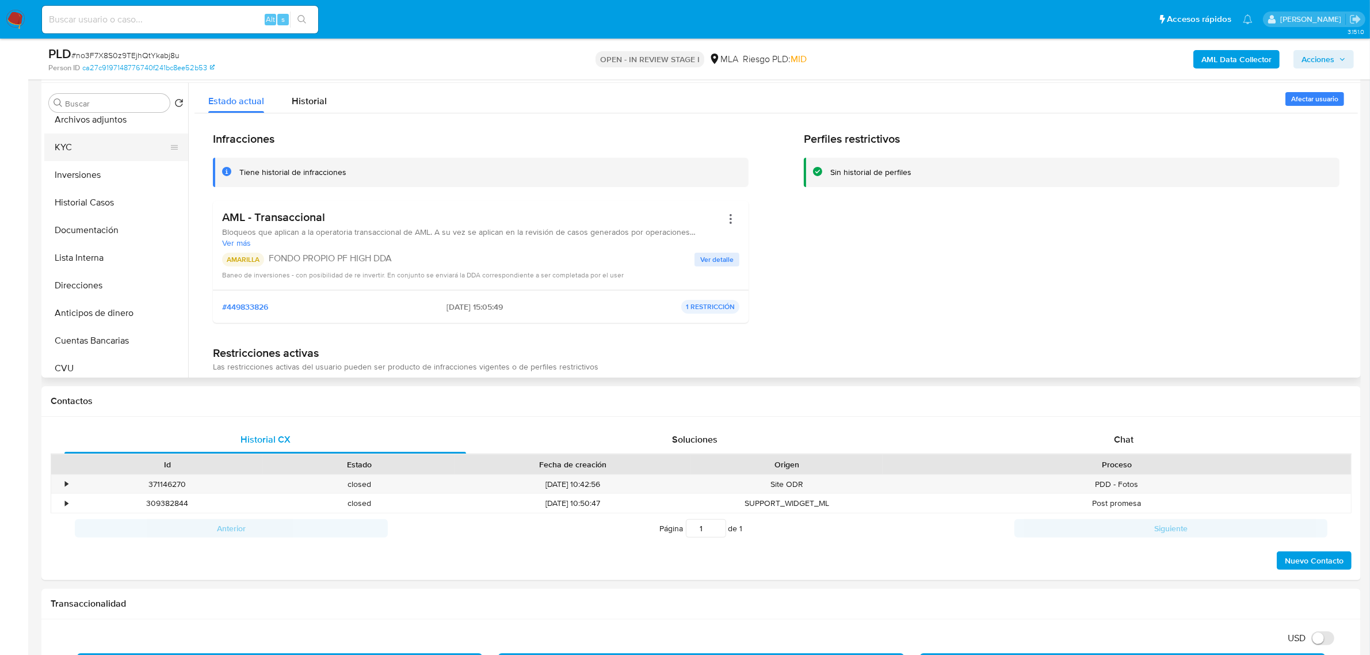
scroll to position [0, 0]
click at [89, 194] on button "KYC" at bounding box center [111, 186] width 135 height 28
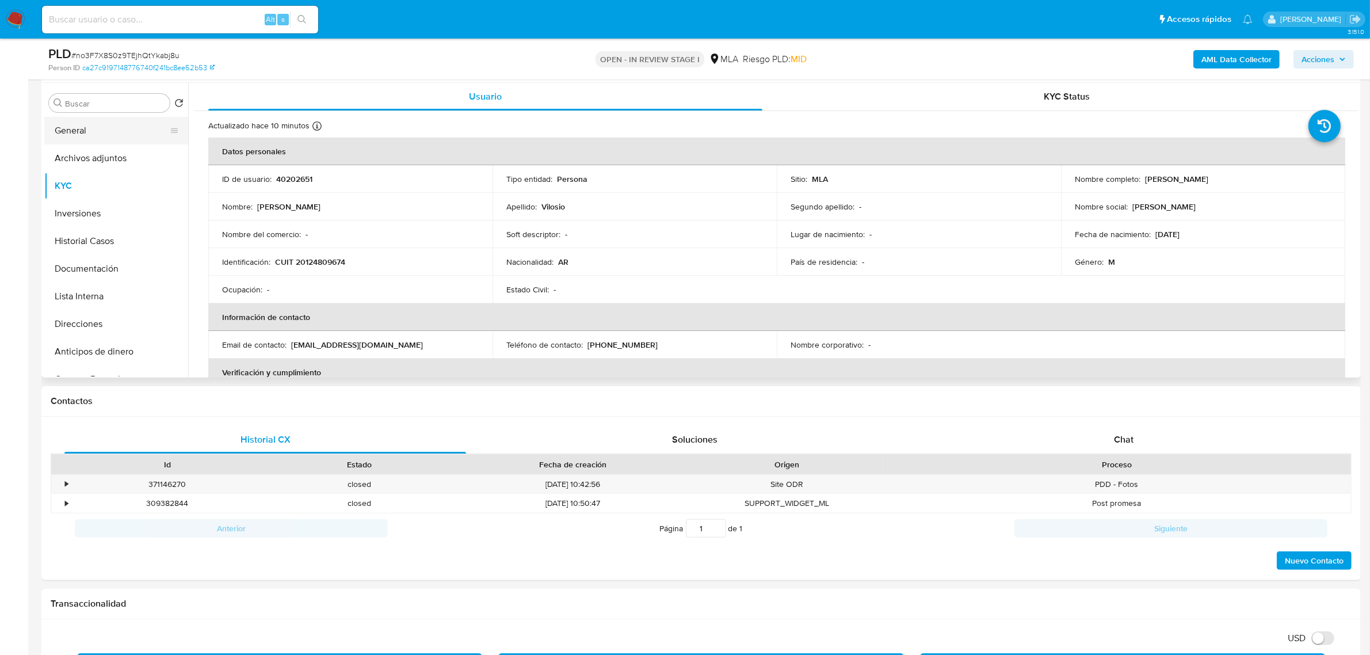
click at [86, 134] on button "General" at bounding box center [111, 131] width 135 height 28
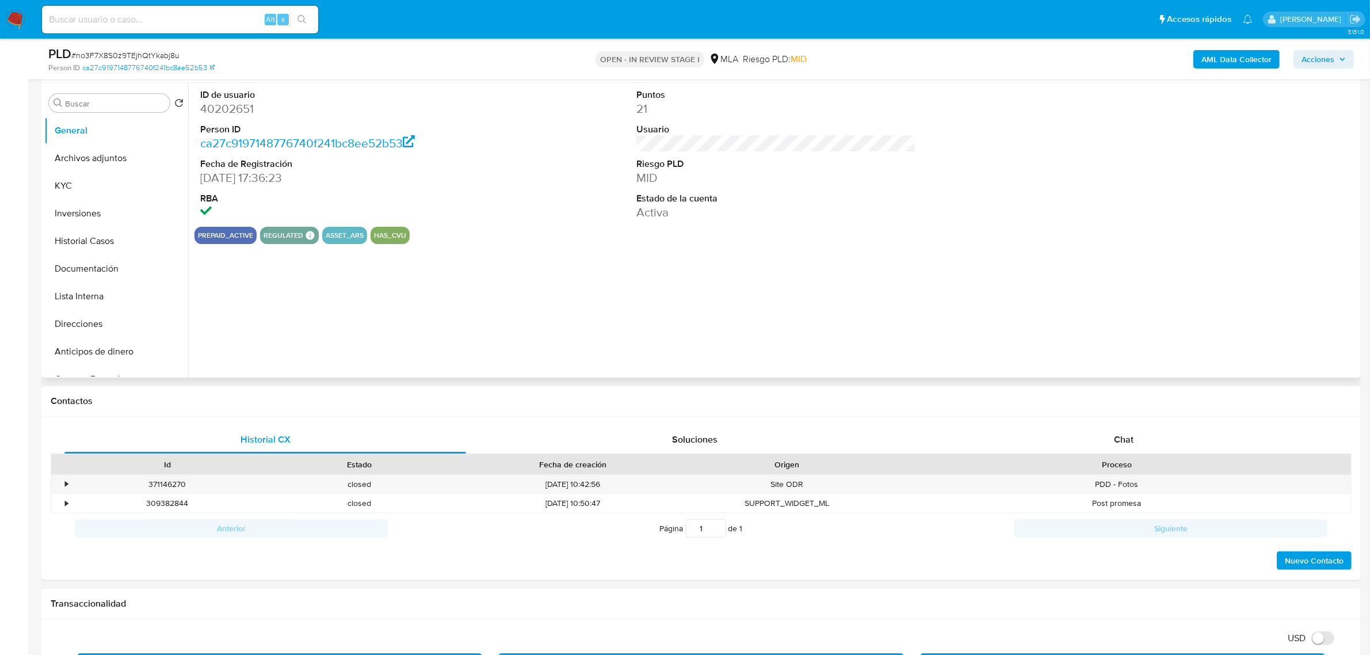
click at [234, 110] on dd "40202651" at bounding box center [340, 109] width 280 height 16
copy dd "40202651"
click at [91, 180] on button "KYC" at bounding box center [111, 186] width 135 height 28
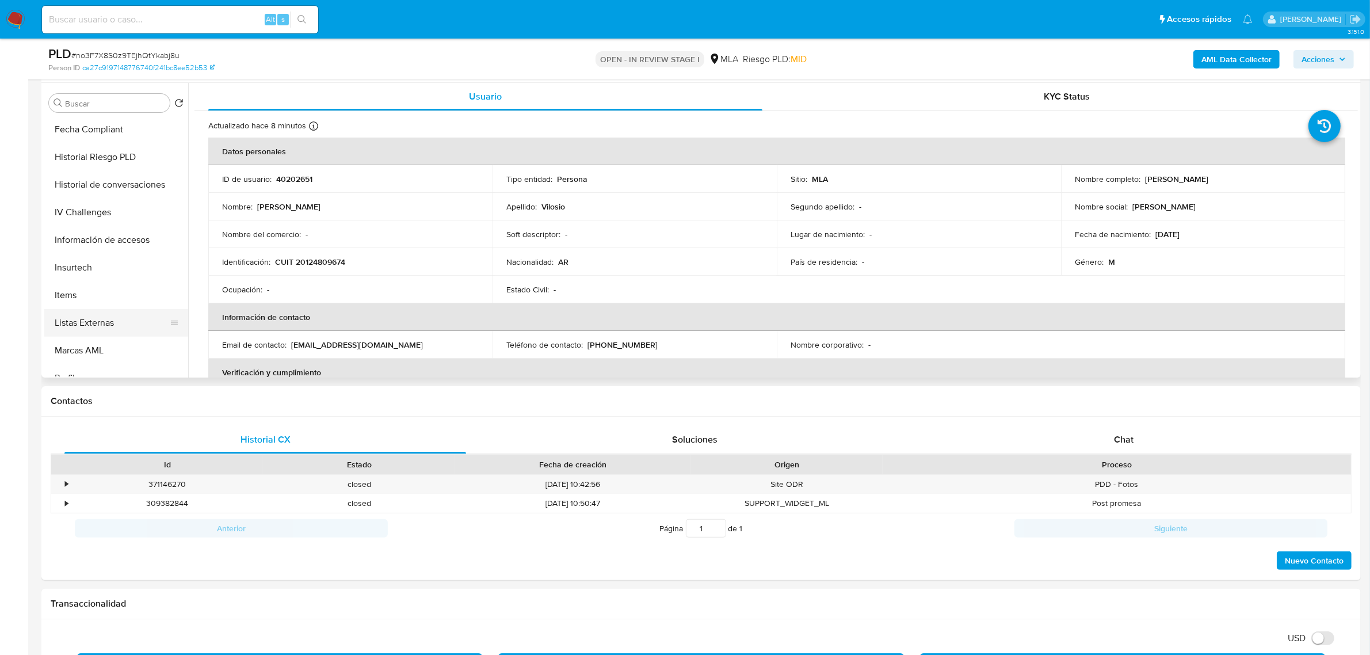
scroll to position [513, 0]
click at [127, 345] on button "Restricciones Nuevo Mundo" at bounding box center [111, 336] width 135 height 28
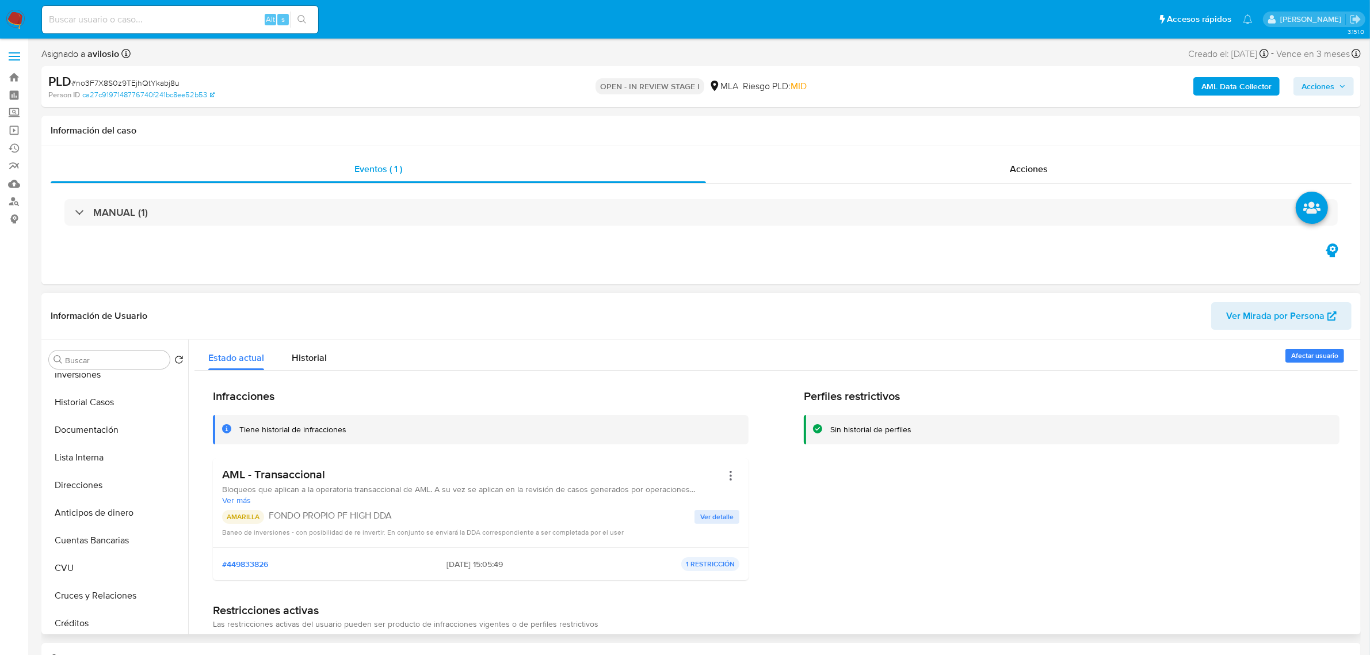
scroll to position [0, 0]
click at [85, 380] on button "General" at bounding box center [111, 387] width 135 height 28
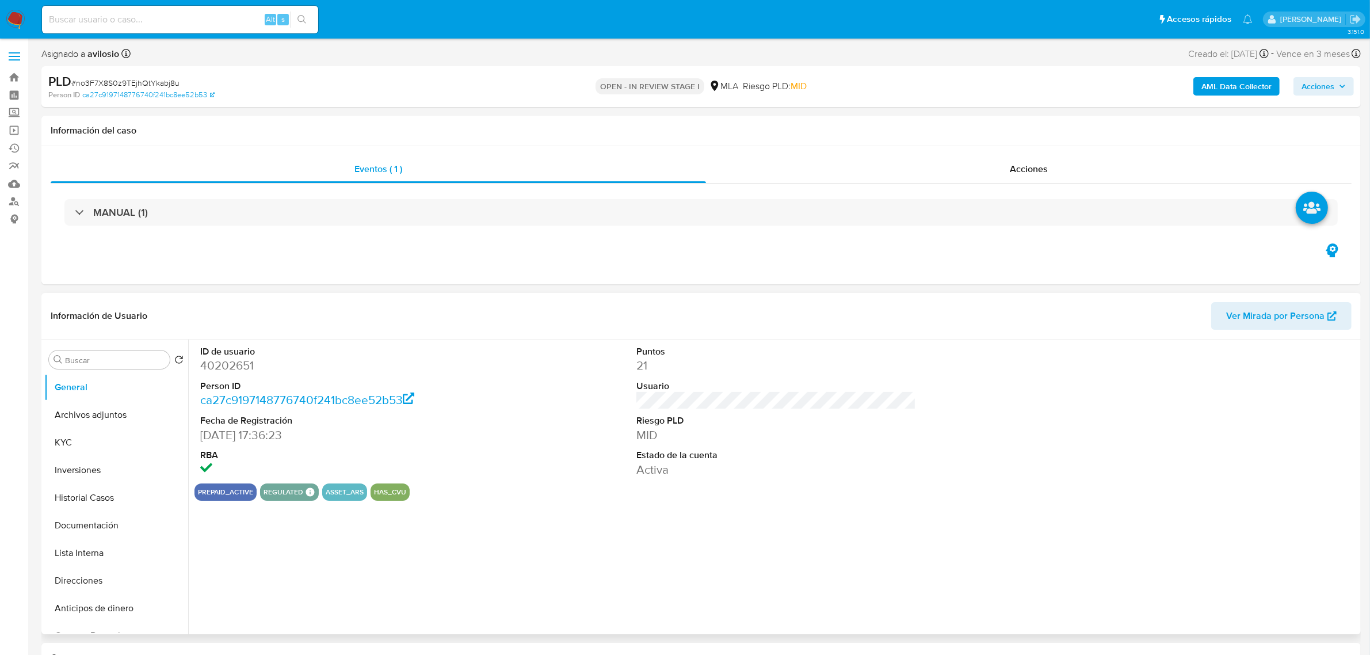
click at [205, 366] on dd "40202651" at bounding box center [340, 365] width 280 height 16
copy dd "40202651"
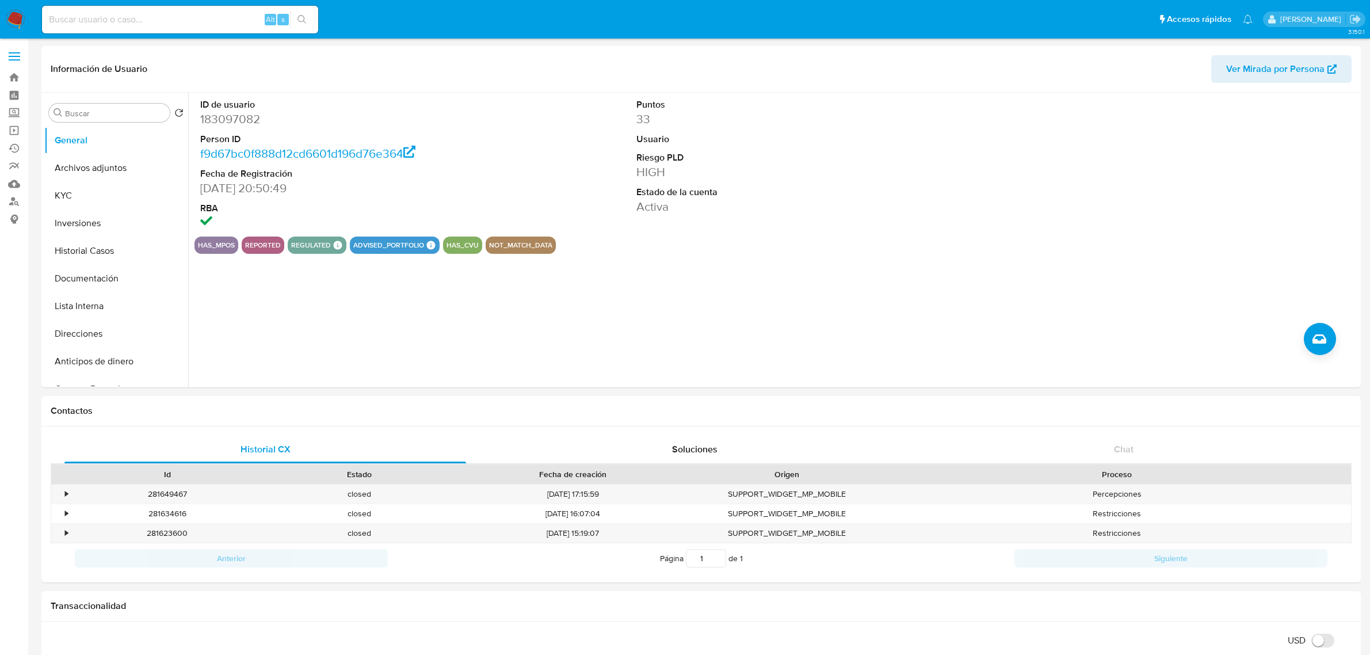
select select "10"
click at [86, 190] on button "KYC" at bounding box center [111, 196] width 135 height 28
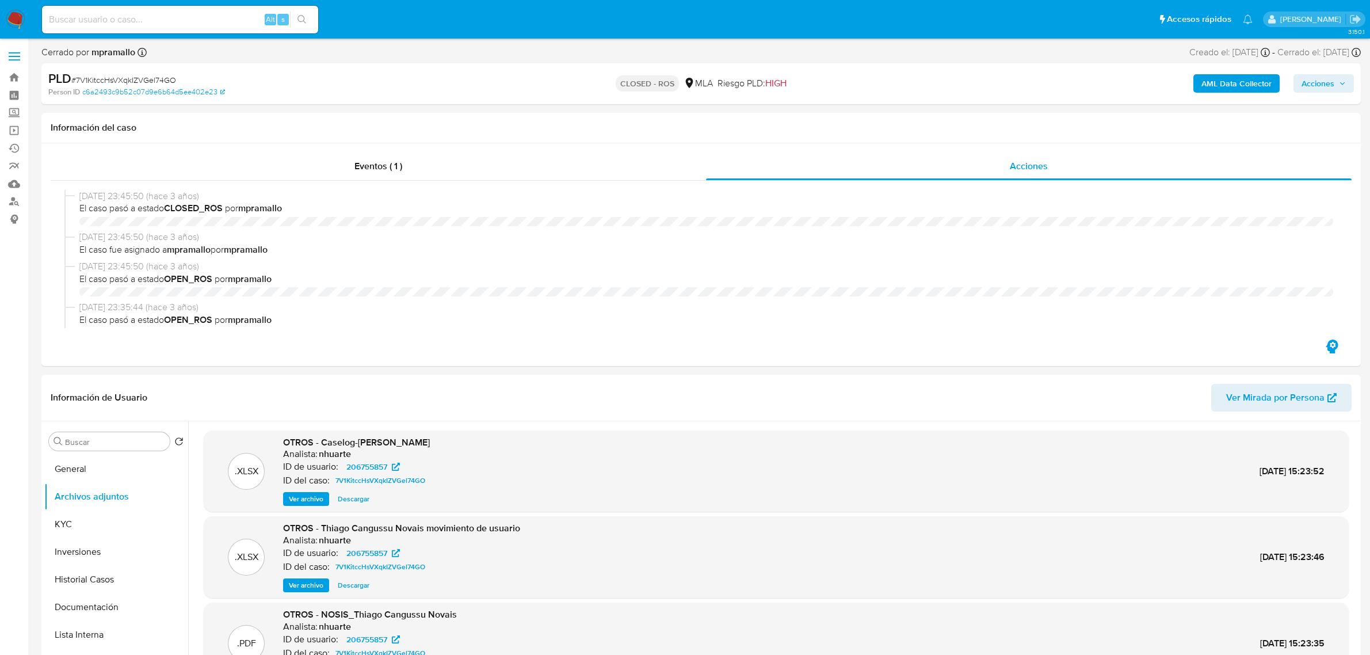
select select "10"
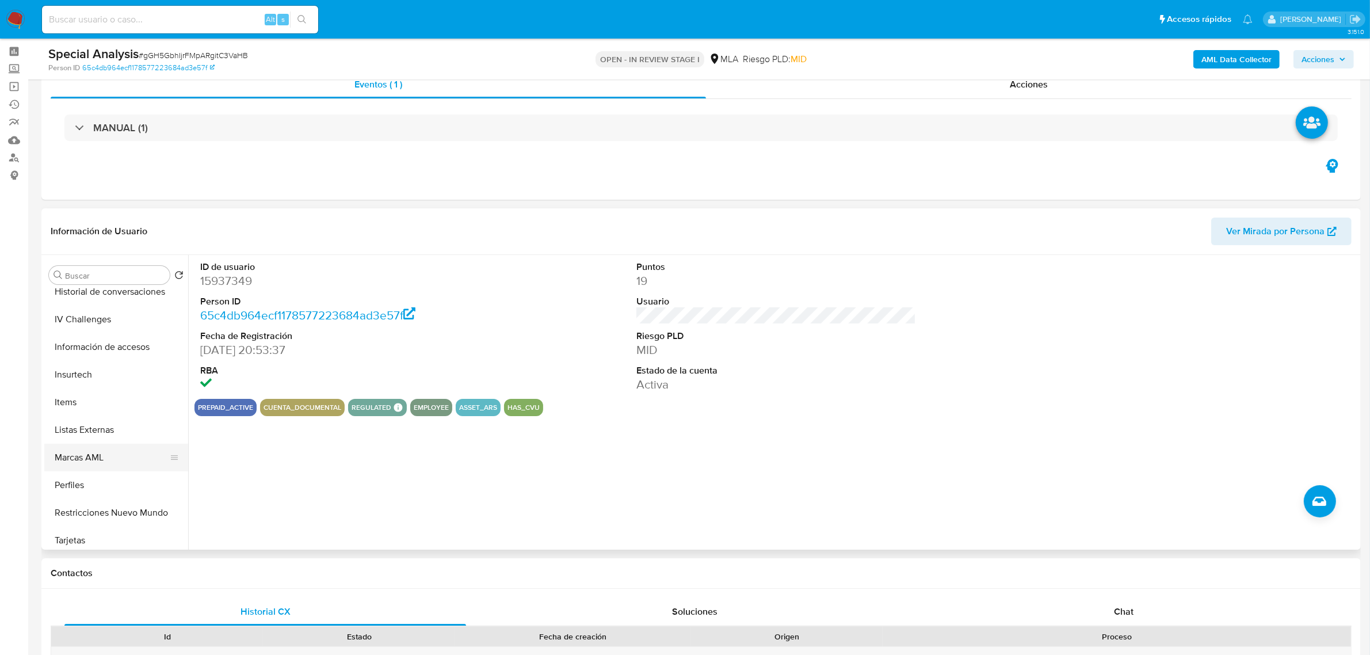
scroll to position [513, 0]
select select "10"
click at [138, 508] on button "Restricciones Nuevo Mundo" at bounding box center [111, 508] width 135 height 28
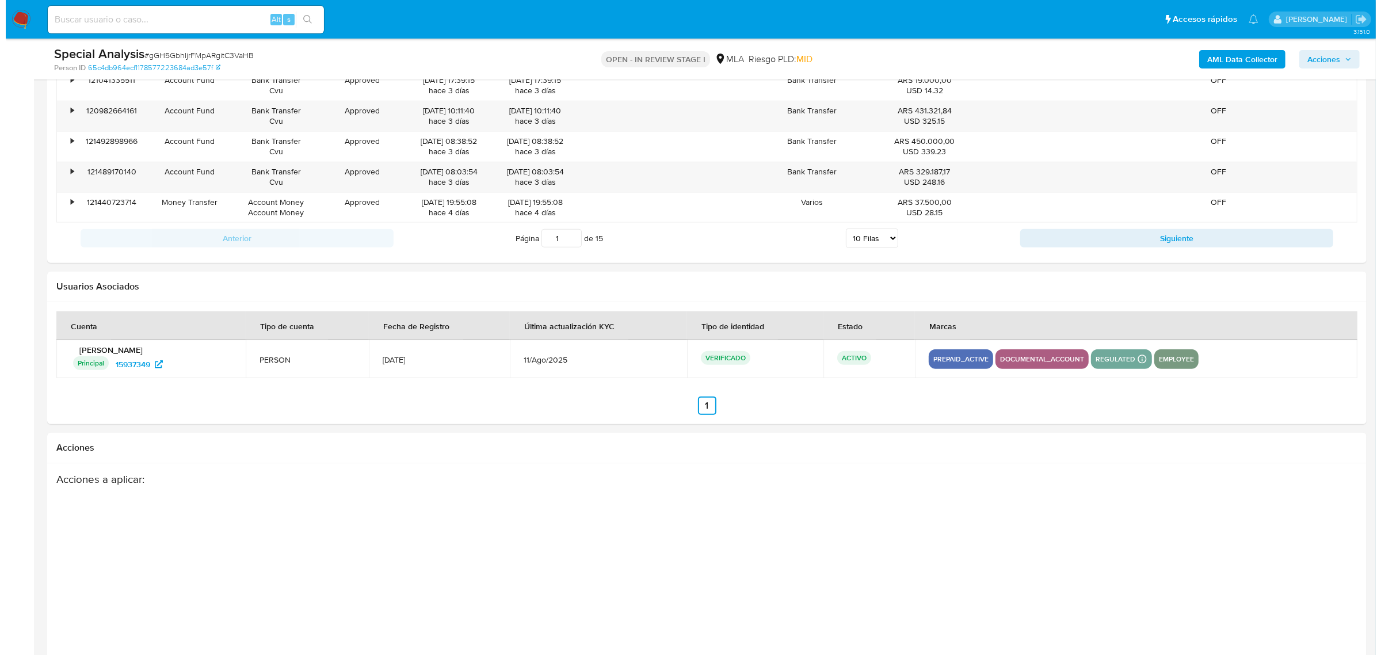
scroll to position [1636, 0]
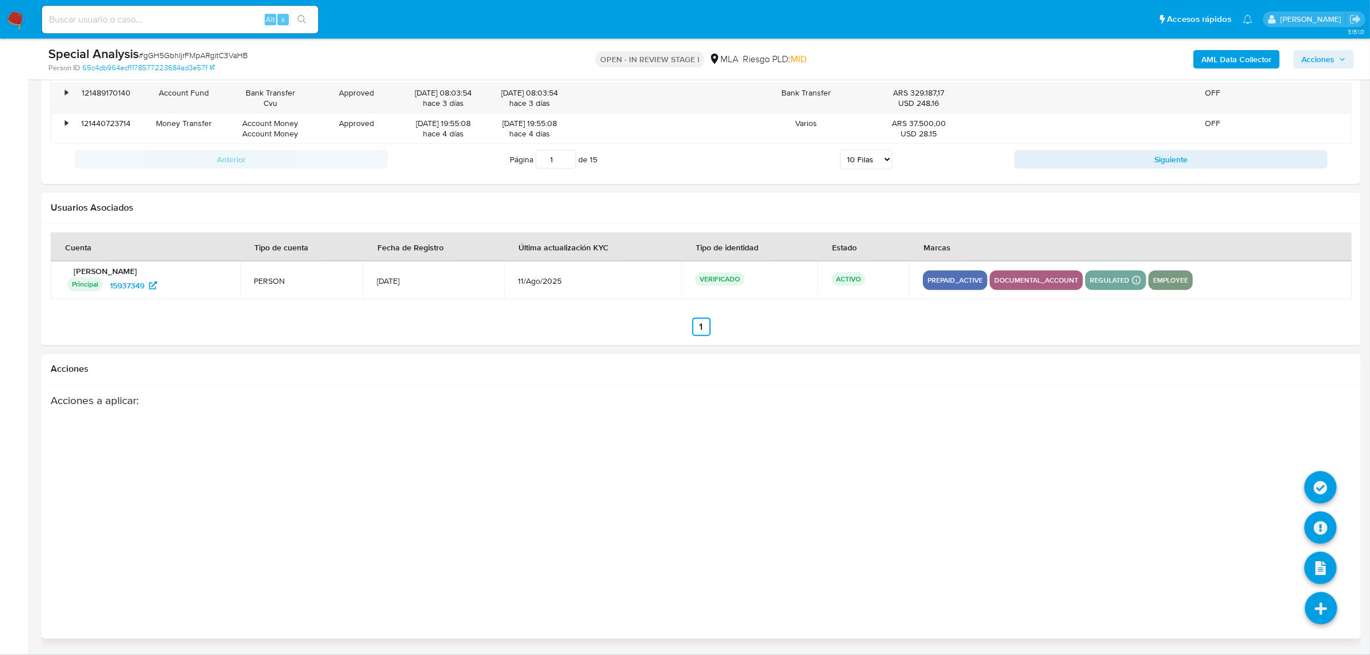
click at [1324, 616] on icon at bounding box center [1321, 608] width 32 height 32
click at [1324, 533] on icon at bounding box center [1321, 528] width 32 height 32
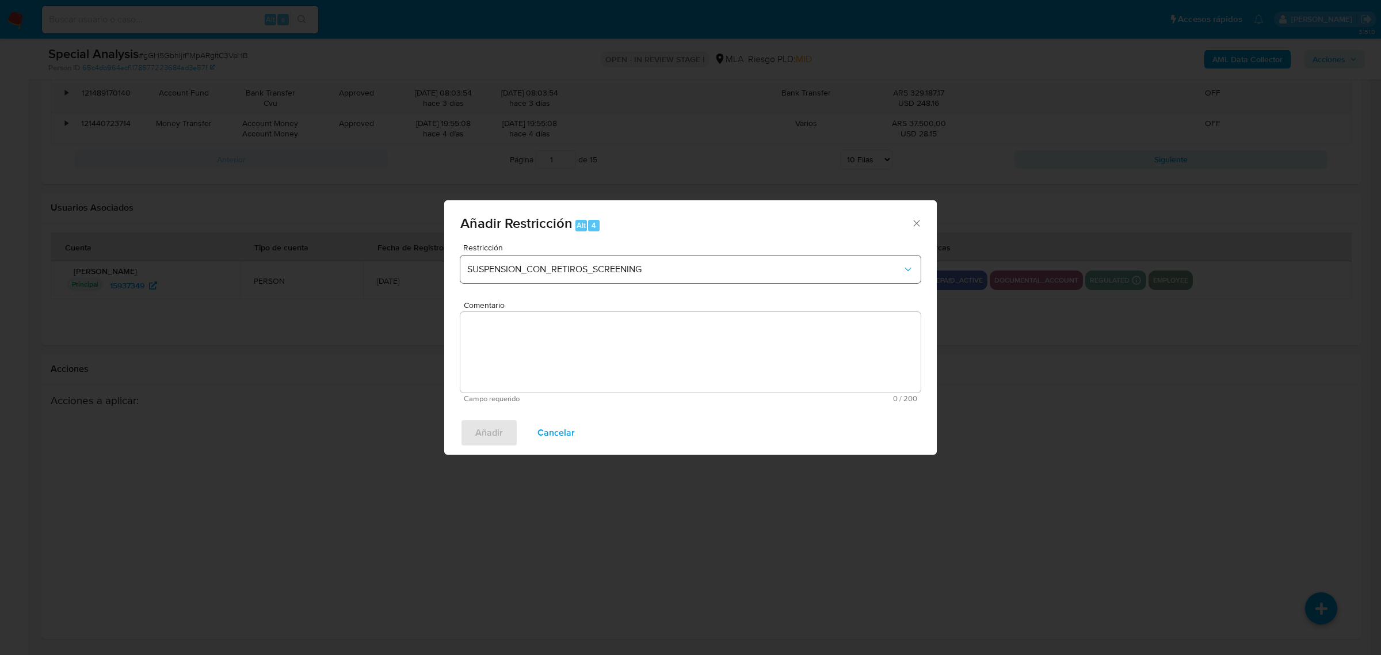
drag, startPoint x: 760, startPoint y: 286, endPoint x: 758, endPoint y: 280, distance: 6.7
click at [758, 283] on div "Restricción SUSPENSION_CON_RETIROS_SCREENING" at bounding box center [690, 270] width 460 height 55
click at [758, 274] on span "SUSPENSION_CON_RETIROS_SCREENING" at bounding box center [684, 270] width 435 height 12
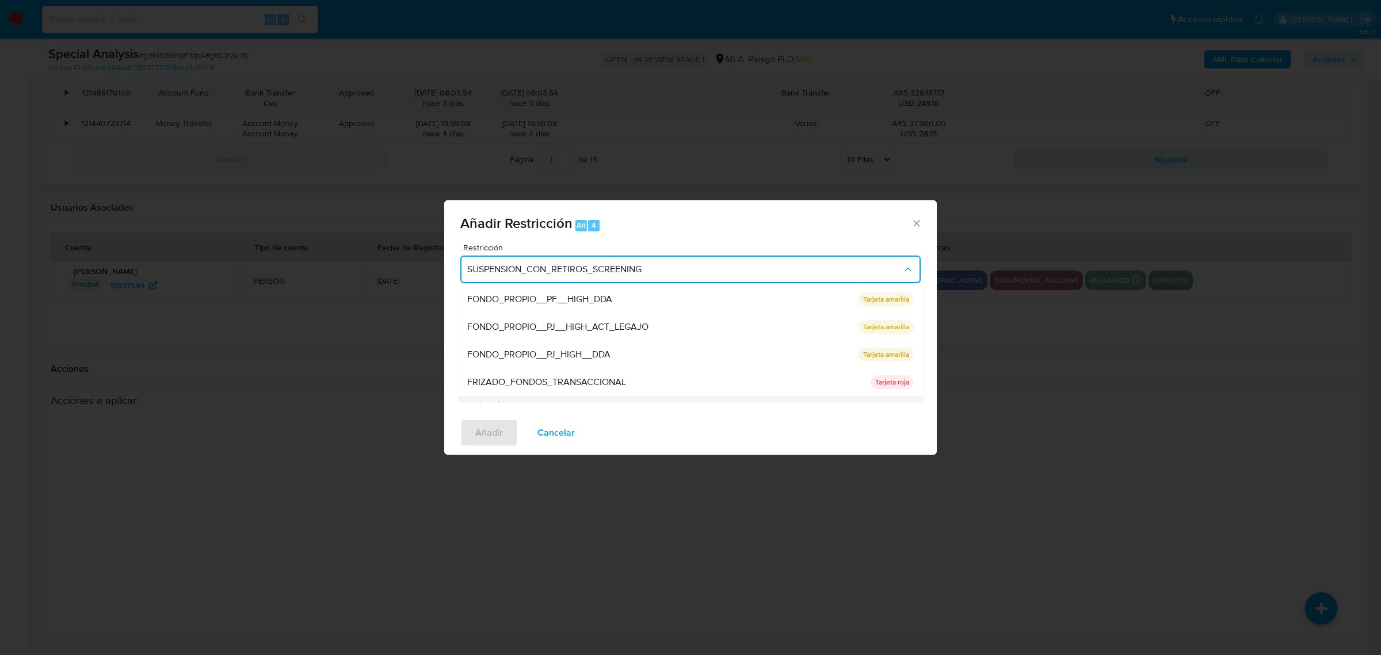
scroll to position [116, 0]
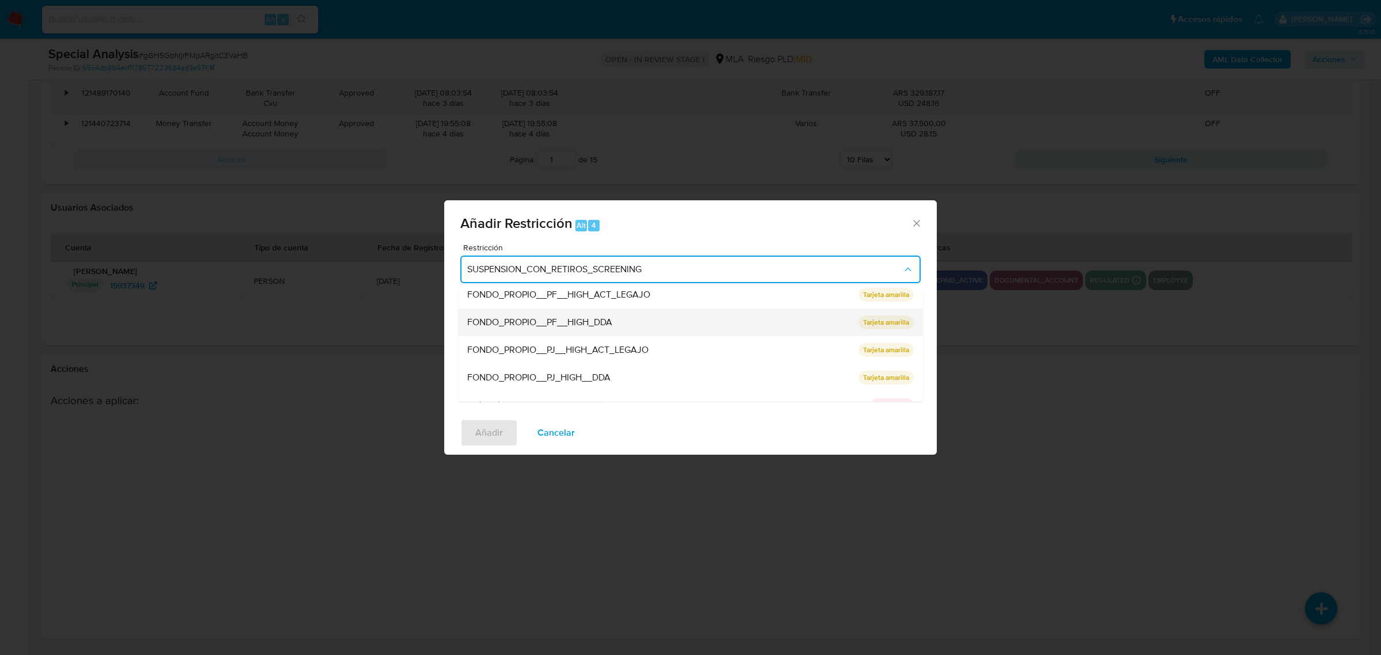
click at [735, 323] on div "FONDO_PROPIO__PF__HIGH_DDA" at bounding box center [659, 322] width 384 height 28
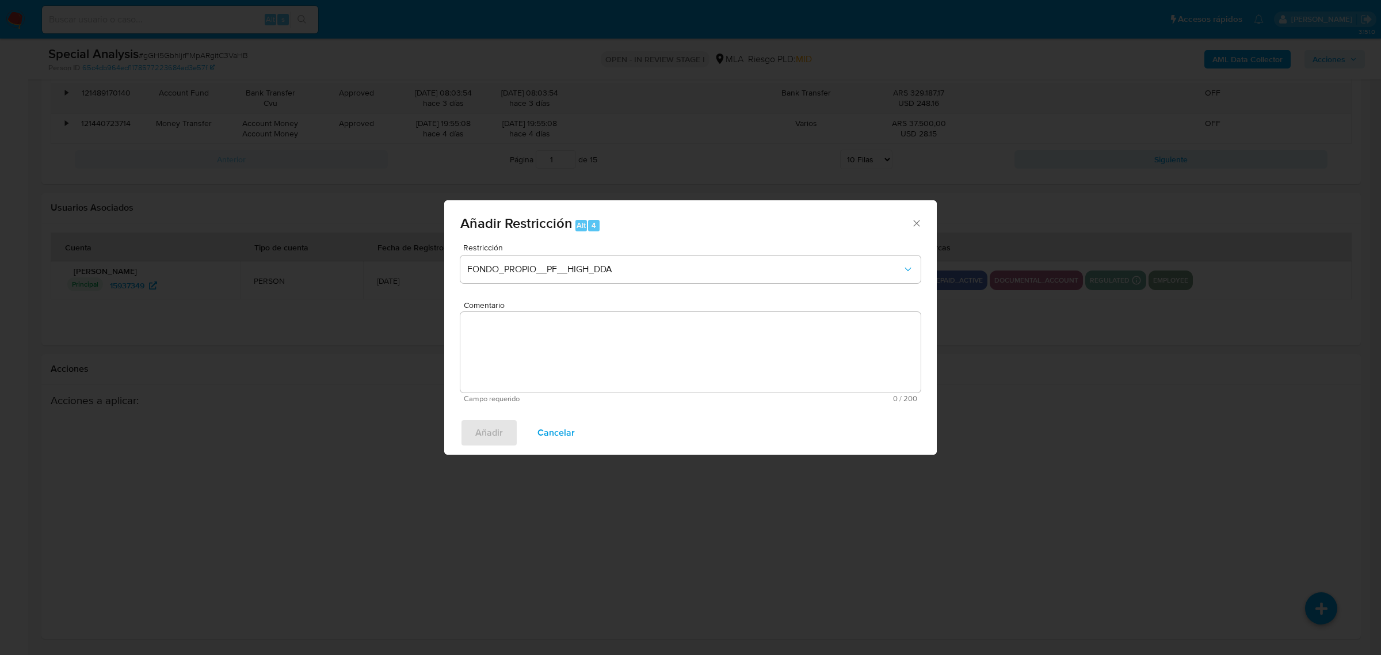
drag, startPoint x: 913, startPoint y: 225, endPoint x: 1081, endPoint y: 314, distance: 189.5
click at [913, 223] on icon "Cerrar ventana" at bounding box center [917, 224] width 12 height 12
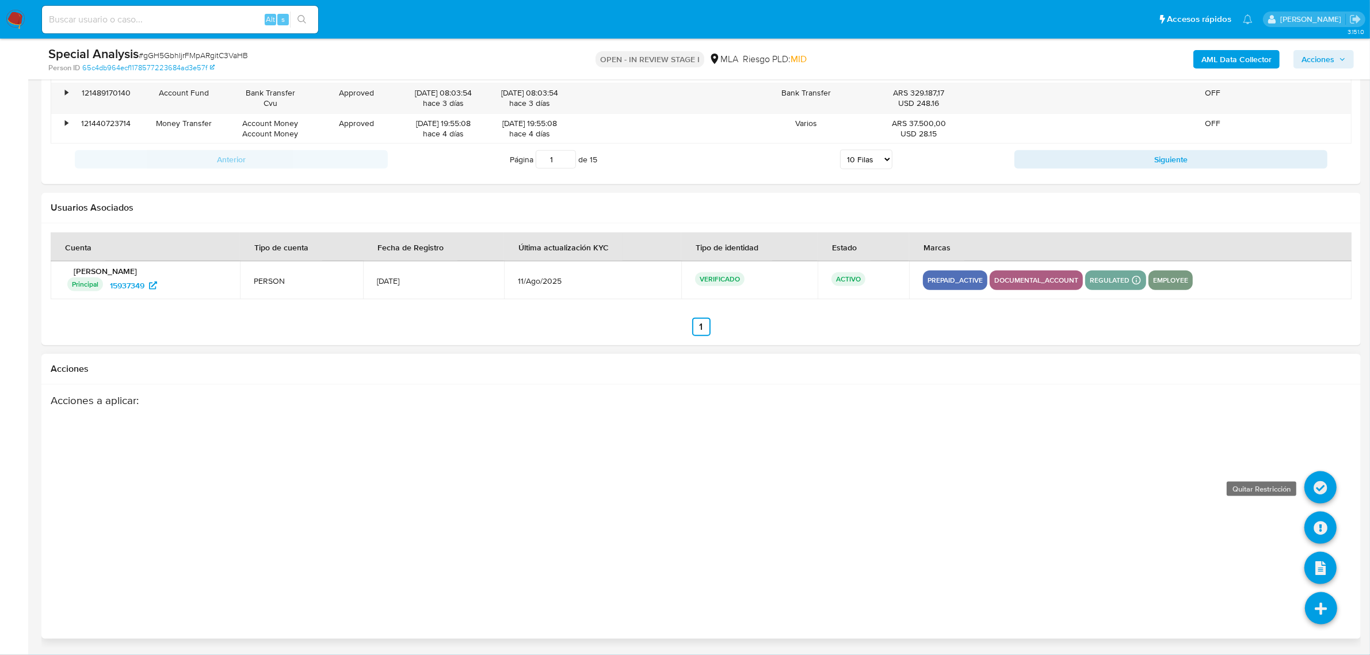
click at [1316, 485] on icon at bounding box center [1321, 487] width 32 height 32
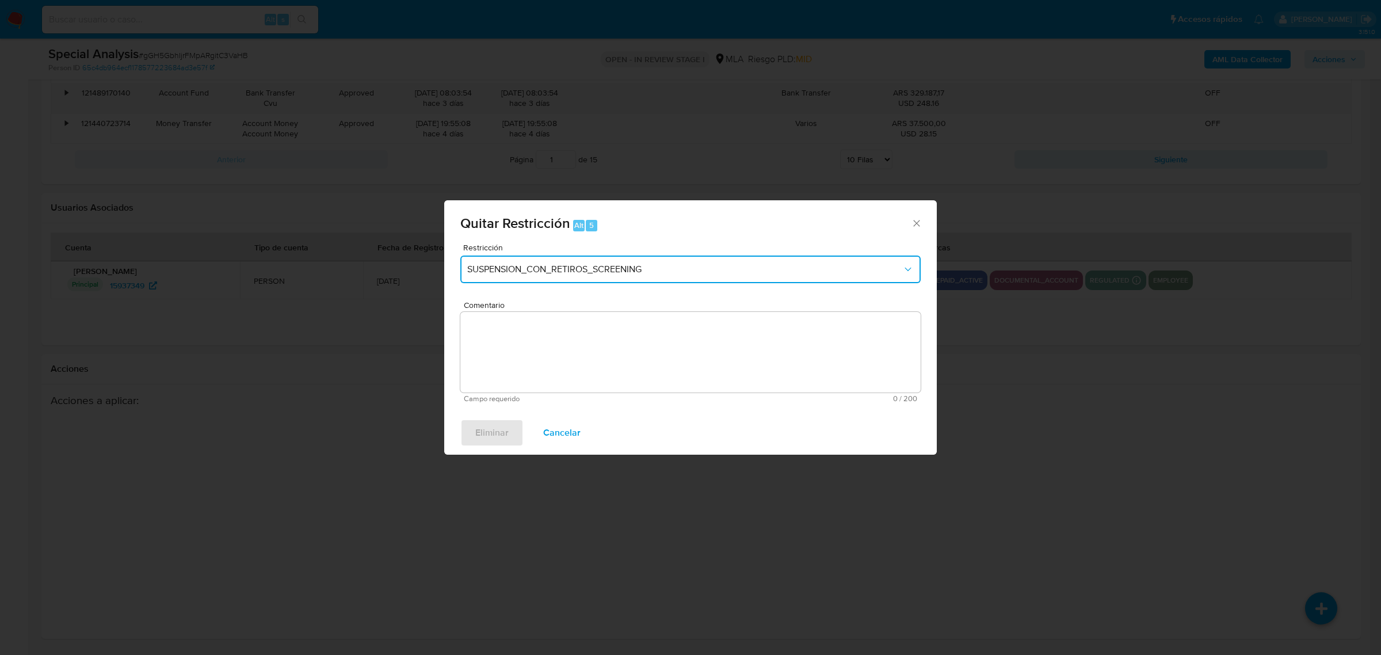
click at [626, 277] on button "SUSPENSION_CON_RETIROS_SCREENING" at bounding box center [690, 270] width 460 height 28
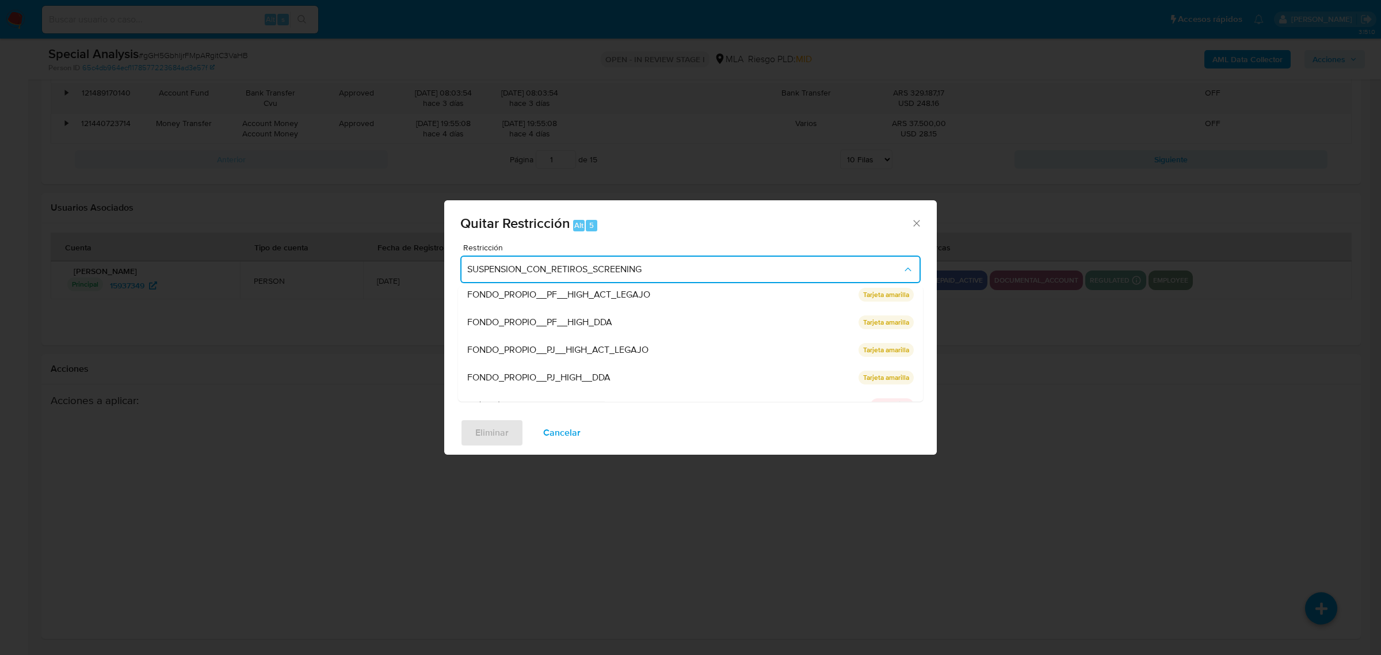
click at [672, 324] on div "FONDO_PROPIO__PF__HIGH_DDA" at bounding box center [659, 322] width 384 height 28
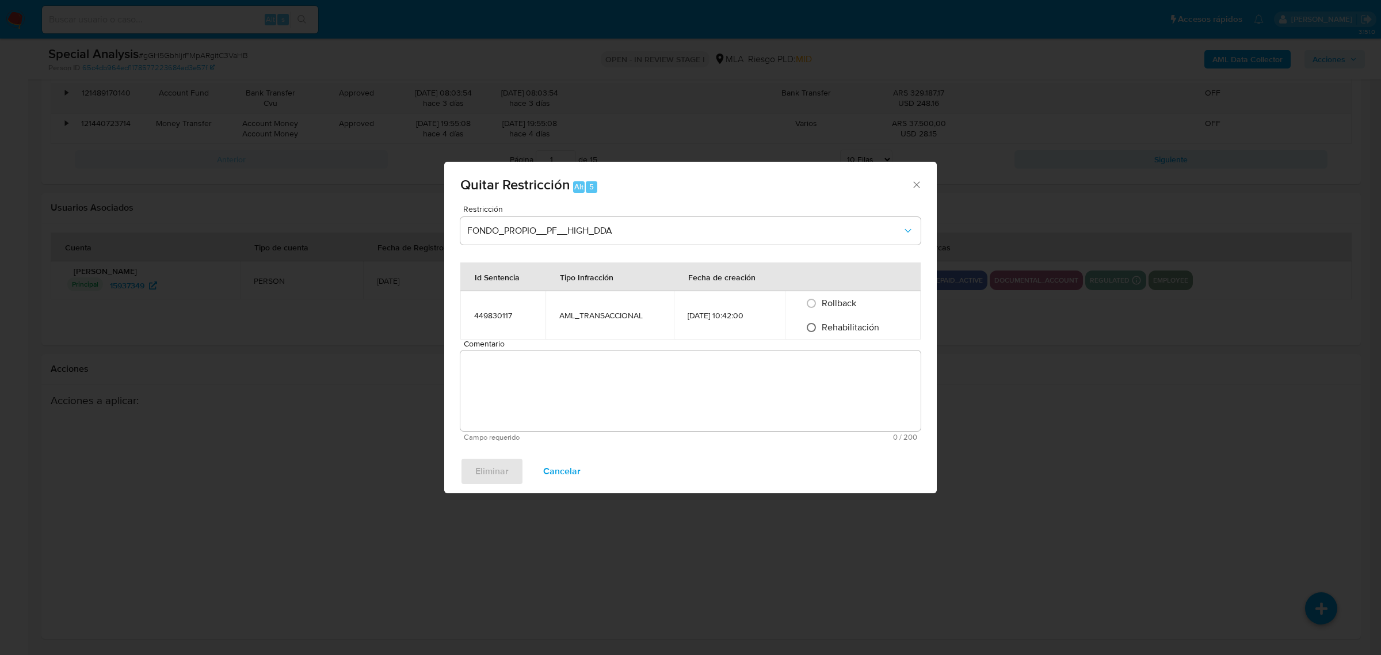
click at [810, 323] on input "Rehabilitación" at bounding box center [811, 327] width 18 height 18
radio input "true"
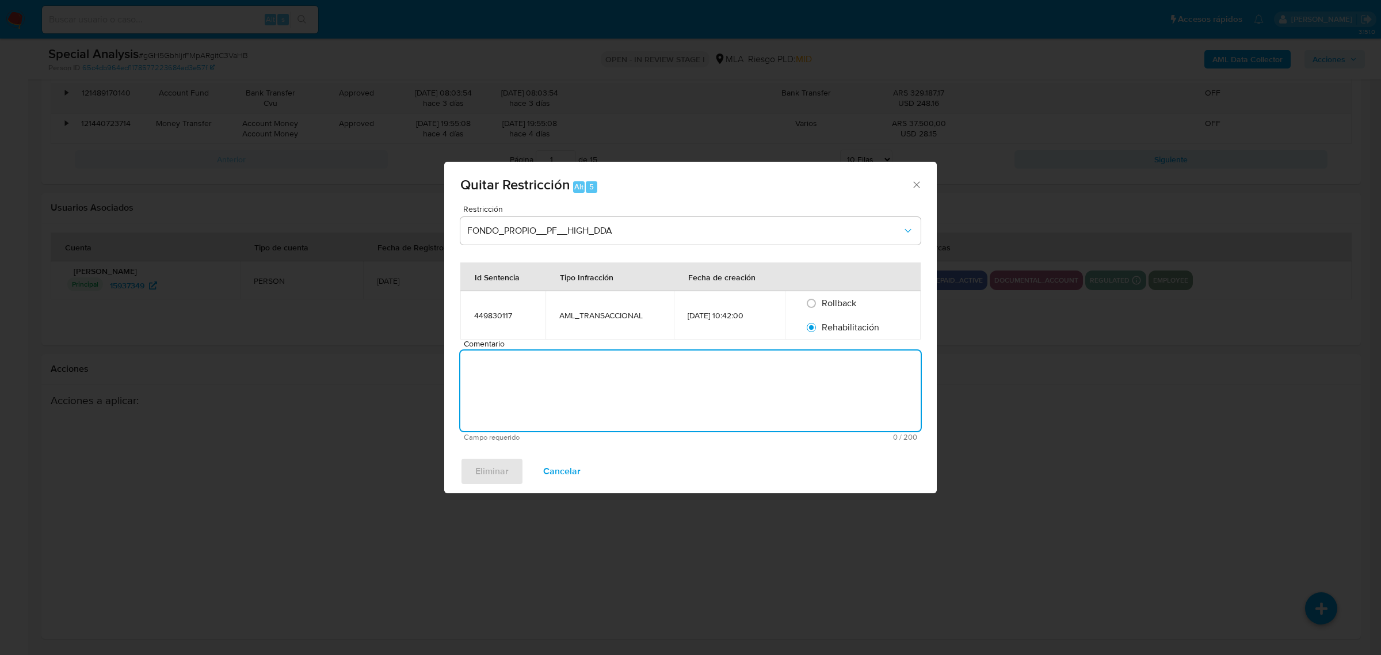
click at [537, 393] on textarea "Comentario" at bounding box center [690, 390] width 460 height 81
type textarea "PRUEBA"
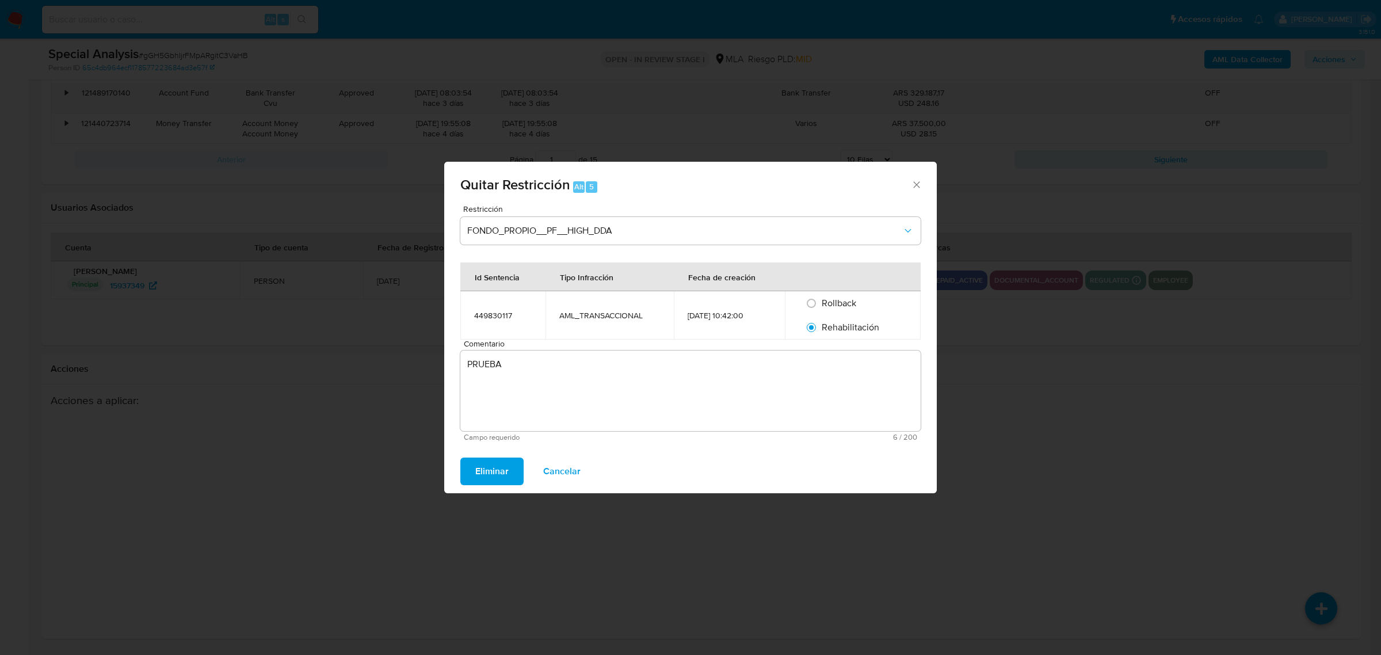
click at [481, 478] on span "Eliminar" at bounding box center [491, 471] width 33 height 25
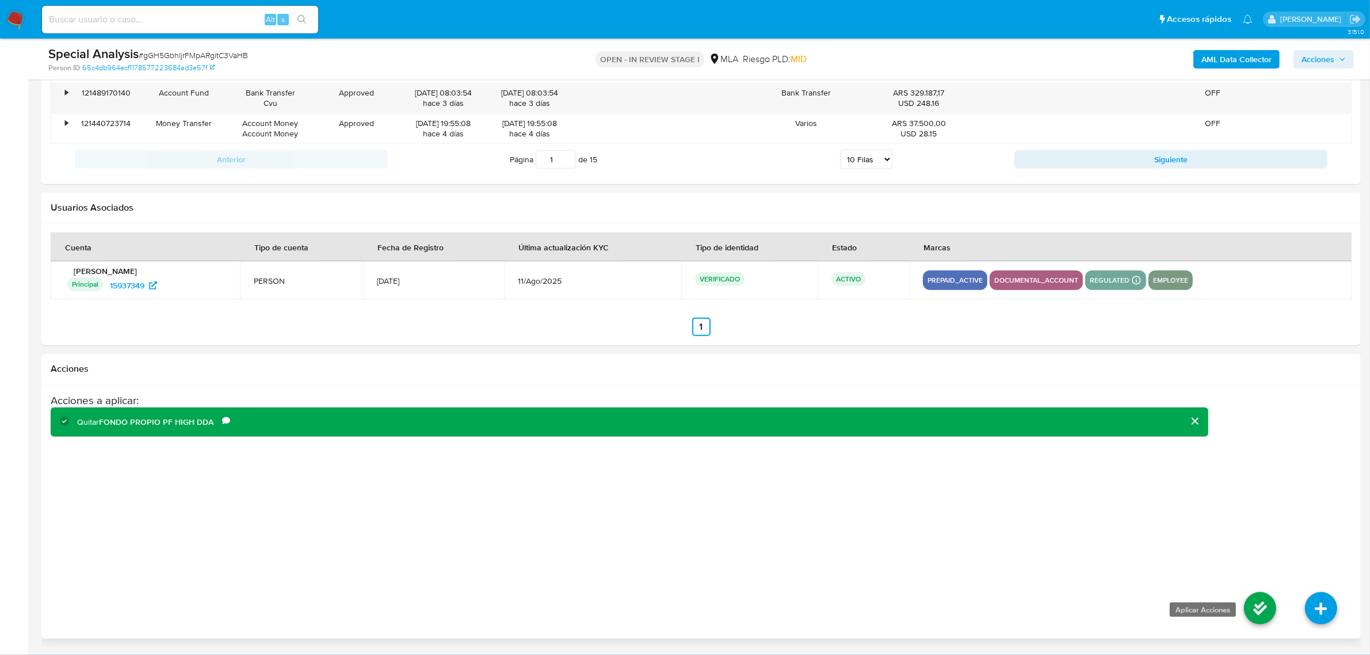
click at [1275, 616] on icon at bounding box center [1260, 608] width 32 height 32
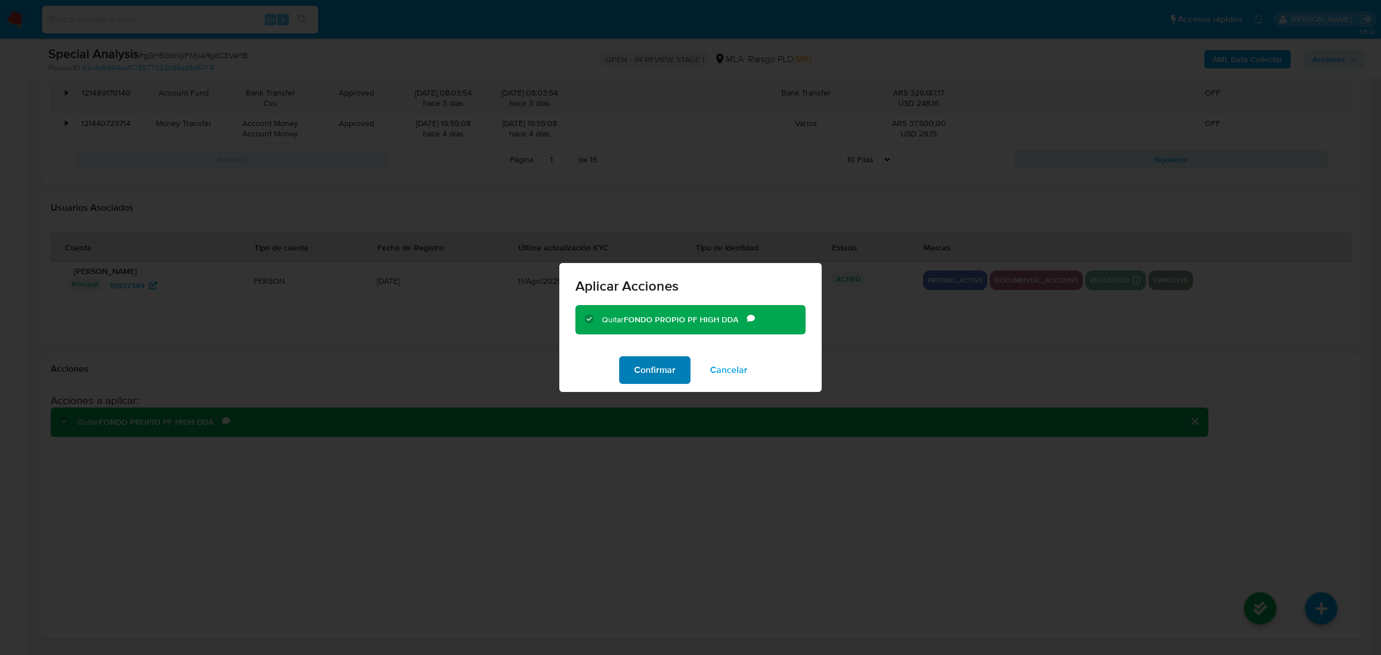
click at [660, 360] on span "Confirmar" at bounding box center [654, 369] width 41 height 25
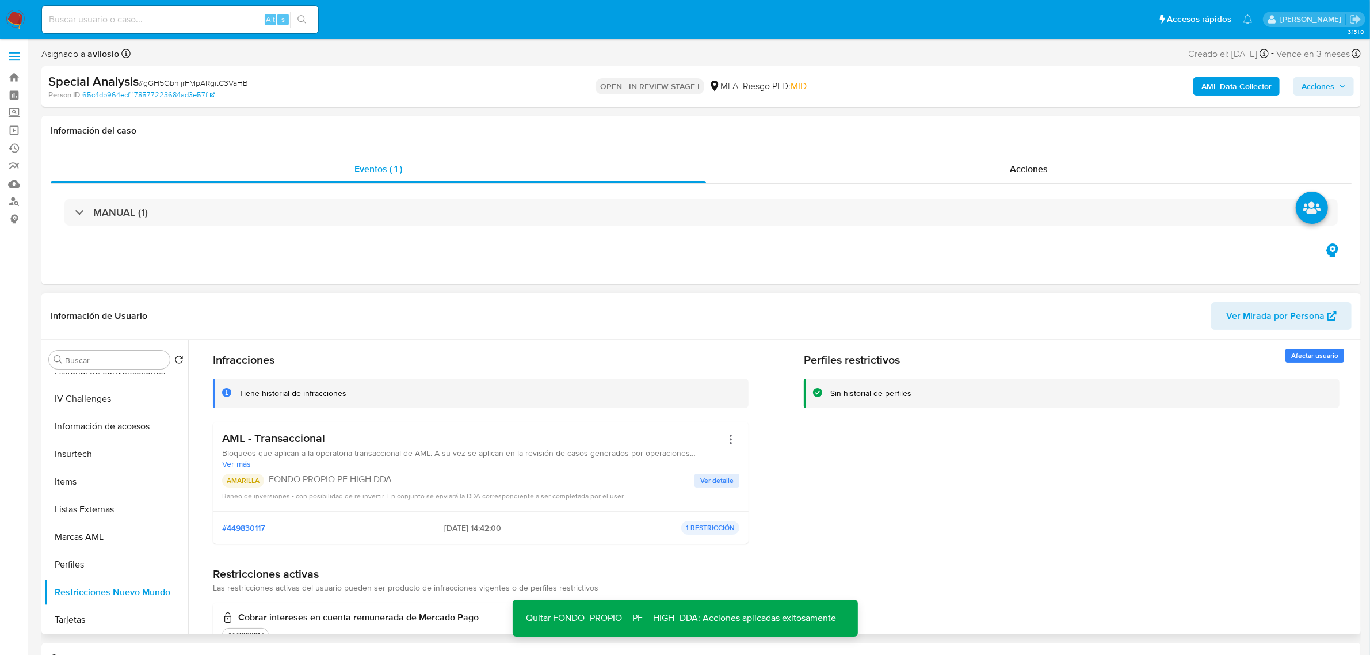
scroll to position [0, 0]
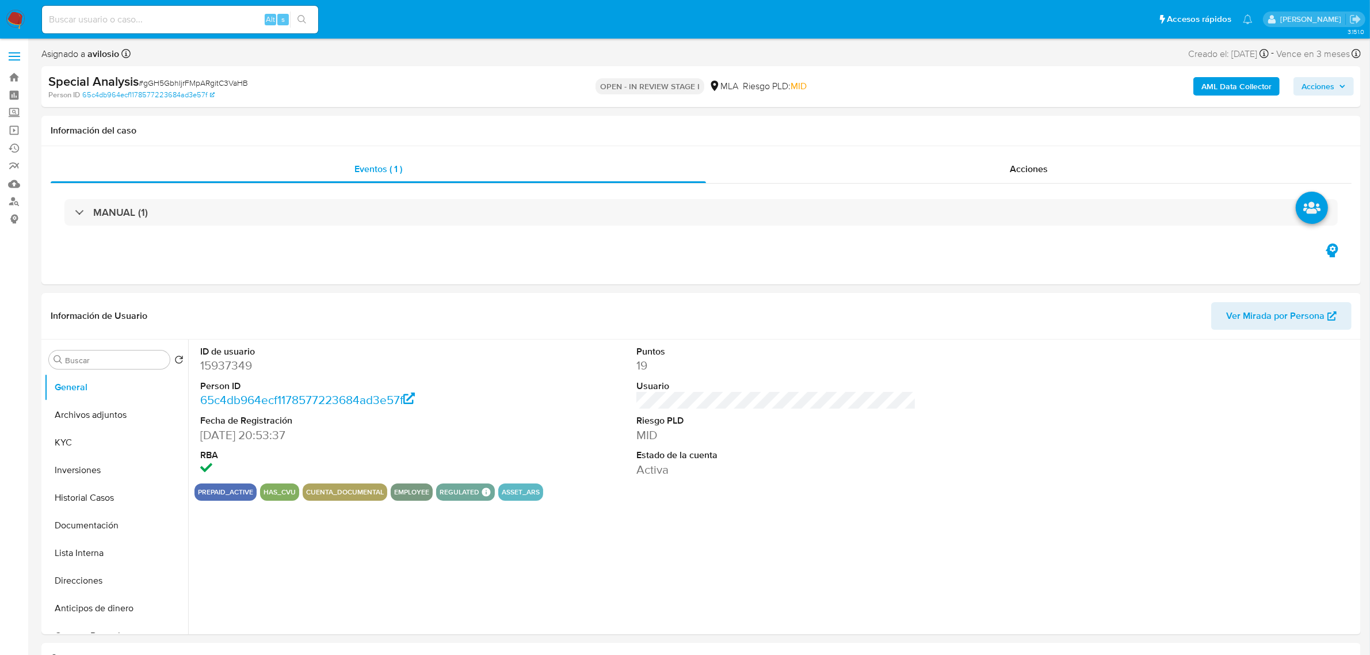
select select "10"
click at [73, 446] on button "KYC" at bounding box center [111, 443] width 135 height 28
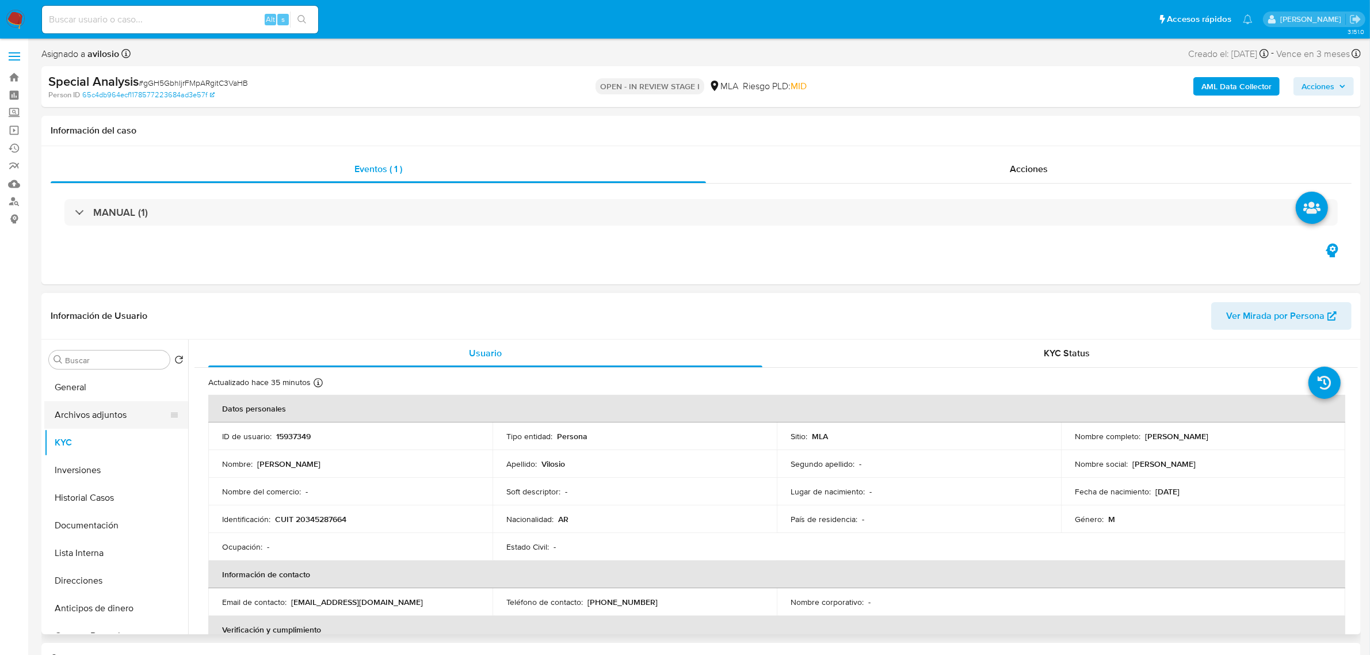
click at [119, 413] on button "Archivos adjuntos" at bounding box center [111, 415] width 135 height 28
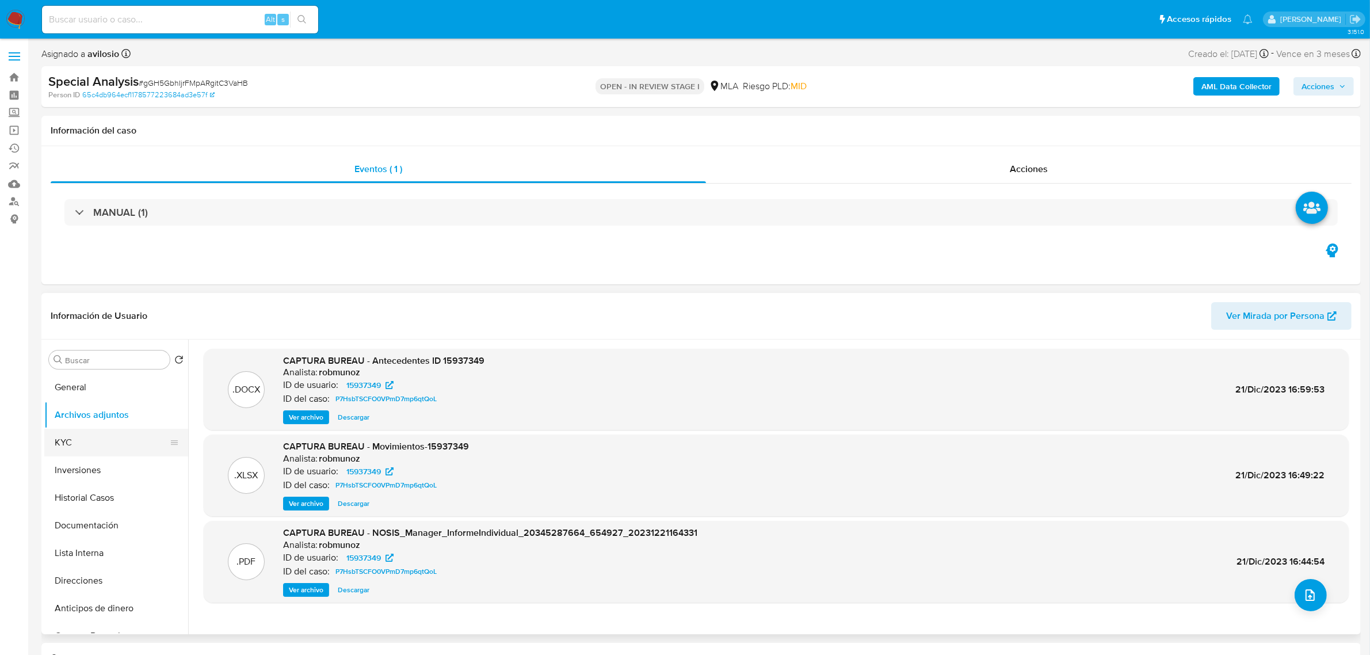
click at [66, 430] on button "KYC" at bounding box center [111, 443] width 135 height 28
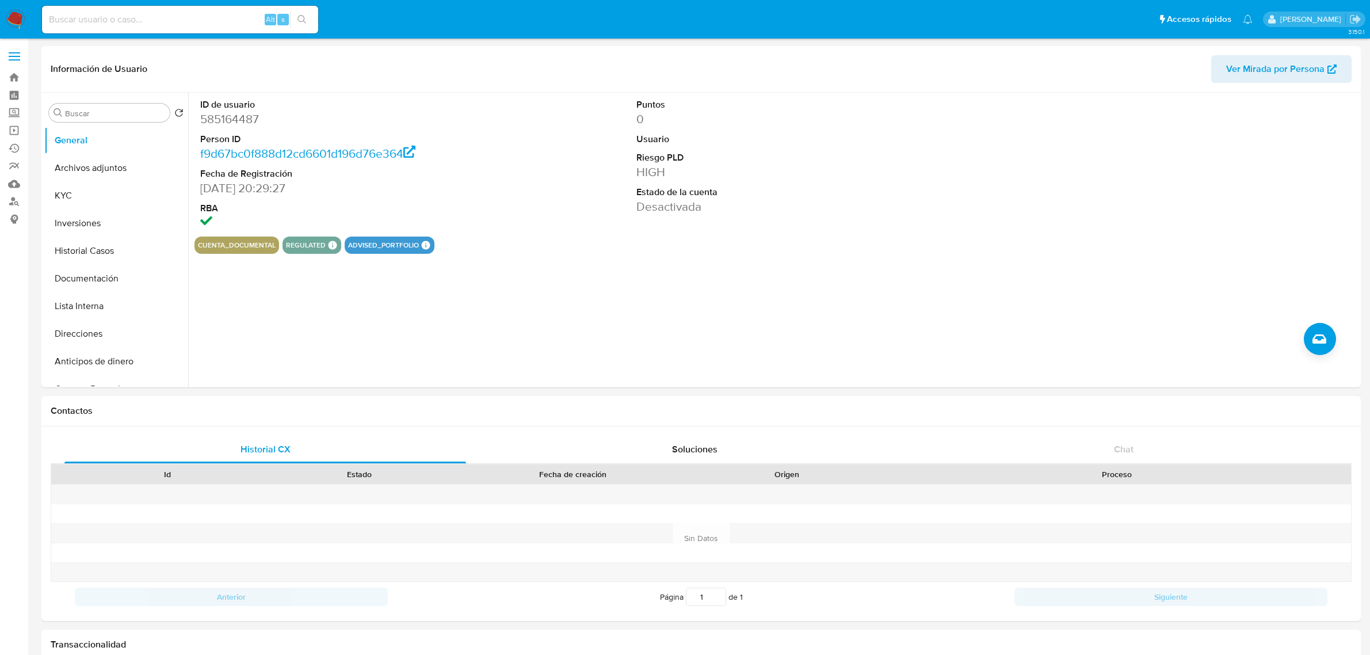
select select "10"
click at [73, 195] on button "KYC" at bounding box center [111, 196] width 135 height 28
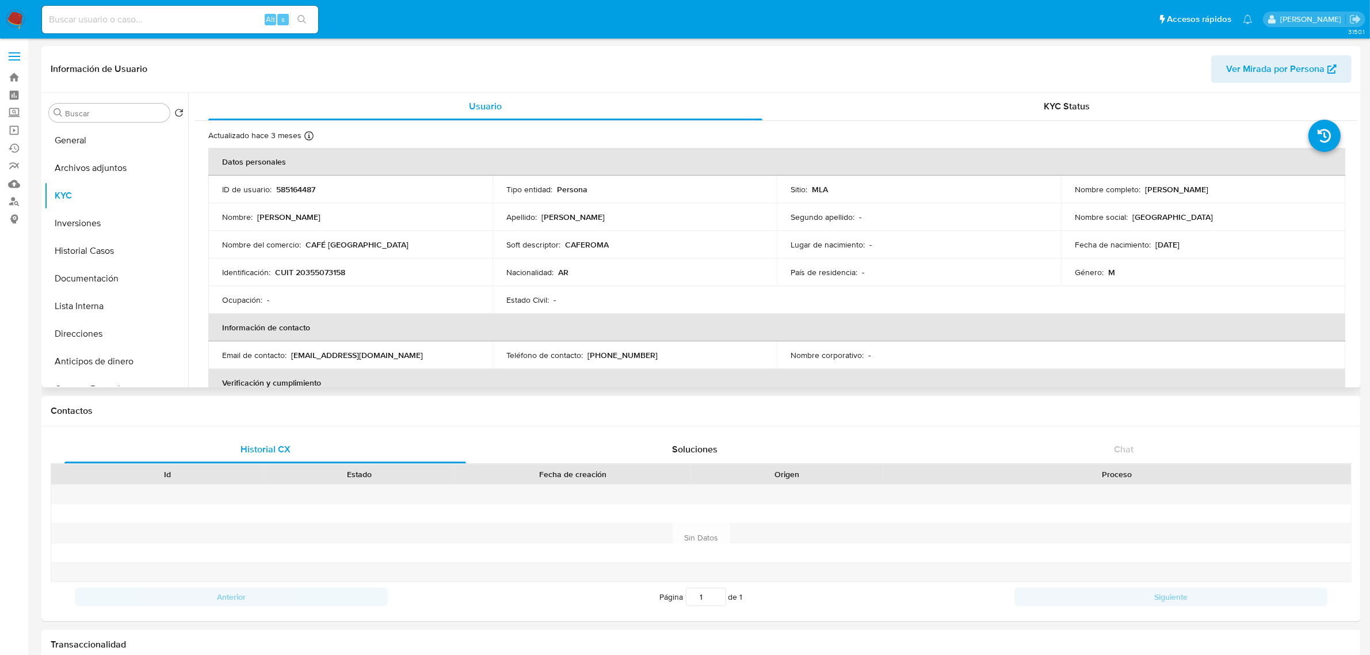
click at [1160, 196] on td "Nombre completo : [PERSON_NAME]" at bounding box center [1203, 190] width 284 height 28
click at [1180, 190] on p "[PERSON_NAME]" at bounding box center [1176, 189] width 63 height 10
drag, startPoint x: 1214, startPoint y: 190, endPoint x: 1141, endPoint y: 190, distance: 73.1
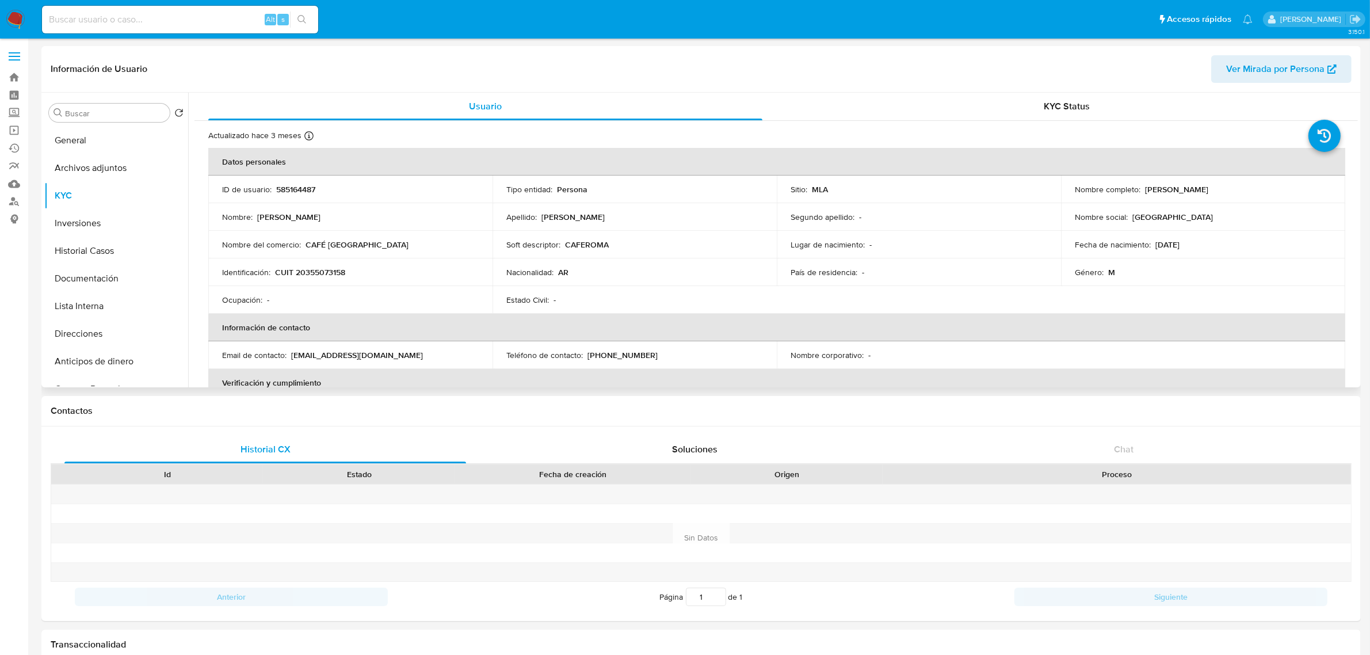
click at [1141, 190] on div "Nombre completo : Victor Ariel Nuñez" at bounding box center [1203, 189] width 257 height 10
copy p "[PERSON_NAME]"
click at [90, 139] on button "General" at bounding box center [111, 141] width 135 height 28
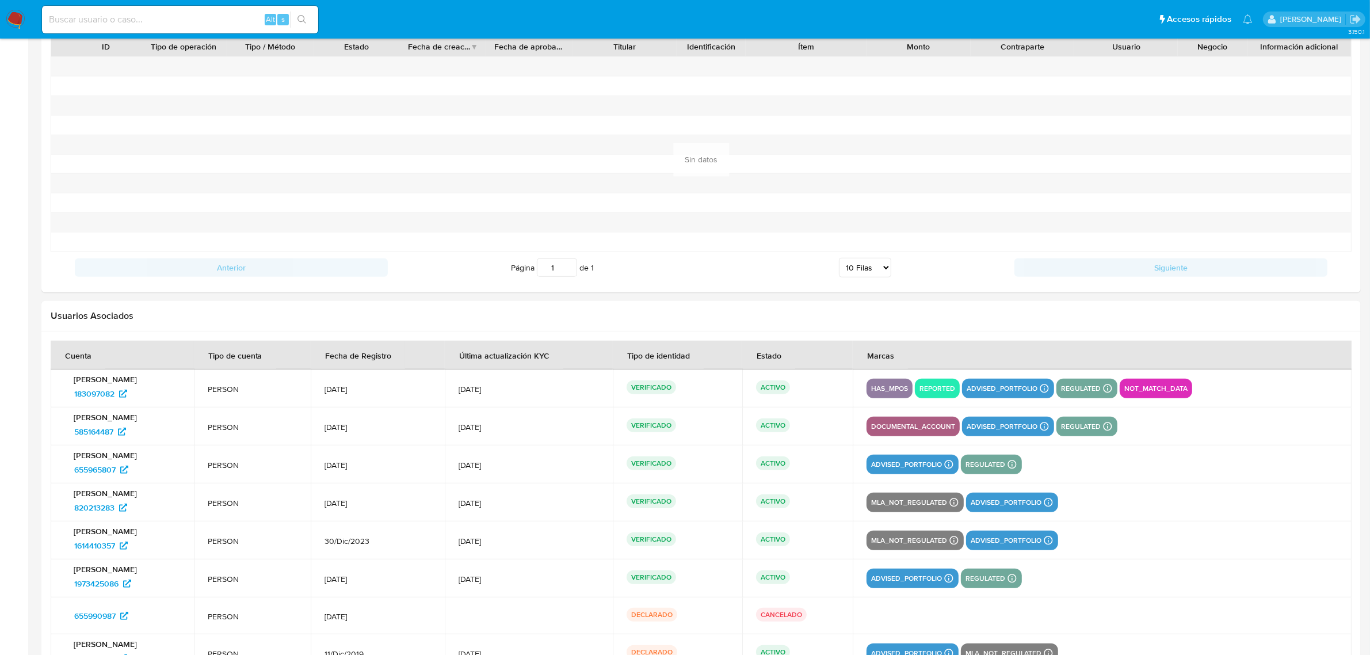
scroll to position [1265, 0]
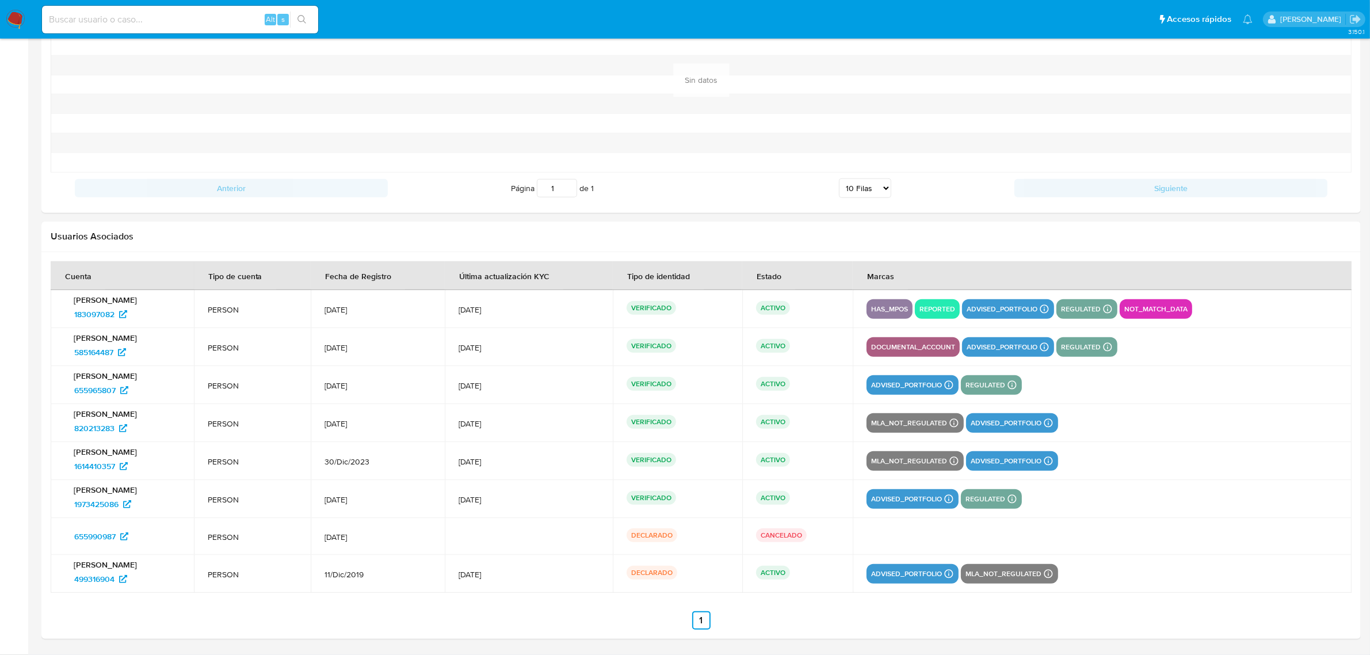
drag, startPoint x: 64, startPoint y: 318, endPoint x: 118, endPoint y: 323, distance: 53.8
click at [118, 323] on td "Victor Ariel Nuñez 183097082" at bounding box center [122, 309] width 143 height 38
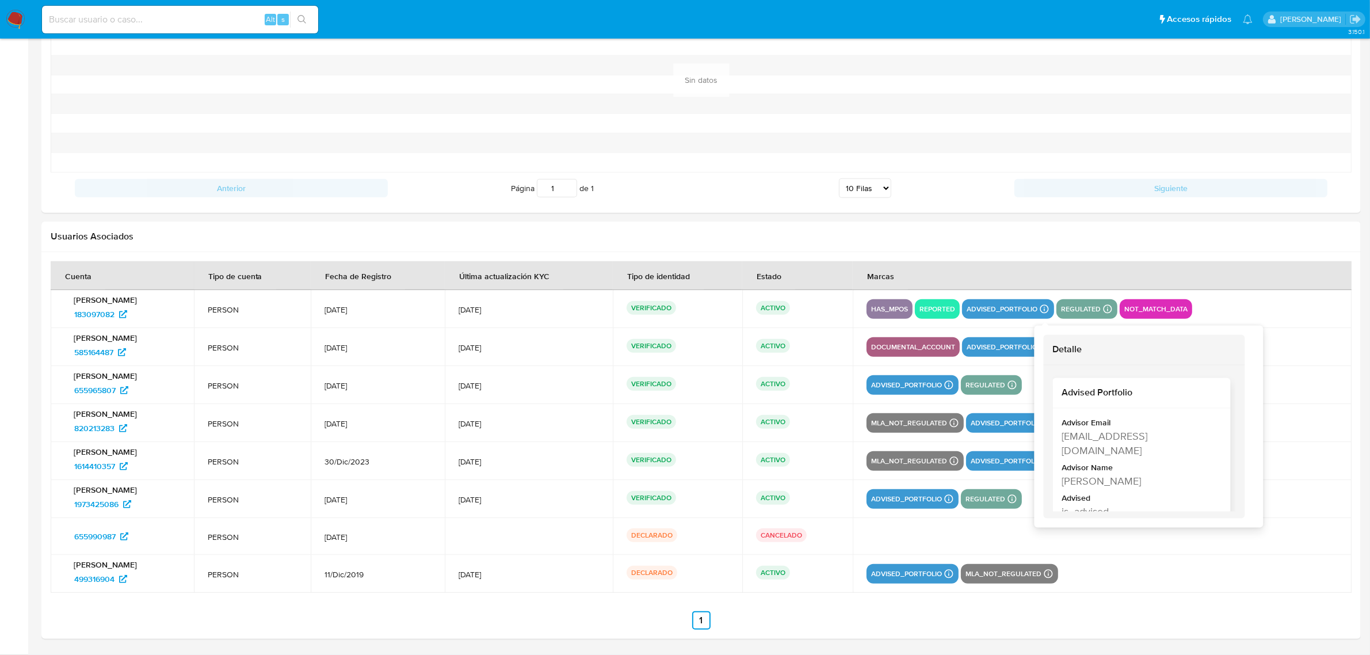
drag, startPoint x: 1152, startPoint y: 482, endPoint x: 1061, endPoint y: 479, distance: 91.6
click at [1063, 481] on div "Maria Sol Abalsamo" at bounding box center [1140, 481] width 157 height 14
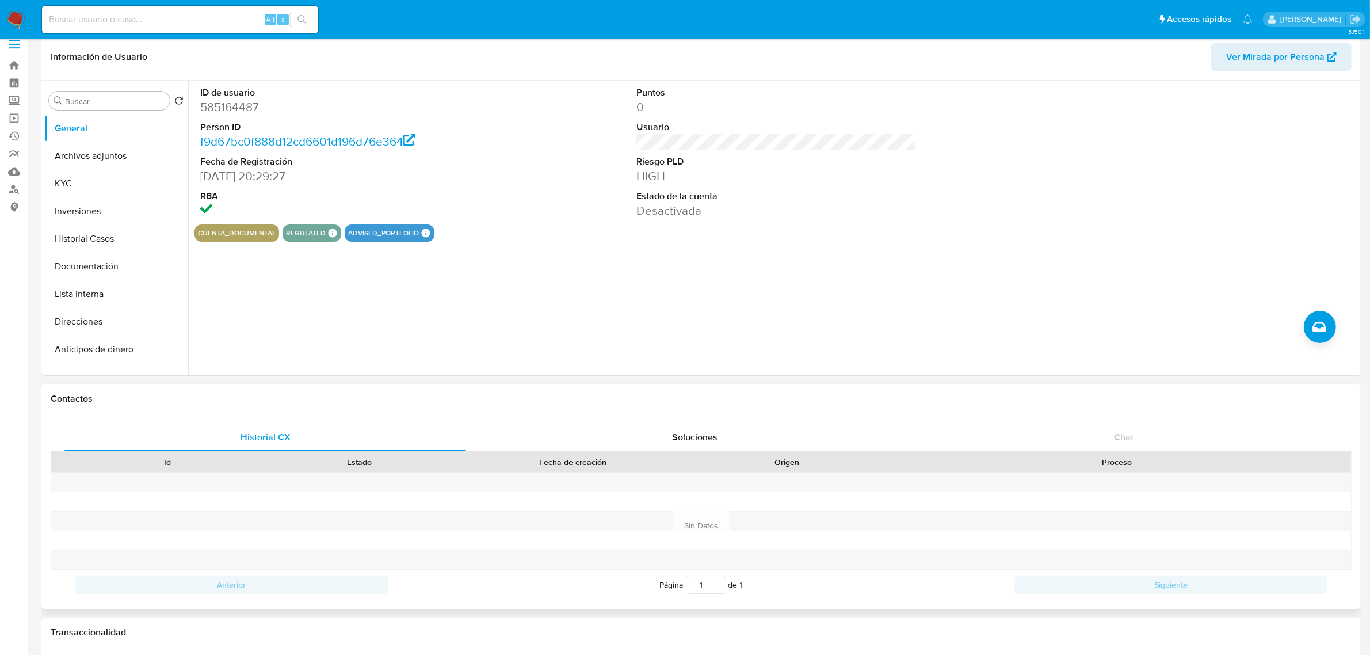
scroll to position [0, 0]
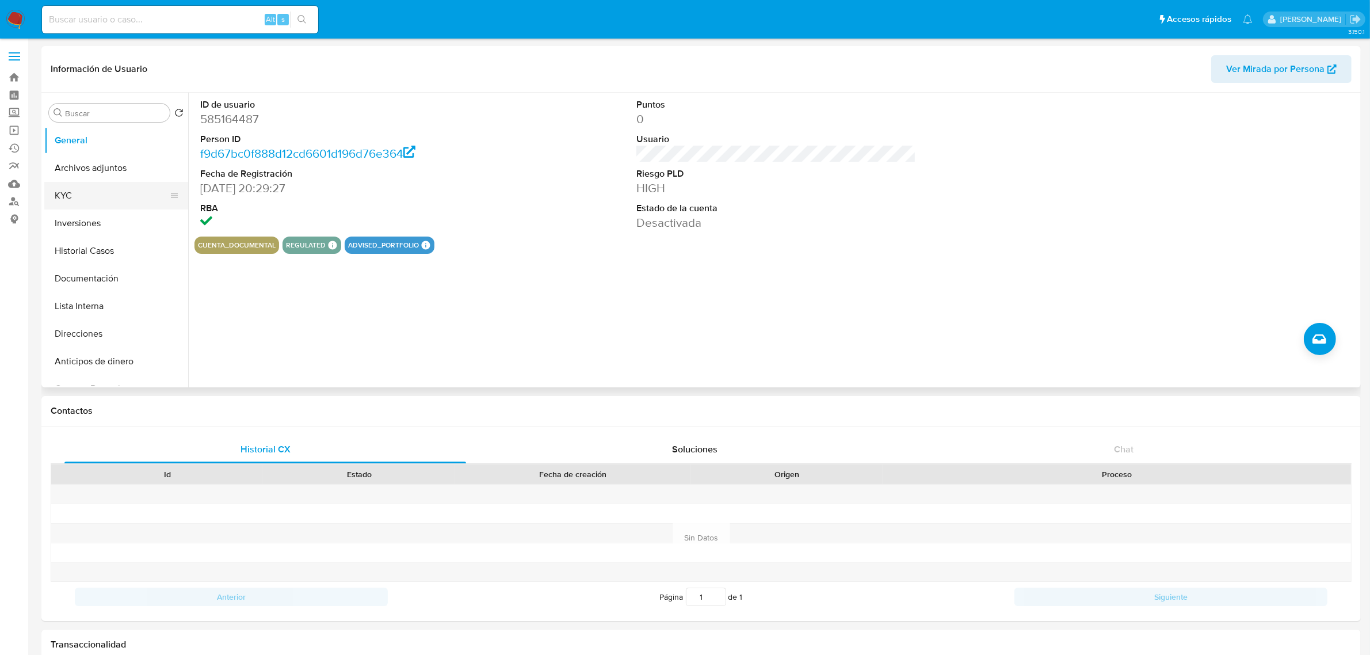
click at [96, 202] on button "KYC" at bounding box center [111, 196] width 135 height 28
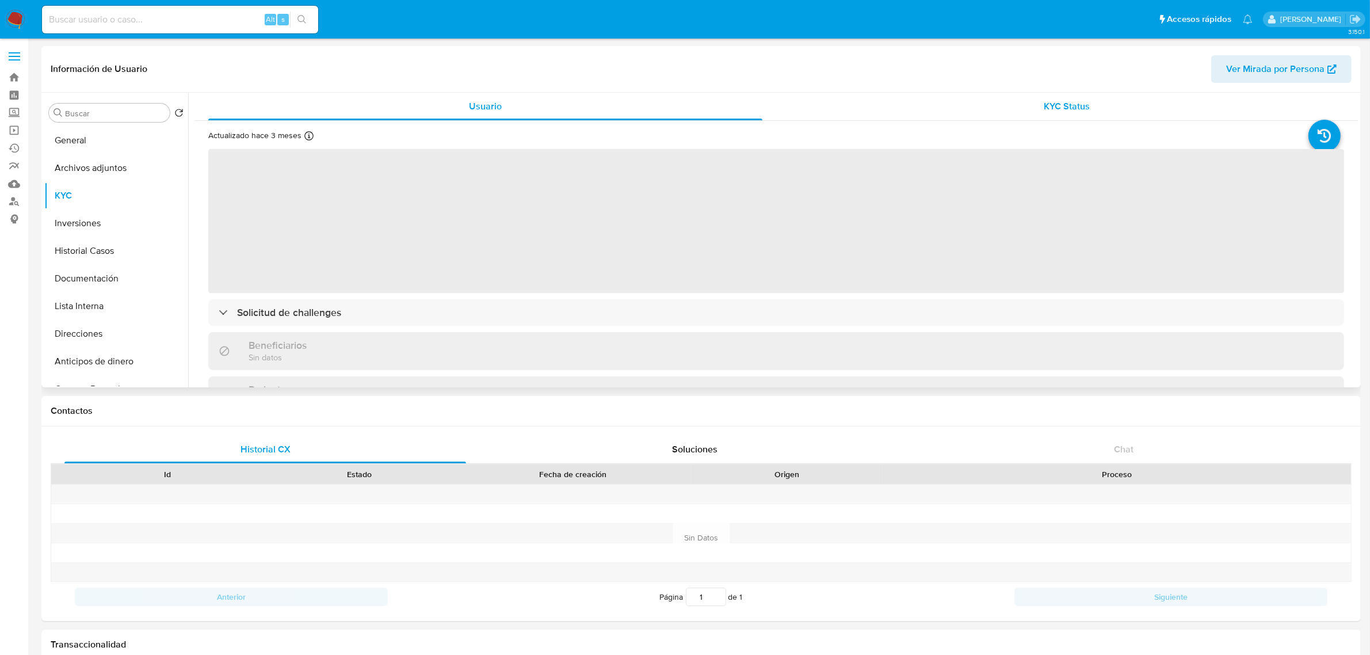
click at [992, 119] on div "KYC Status" at bounding box center [1067, 107] width 554 height 28
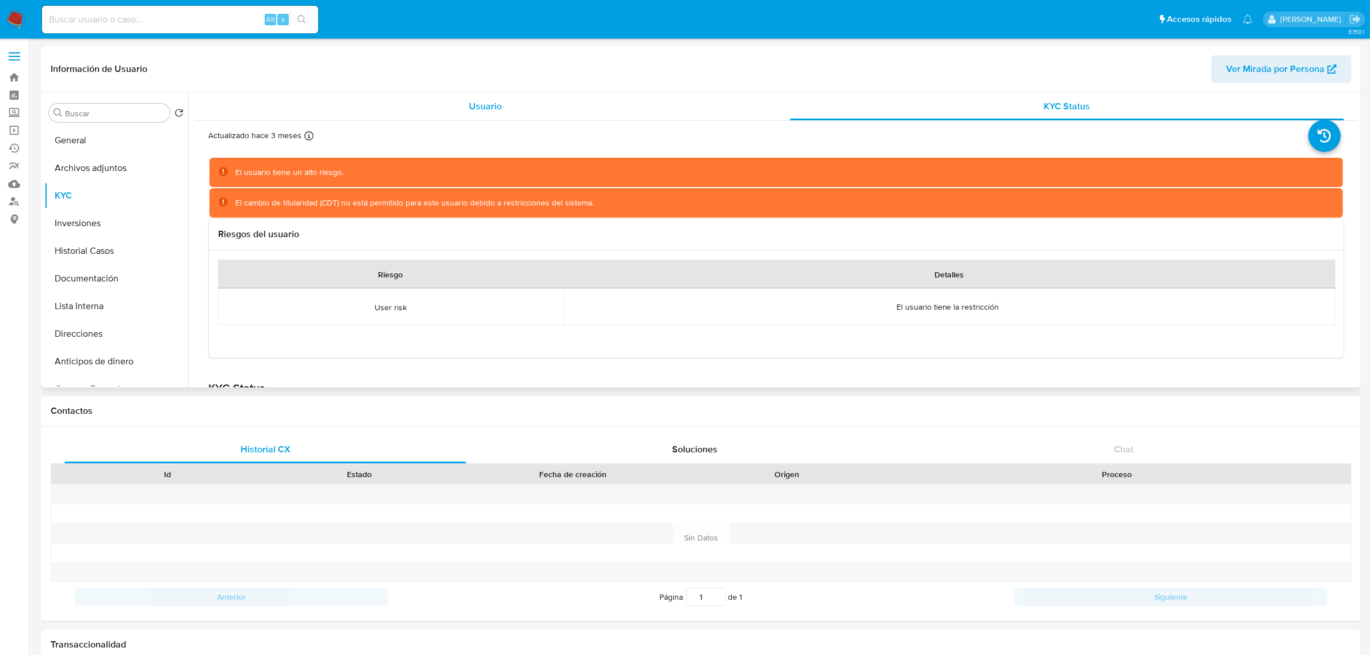
click at [505, 98] on div "Usuario" at bounding box center [485, 107] width 554 height 28
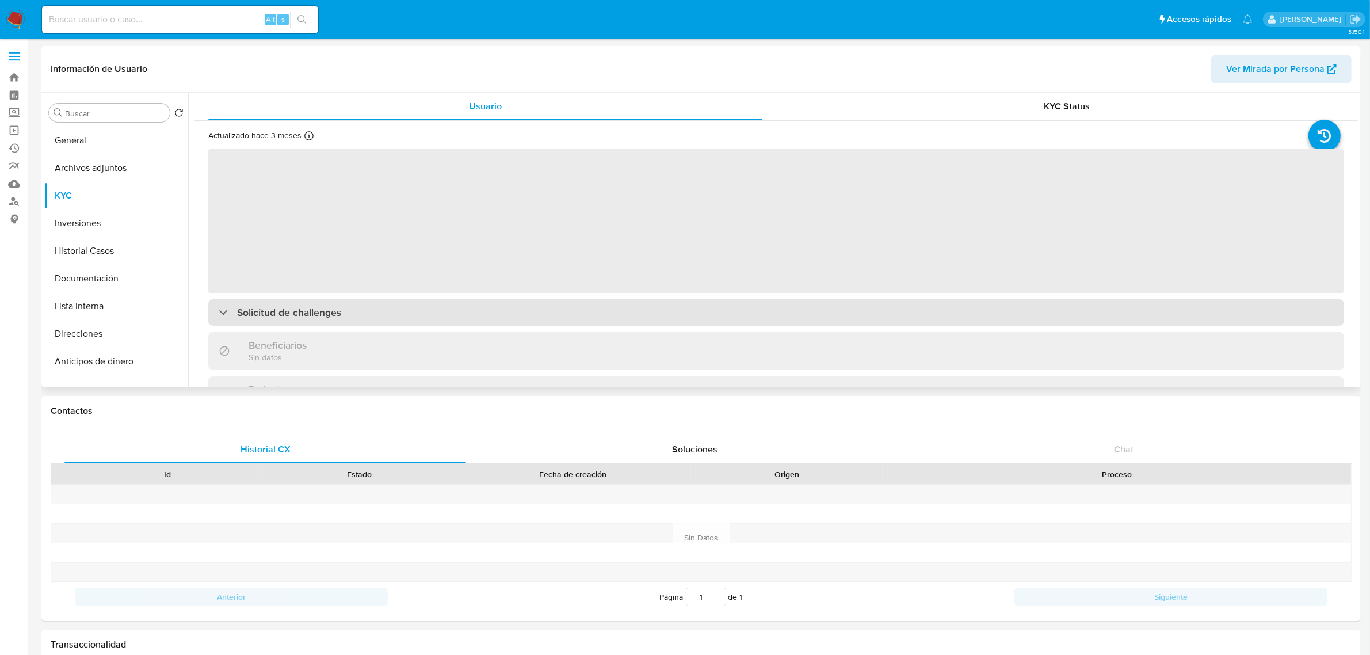
click at [310, 312] on h3 "Solicitud de challenges" at bounding box center [289, 312] width 104 height 13
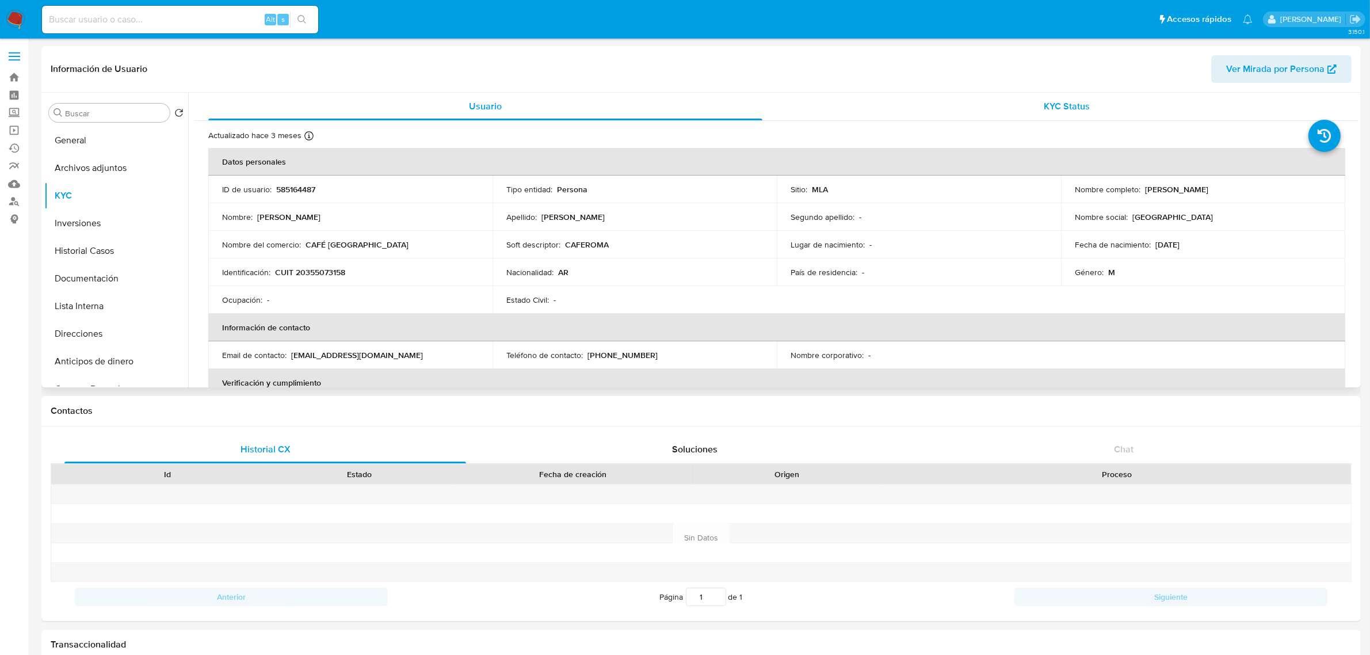
click at [1000, 100] on div "KYC Status" at bounding box center [1067, 107] width 554 height 28
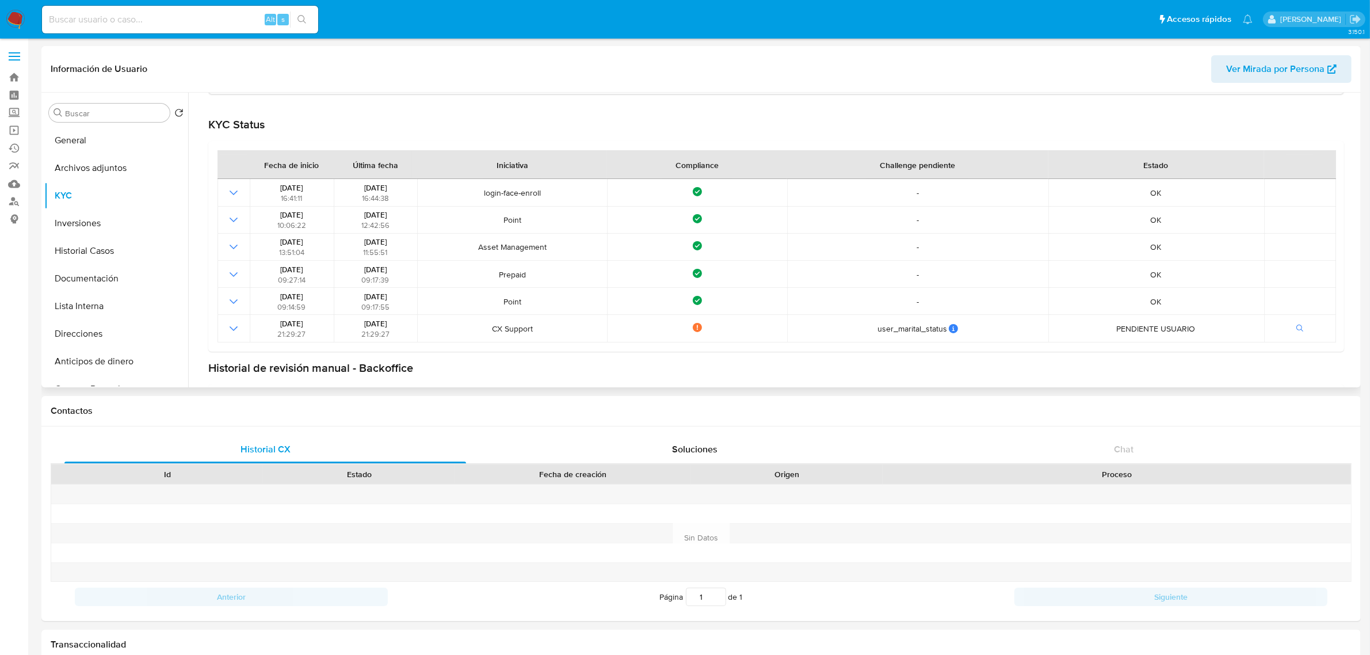
scroll to position [288, 0]
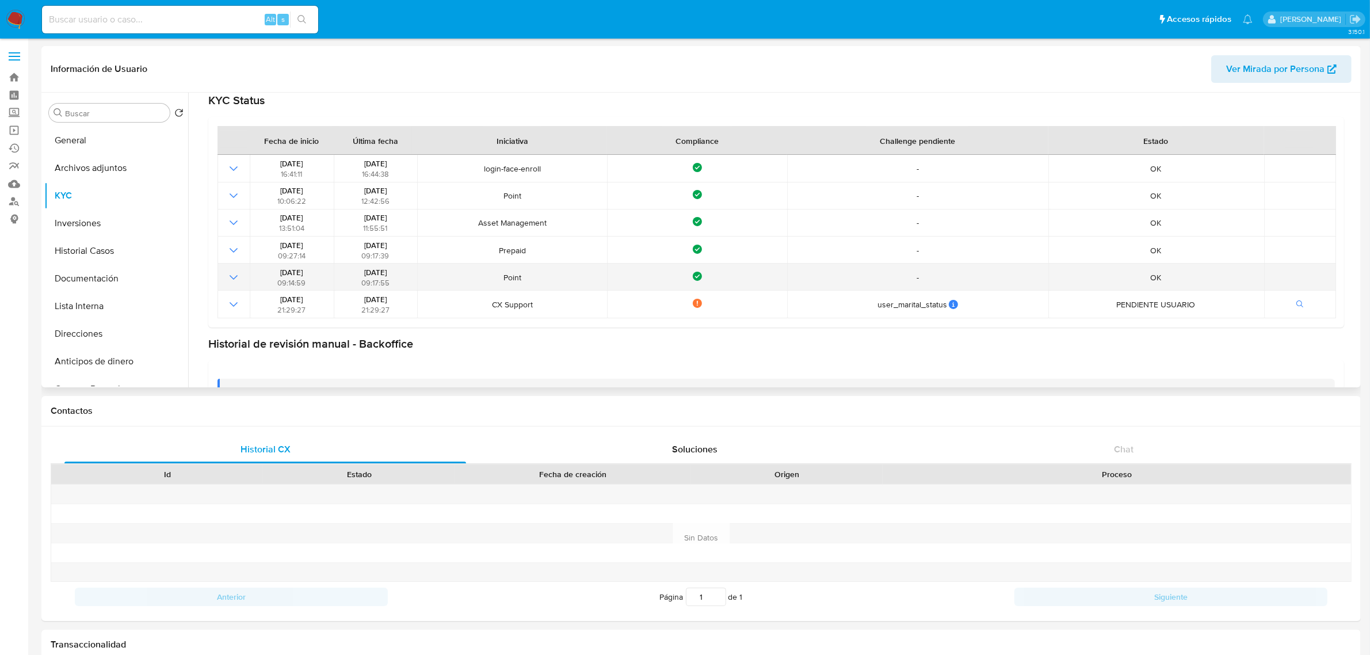
drag, startPoint x: 295, startPoint y: 211, endPoint x: 462, endPoint y: 289, distance: 184.6
click at [427, 268] on tbody "22/04/2023 16:41:11 22/04/2023 16:44:38 login-face-enroll Compliance - OK 07/09…" at bounding box center [777, 236] width 1119 height 163
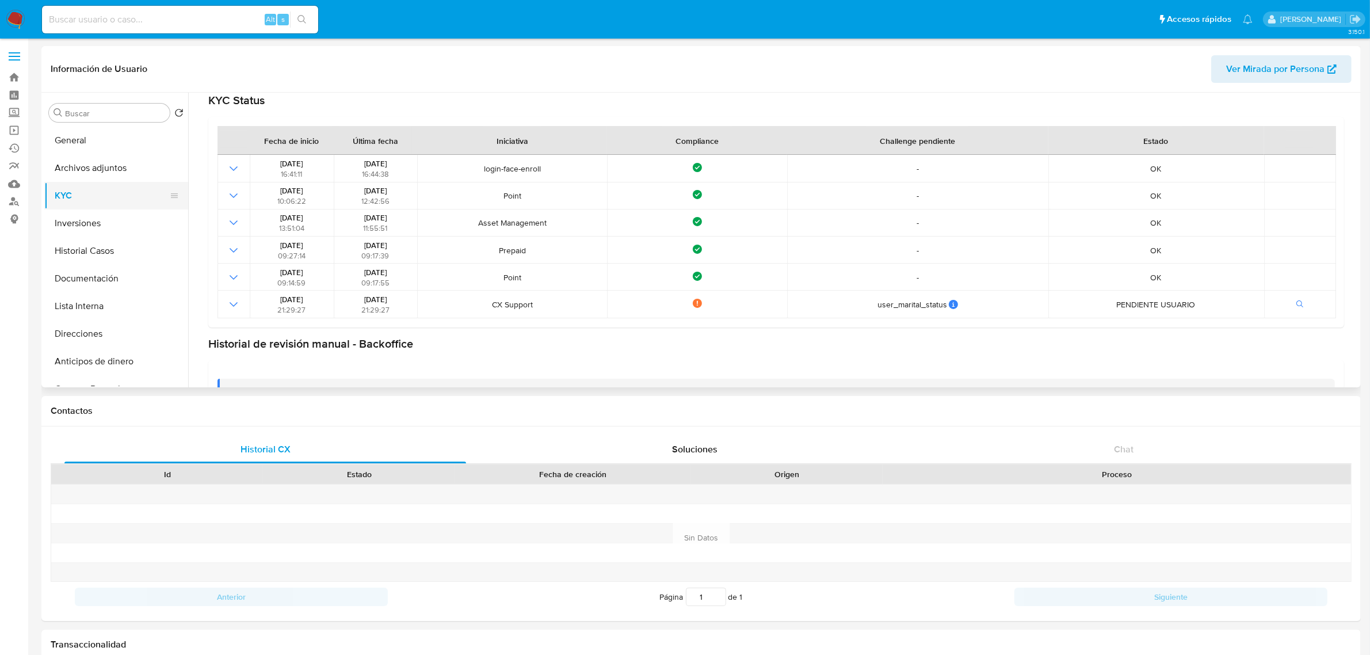
drag, startPoint x: 106, startPoint y: 196, endPoint x: 155, endPoint y: 203, distance: 49.4
click at [106, 196] on button "KYC" at bounding box center [111, 196] width 135 height 28
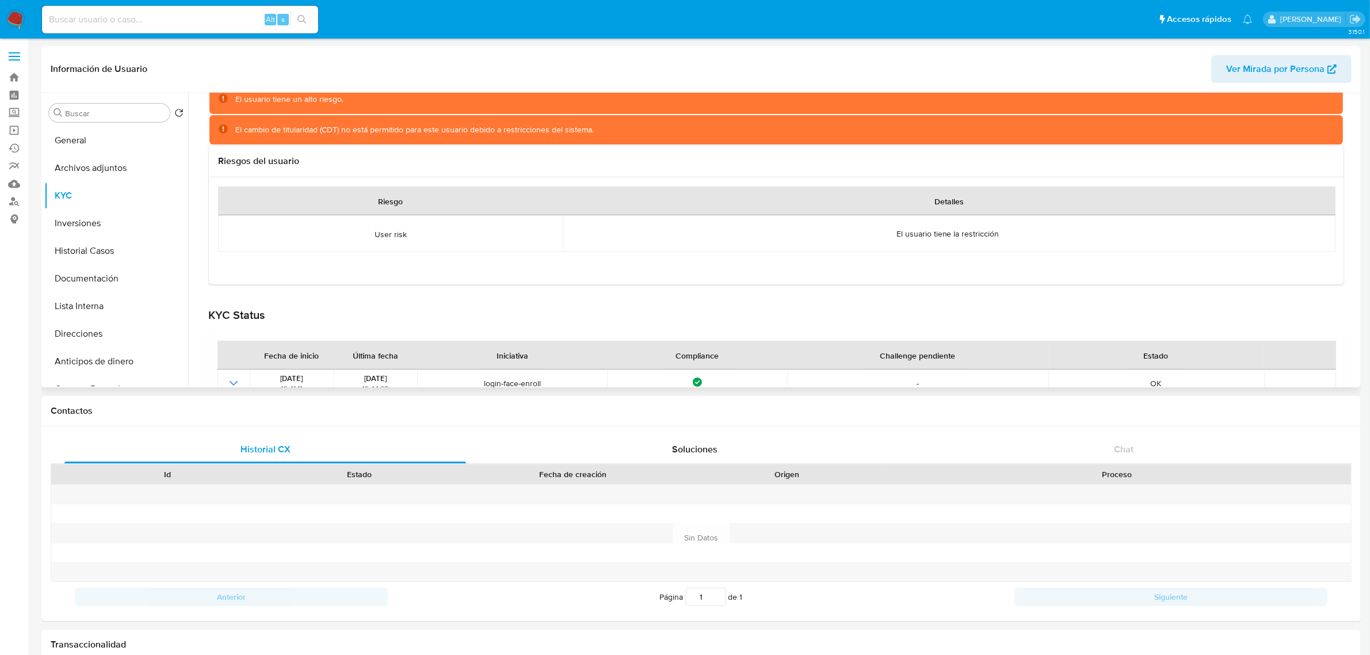
scroll to position [0, 0]
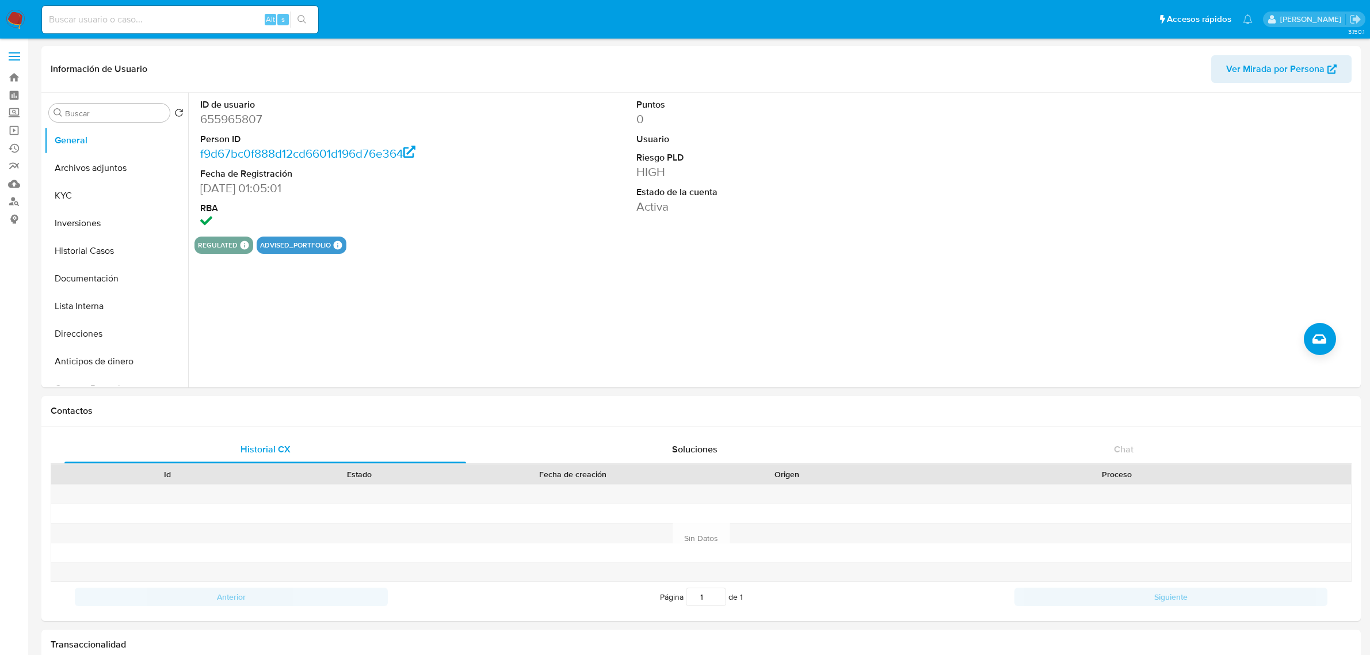
select select "10"
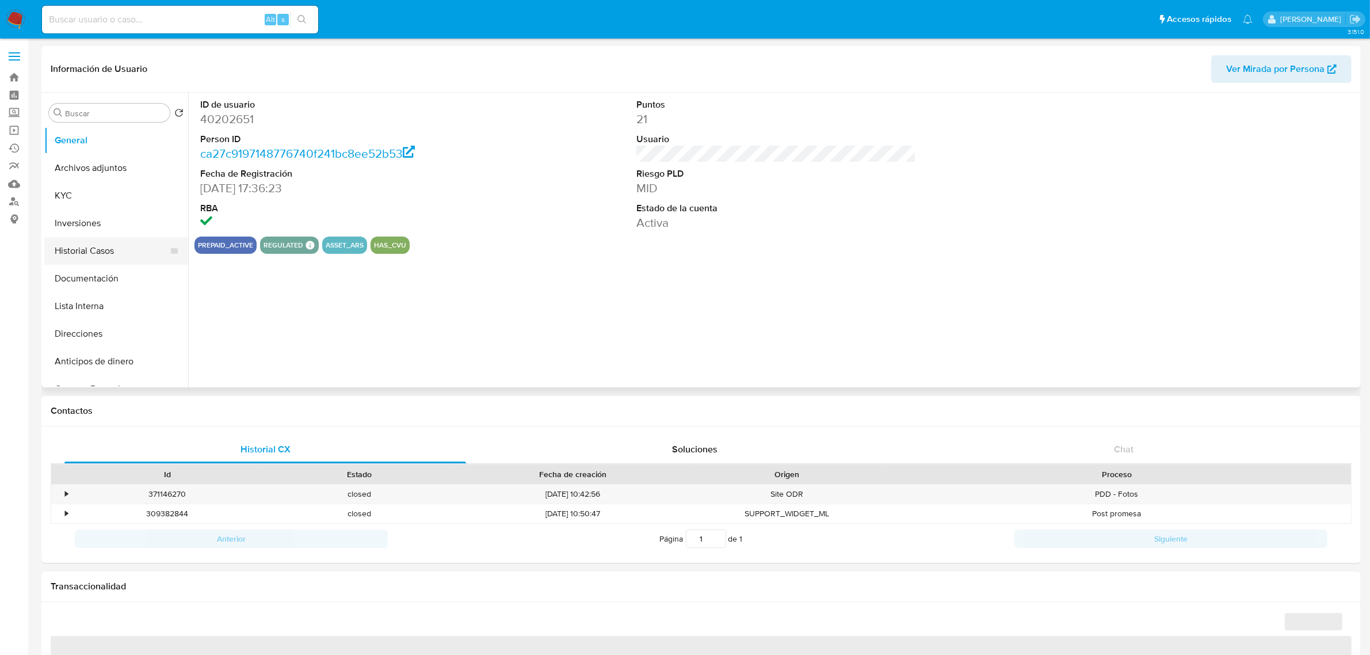
select select "10"
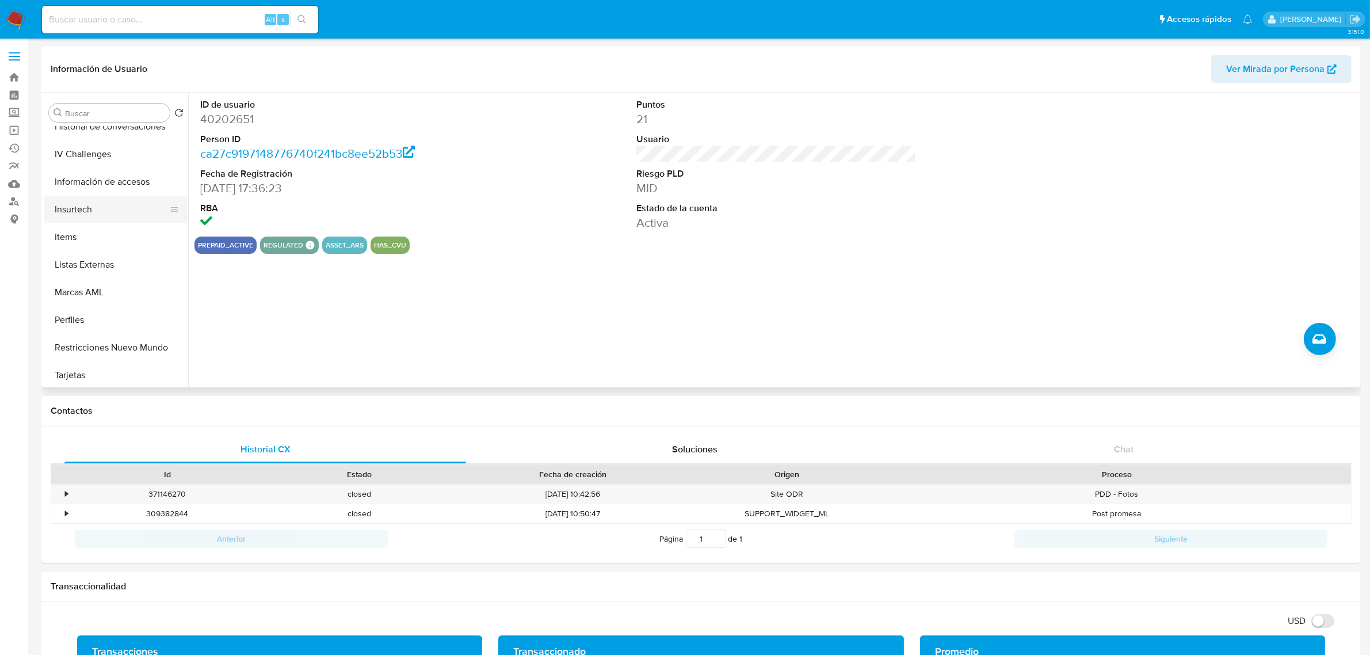
scroll to position [513, 0]
click at [136, 352] on button "Restricciones Nuevo Mundo" at bounding box center [111, 345] width 135 height 28
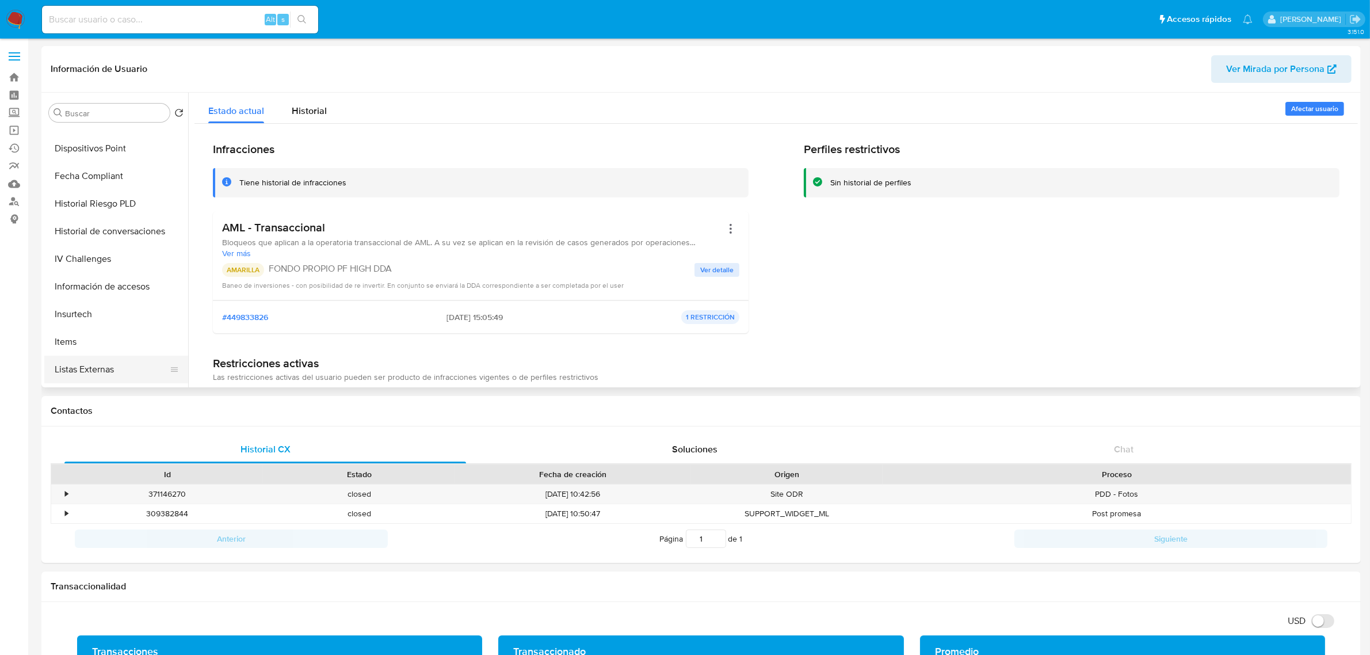
scroll to position [369, 0]
click at [119, 295] on button "IV Challenges" at bounding box center [111, 296] width 135 height 28
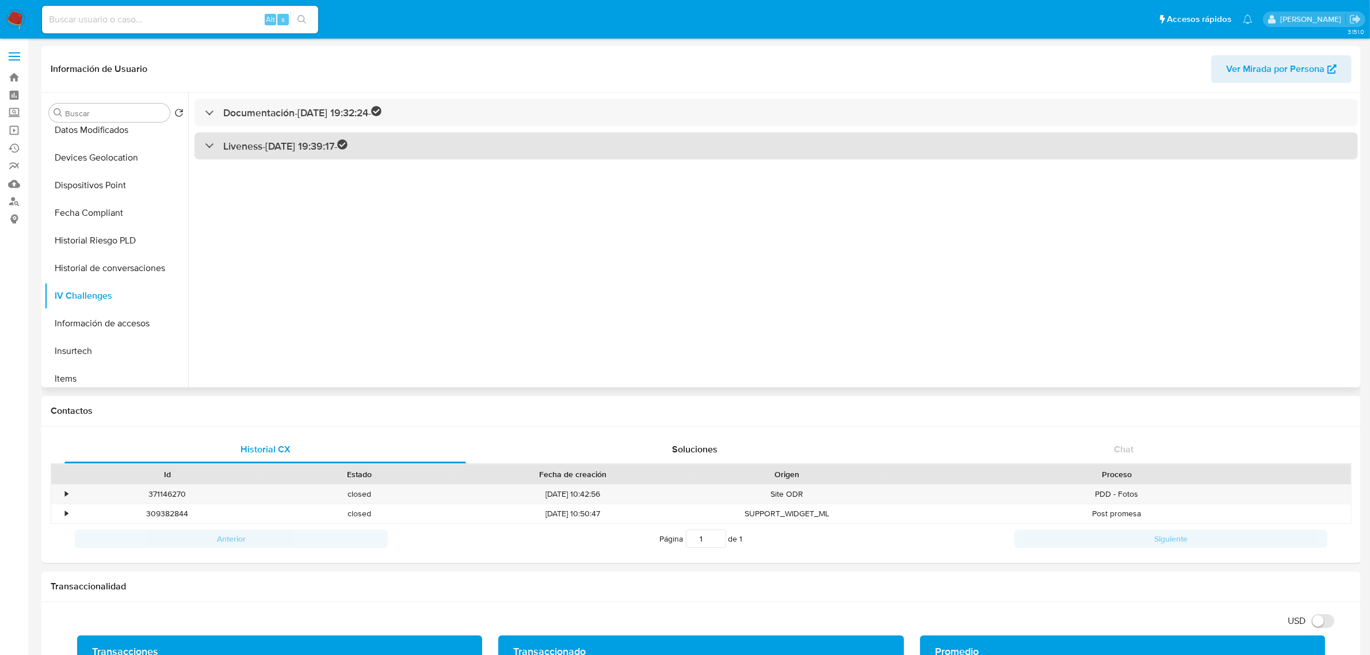
click at [215, 148] on div "Liveness - [DATE] 19:39:17 -" at bounding box center [276, 145] width 143 height 13
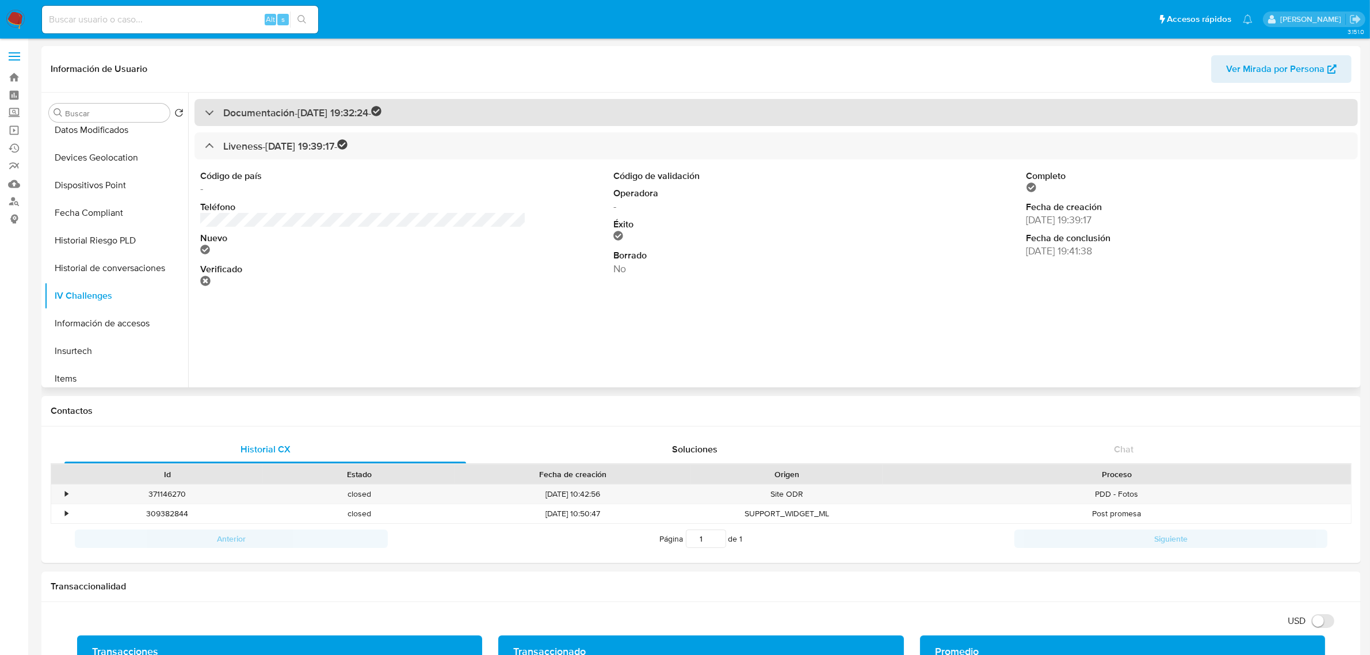
click at [197, 111] on div "Documentación - [DATE] 19:32:24 -" at bounding box center [777, 112] width 1164 height 27
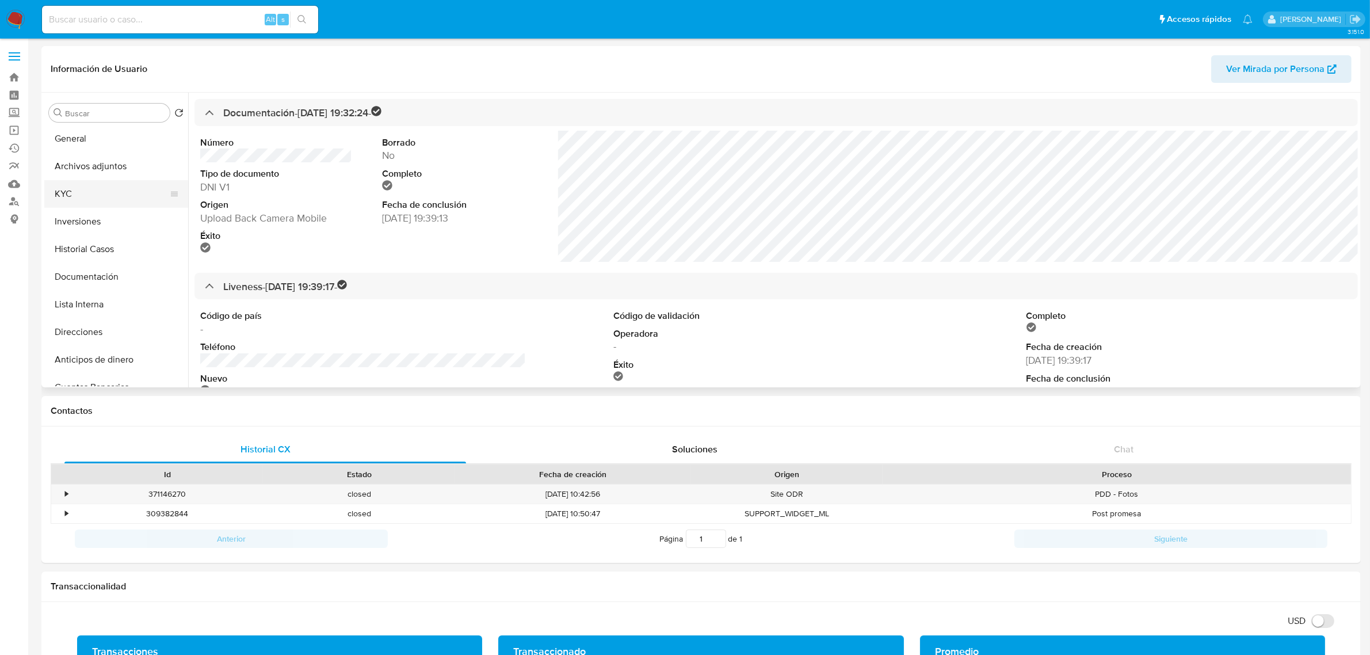
scroll to position [0, 0]
click at [94, 200] on button "KYC" at bounding box center [111, 196] width 135 height 28
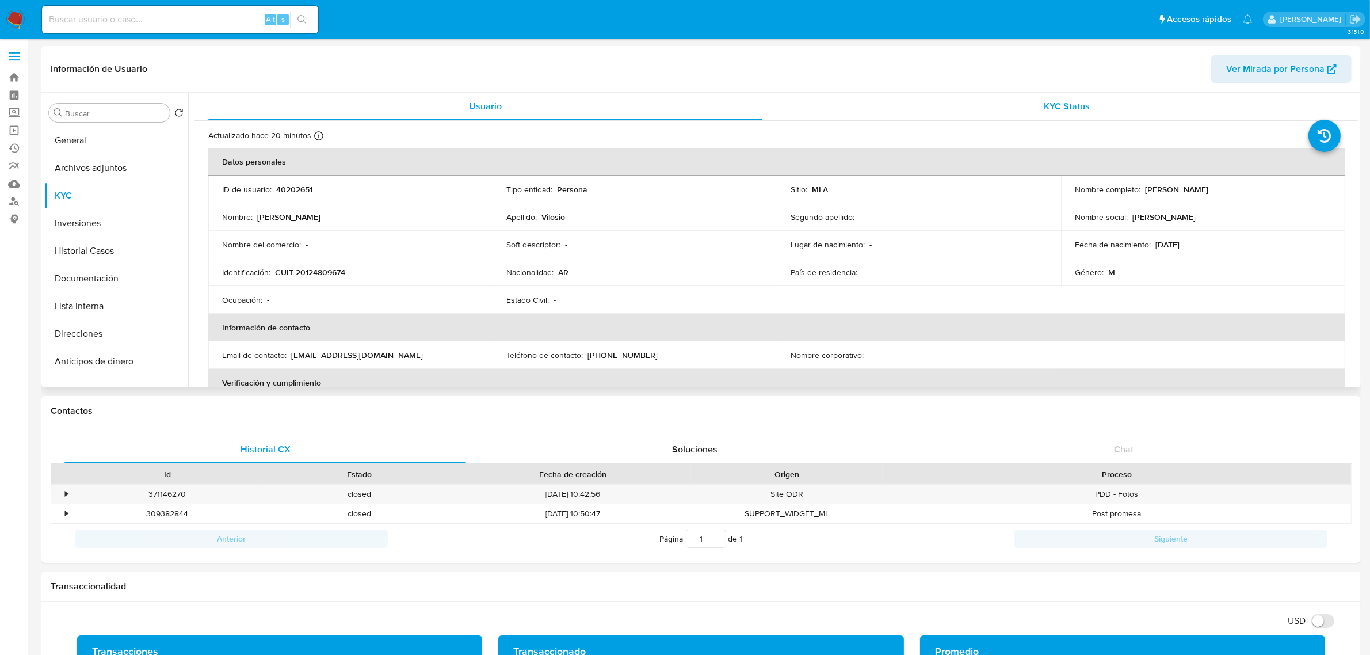
click at [1142, 106] on div "KYC Status" at bounding box center [1067, 107] width 554 height 28
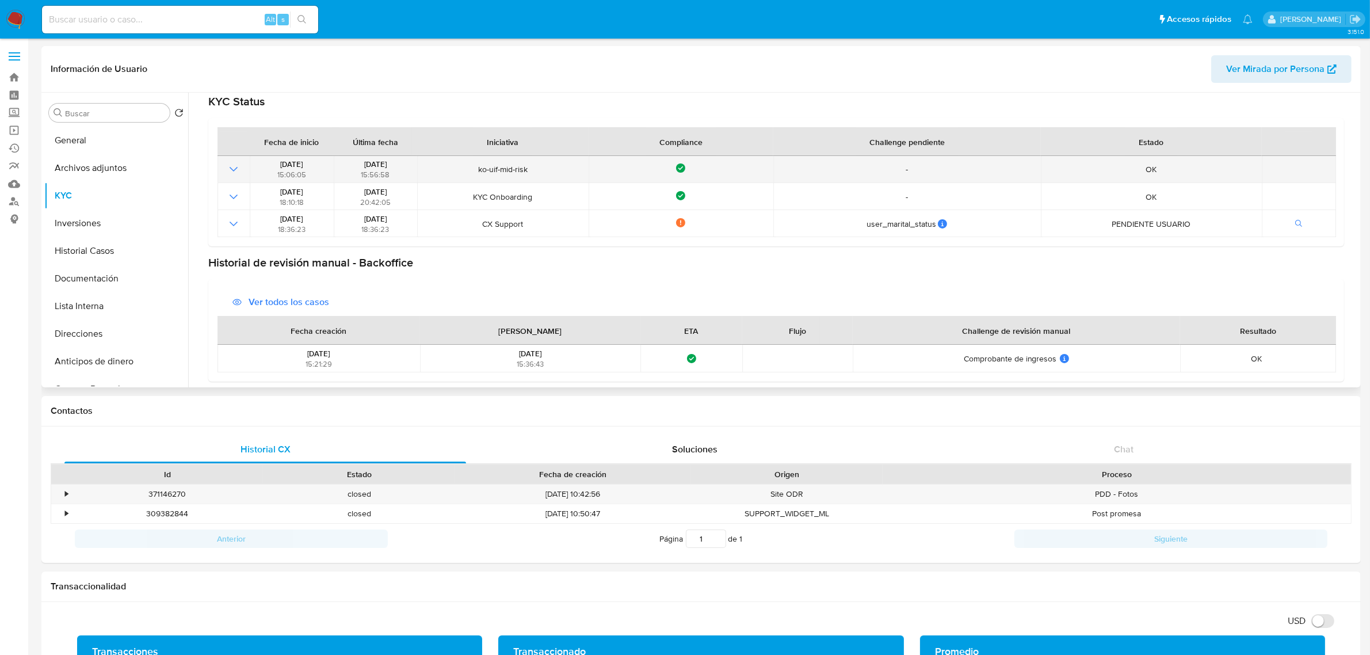
scroll to position [75, 0]
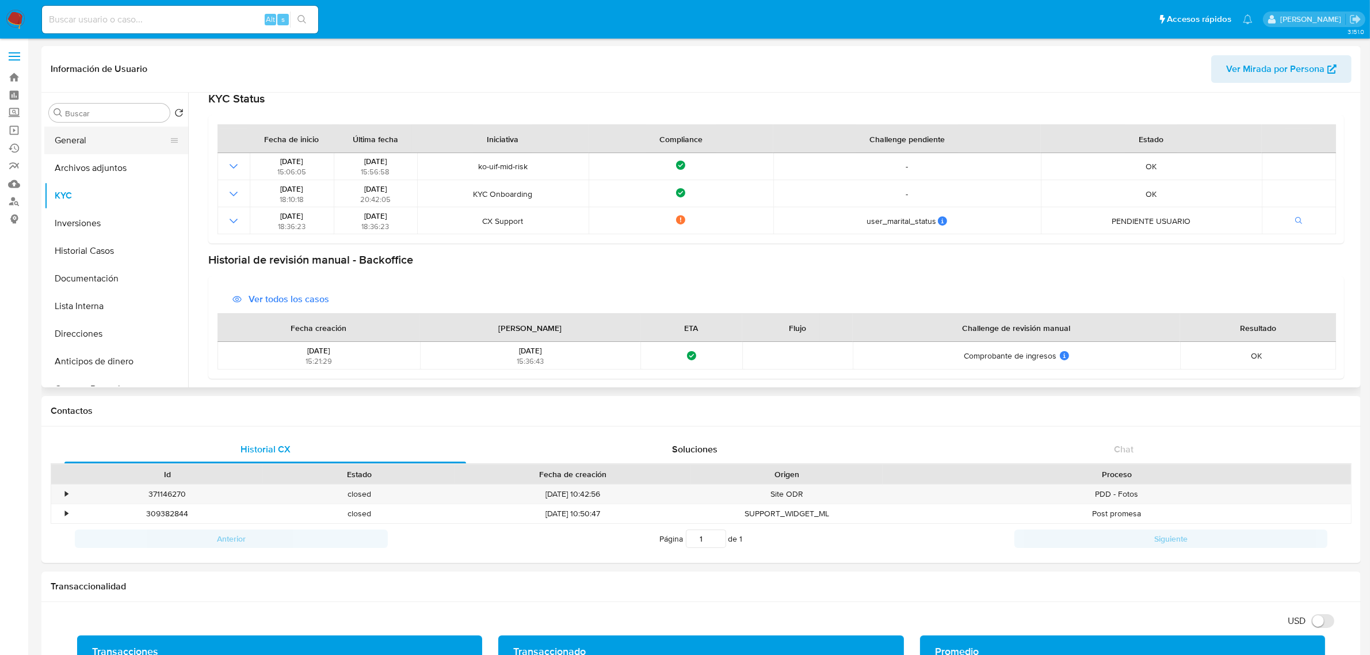
click at [114, 139] on button "General" at bounding box center [111, 141] width 135 height 28
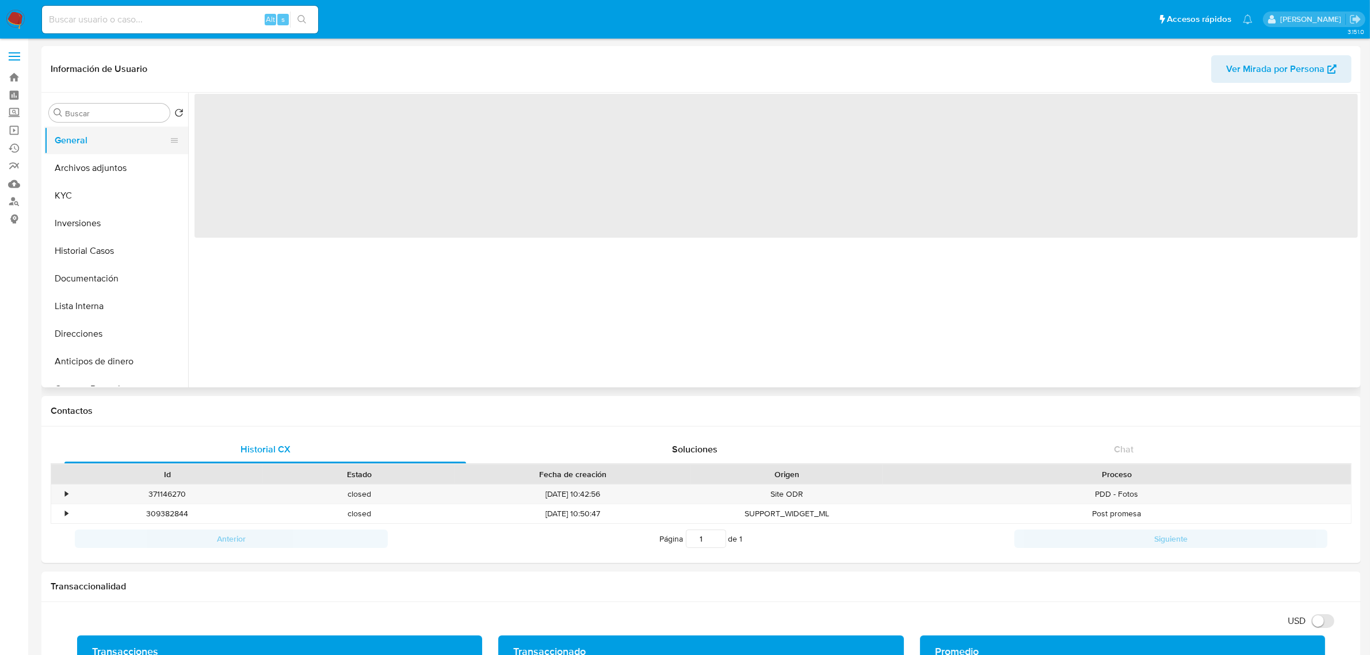
scroll to position [0, 0]
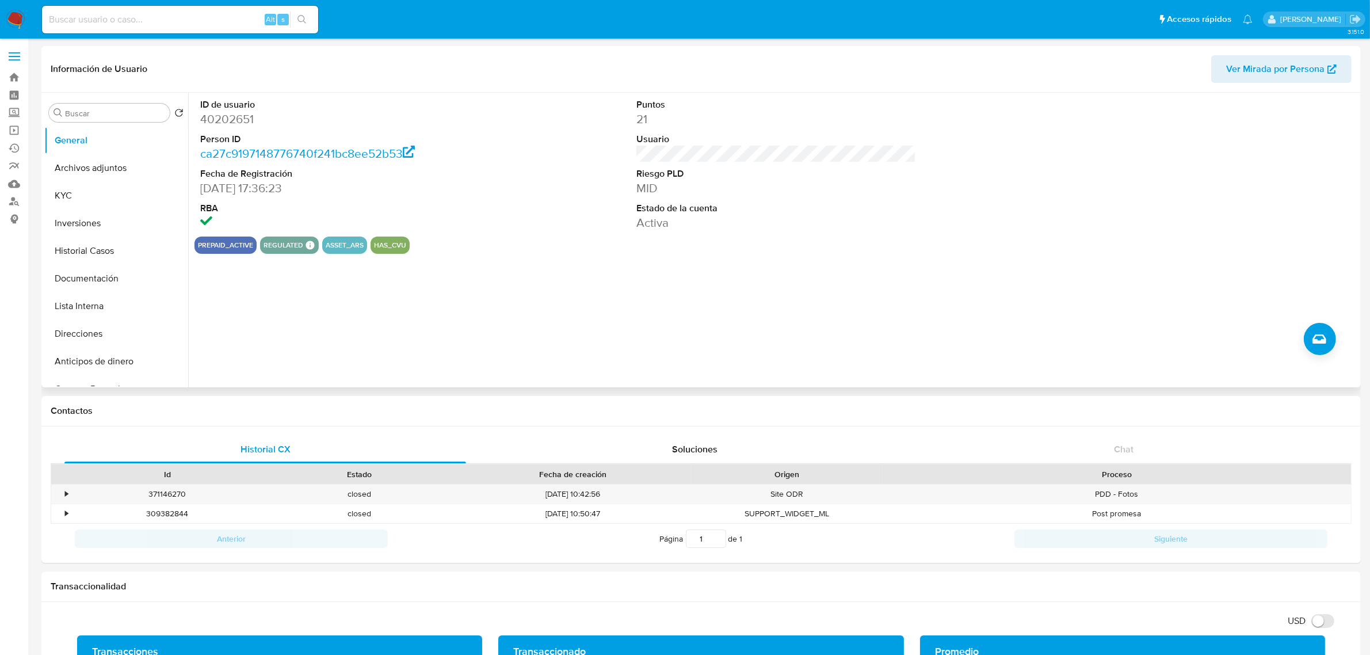
click at [243, 115] on dd "40202651" at bounding box center [340, 119] width 280 height 16
copy dd "40202651"
